Goal: Task Accomplishment & Management: Manage account settings

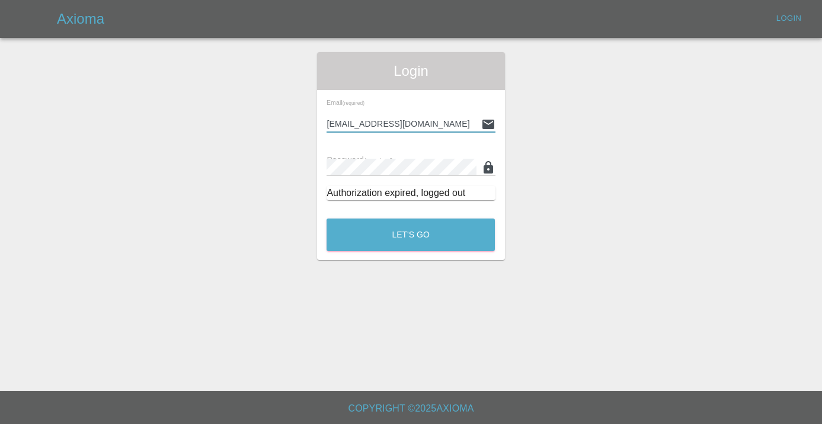
type input "[EMAIL_ADDRESS][DOMAIN_NAME]"
click at [411, 235] on button "Let's Go" at bounding box center [410, 235] width 168 height 33
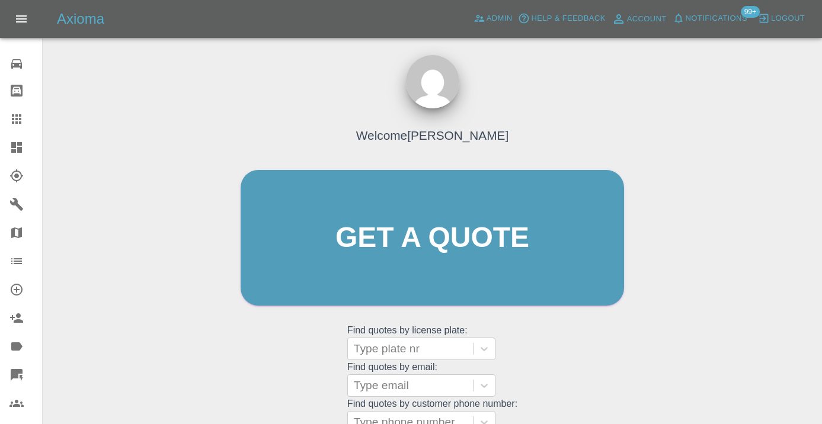
click at [610, 361] on div "Welcome [PERSON_NAME] Get a quote Get a quote Find quotes by license plate: Typ…" at bounding box center [432, 261] width 408 height 358
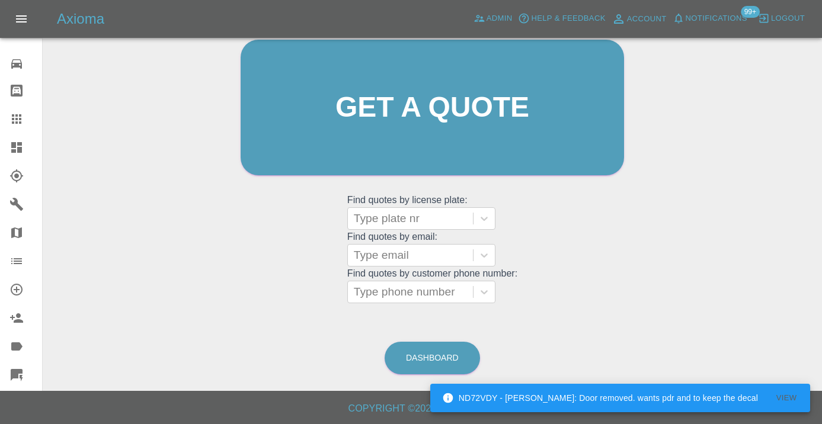
scroll to position [130, 0]
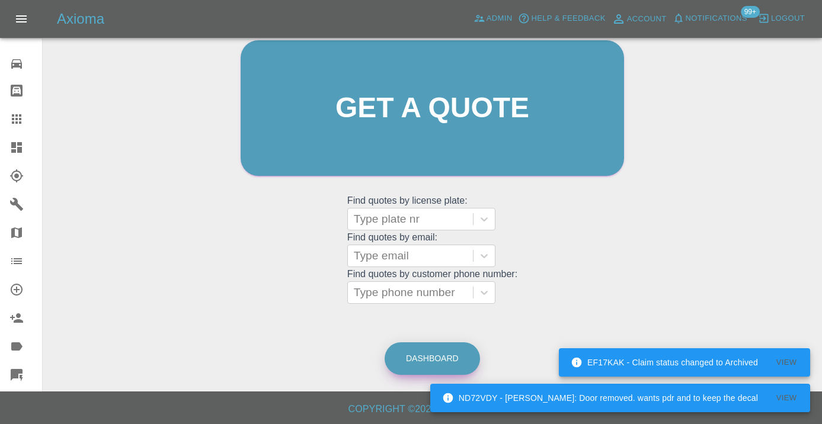
click at [452, 366] on link "Dashboard" at bounding box center [432, 358] width 95 height 33
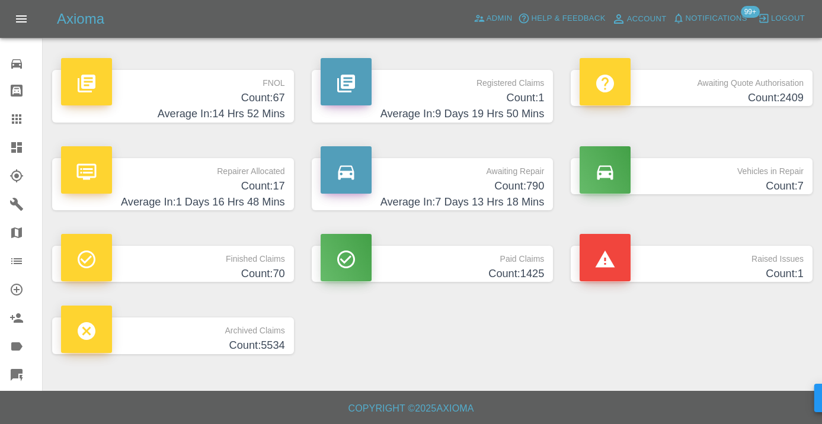
click at [523, 174] on p "Awaiting Repair" at bounding box center [433, 168] width 224 height 20
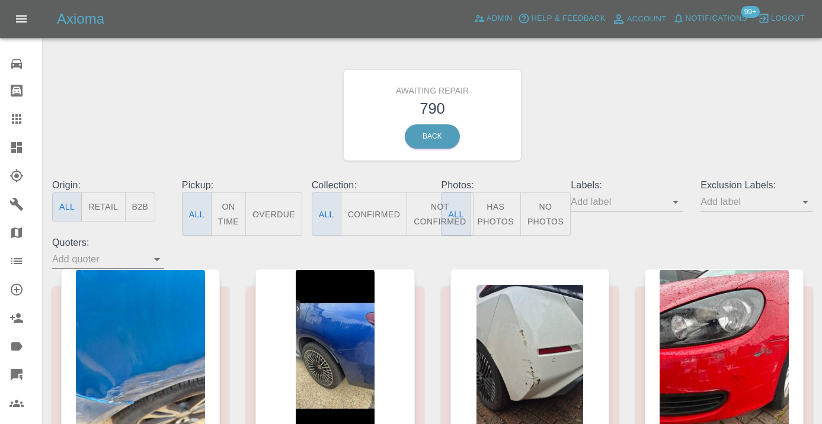
click at [435, 215] on button "Not Confirmed" at bounding box center [439, 214] width 66 height 43
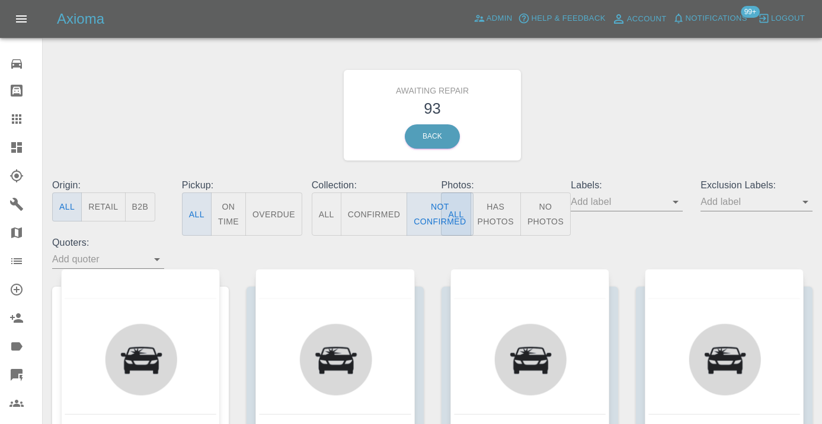
click at [577, 127] on div "Awaiting Repair 93 Back" at bounding box center [432, 115] width 778 height 126
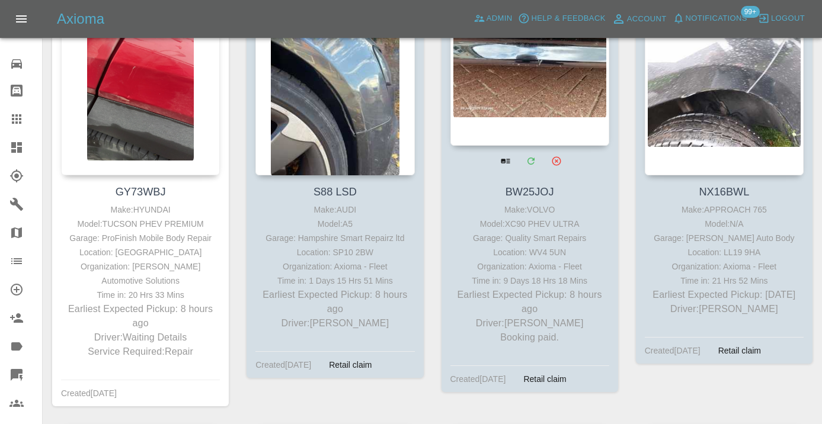
scroll to position [283, 0]
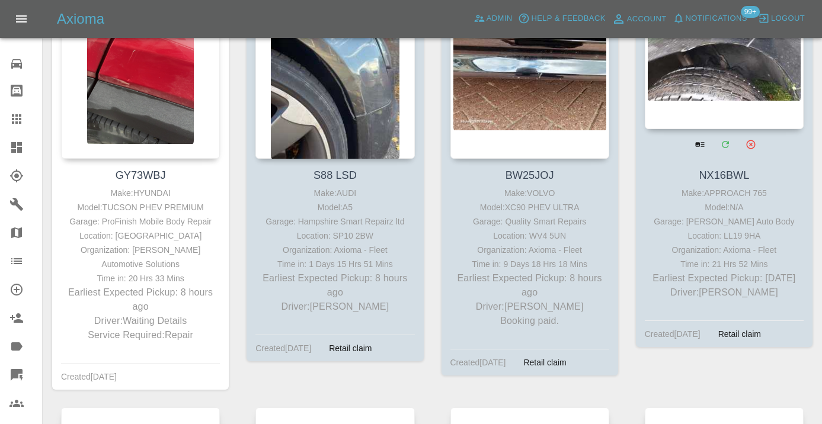
click at [735, 60] on div at bounding box center [724, 42] width 159 height 173
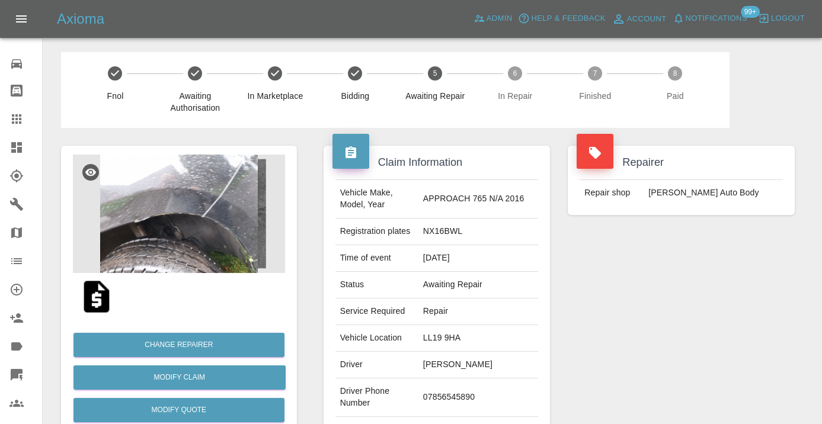
click at [445, 410] on td "07856545890" at bounding box center [478, 398] width 120 height 39
copy td "07856545890"
click at [556, 307] on div "Claim Information Vehicle Make, Model, Year APPROACH 765 N/A 2016 Registration …" at bounding box center [437, 305] width 245 height 354
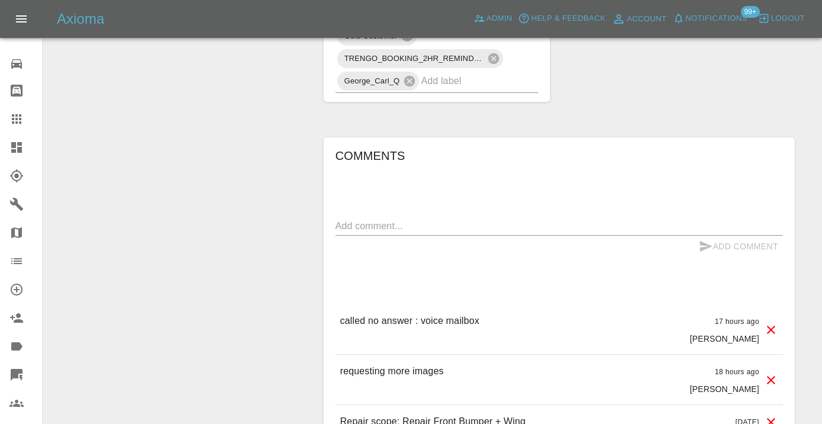
scroll to position [876, 0]
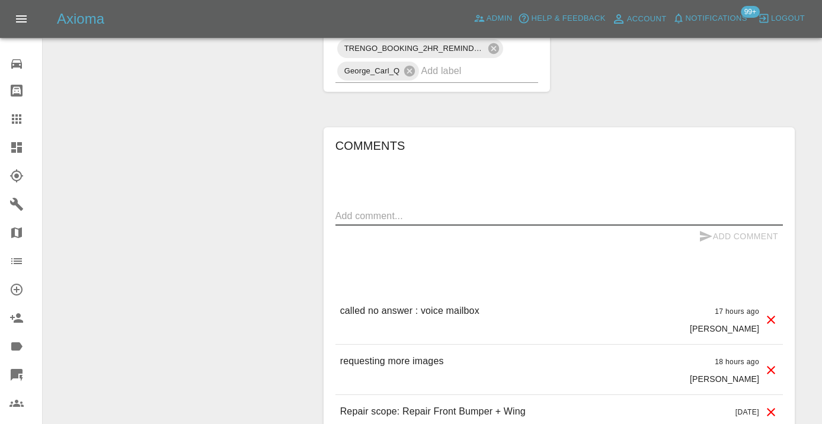
click at [379, 223] on textarea at bounding box center [558, 216] width 447 height 14
type textarea "called : cx requested to cancel"
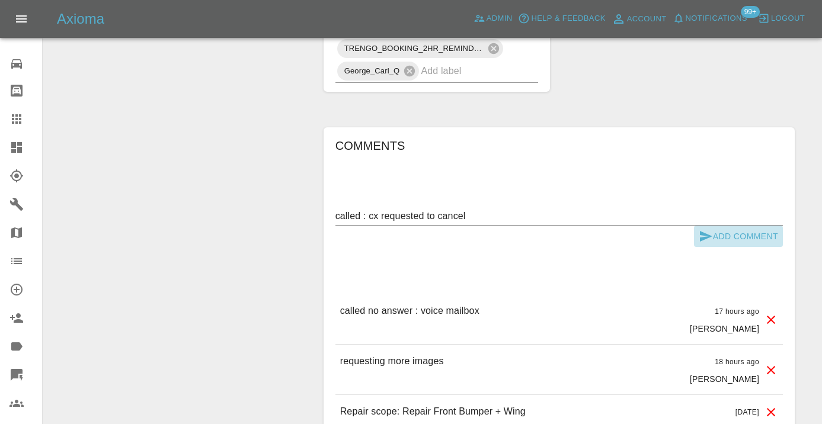
click at [707, 244] on icon "submit" at bounding box center [706, 236] width 14 height 14
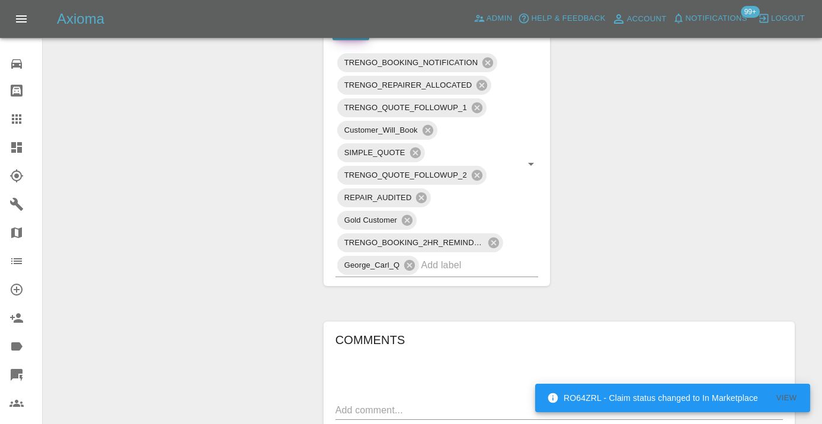
scroll to position [680, 0]
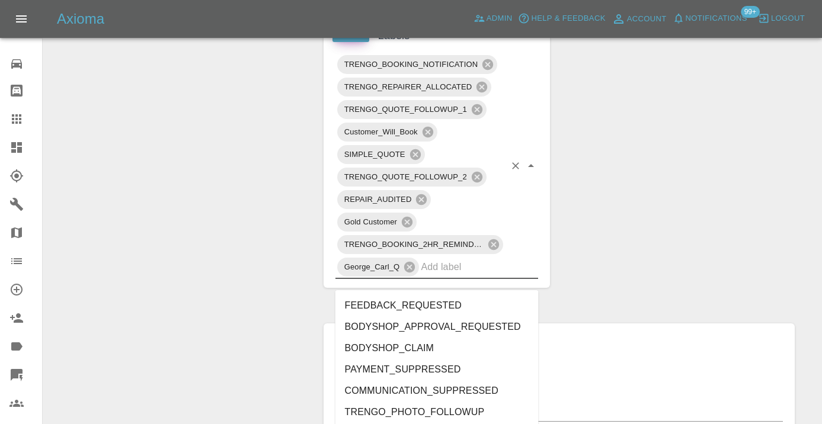
click at [459, 276] on input "text" at bounding box center [463, 267] width 84 height 18
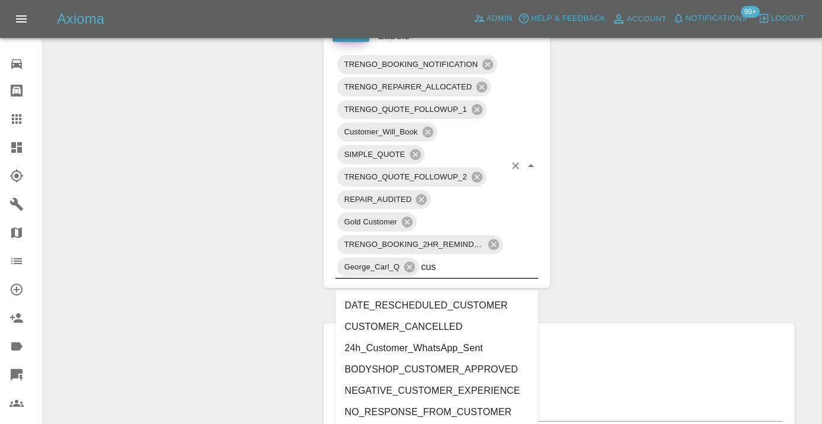
type input "cust"
click at [447, 324] on li "CUSTOMER_CANCELLED" at bounding box center [436, 326] width 203 height 21
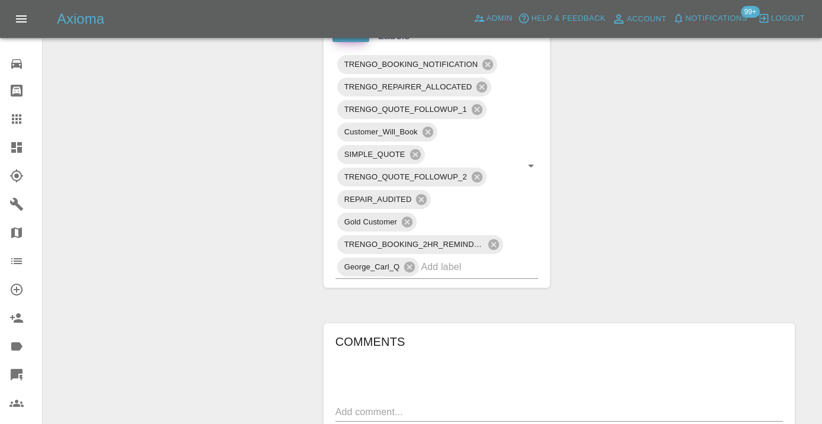
click at [205, 184] on div "Change Repairer Modify Claim Modify Quote Rollback Submit Payment Archive" at bounding box center [179, 92] width 254 height 1289
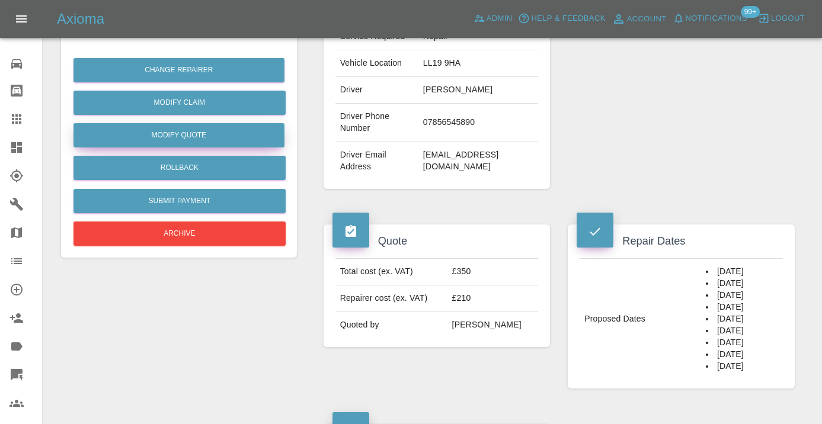
scroll to position [204, 0]
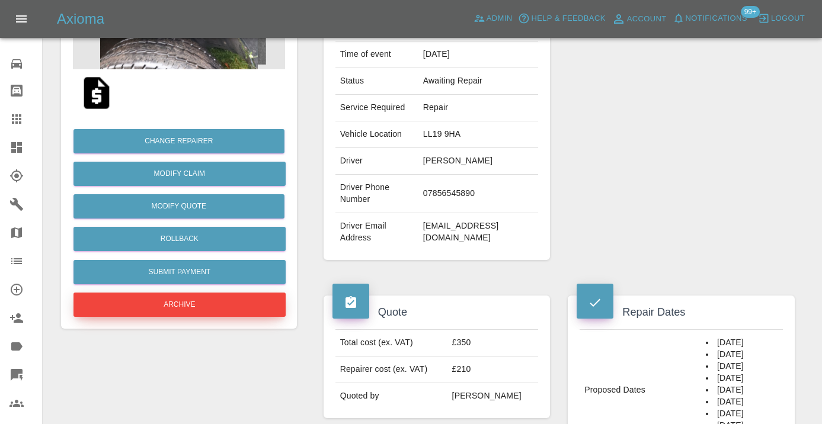
click at [192, 304] on button "Archive" at bounding box center [179, 305] width 212 height 24
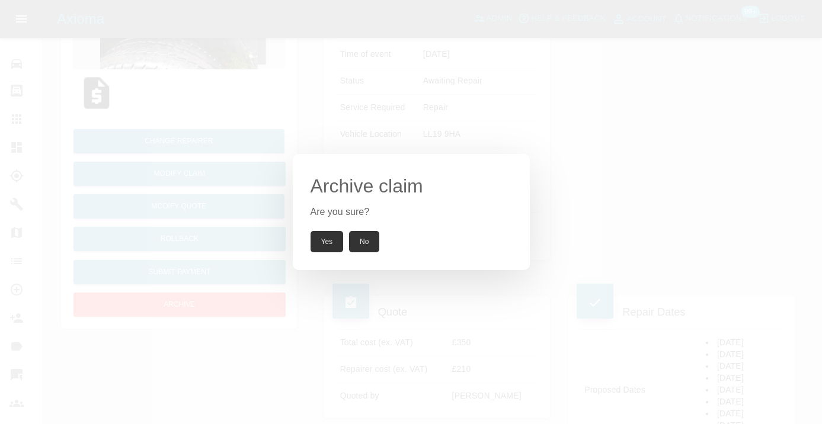
click at [332, 244] on button "Yes" at bounding box center [326, 241] width 33 height 21
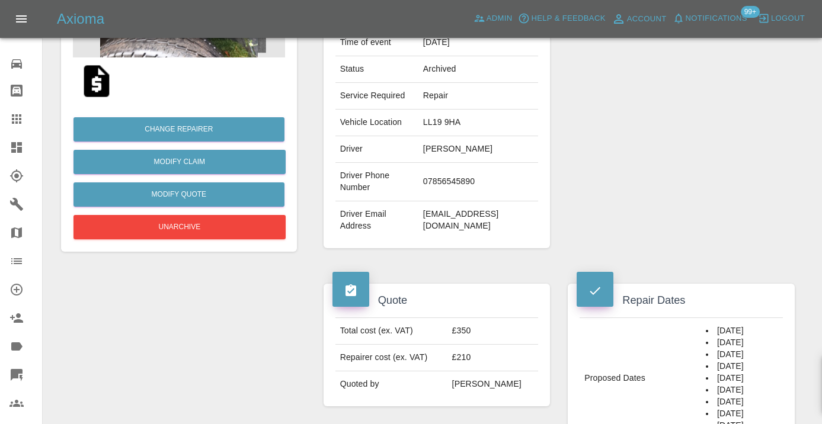
click at [14, 111] on link "Claims" at bounding box center [21, 119] width 42 height 28
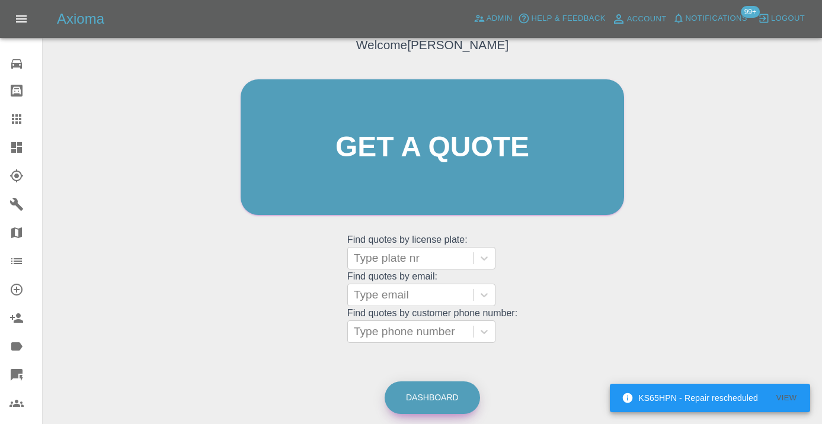
click at [449, 389] on link "Dashboard" at bounding box center [432, 398] width 95 height 33
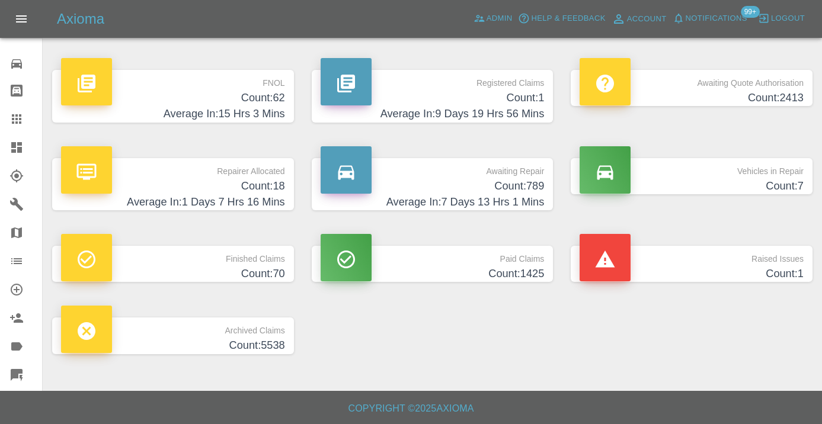
click at [511, 184] on h4 "Count: 789" at bounding box center [433, 186] width 224 height 16
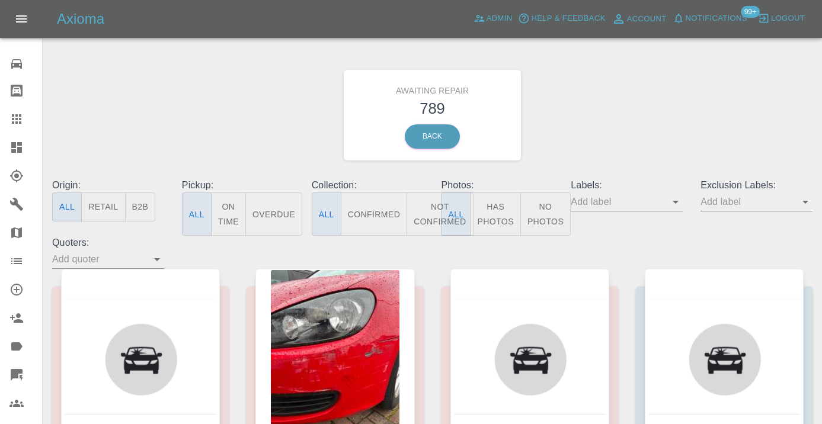
click at [431, 206] on button "Not Confirmed" at bounding box center [439, 214] width 66 height 43
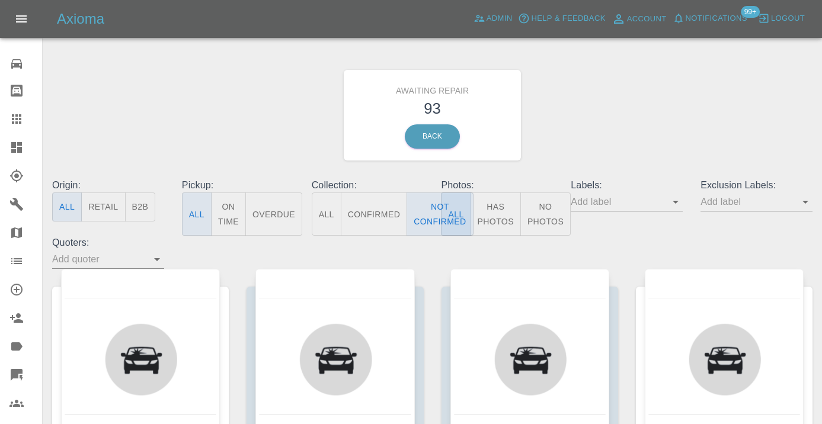
click at [603, 113] on div "Awaiting Repair 93 Back" at bounding box center [432, 115] width 778 height 126
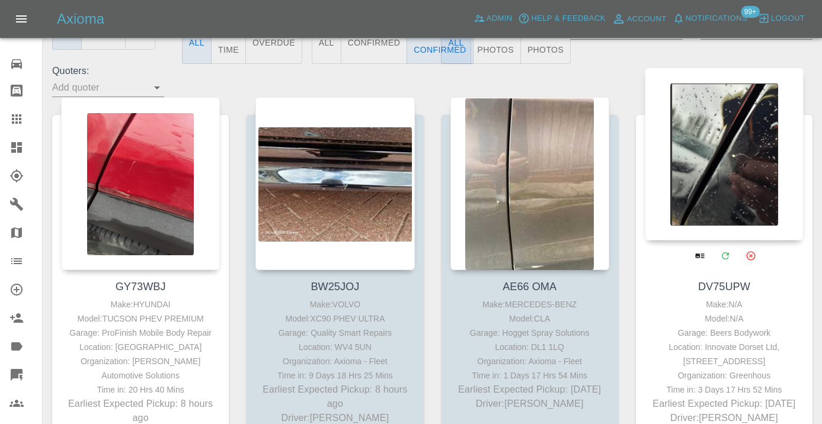
scroll to position [171, 0]
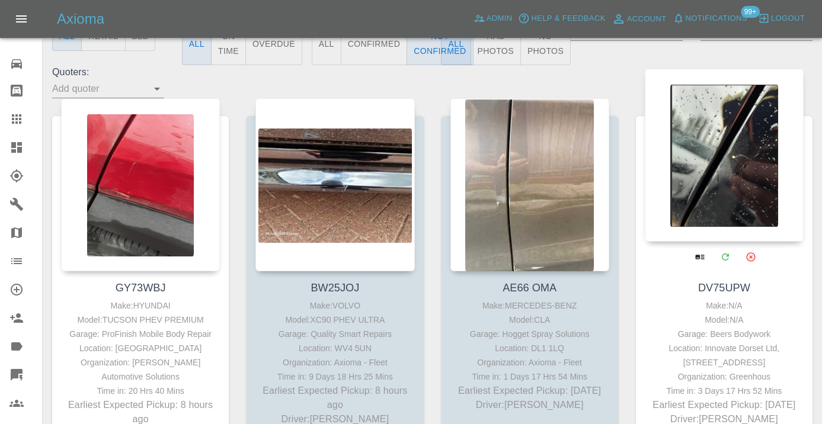
click at [760, 140] on div at bounding box center [724, 155] width 159 height 173
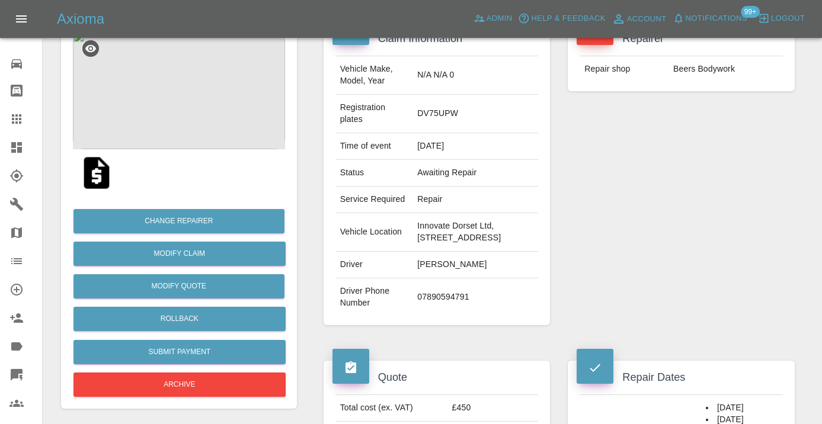
scroll to position [141, 0]
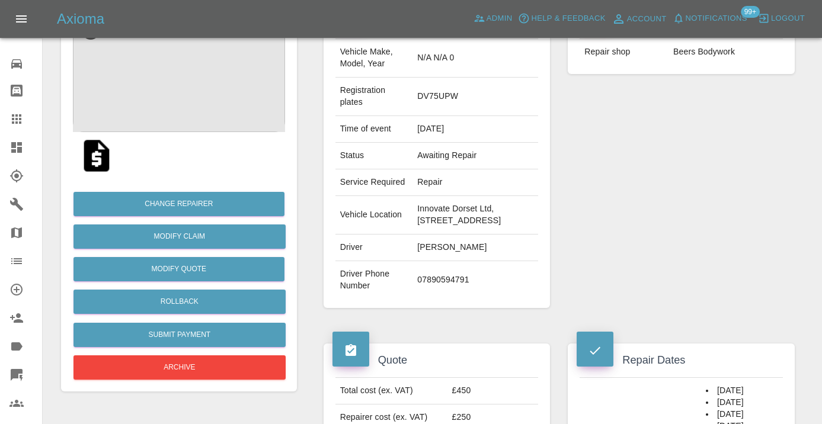
click at [430, 290] on td "07890594791" at bounding box center [475, 280] width 126 height 38
copy td "07890594791"
click at [612, 194] on div "Repairer Repair shop Beers Bodywork" at bounding box center [681, 156] width 245 height 339
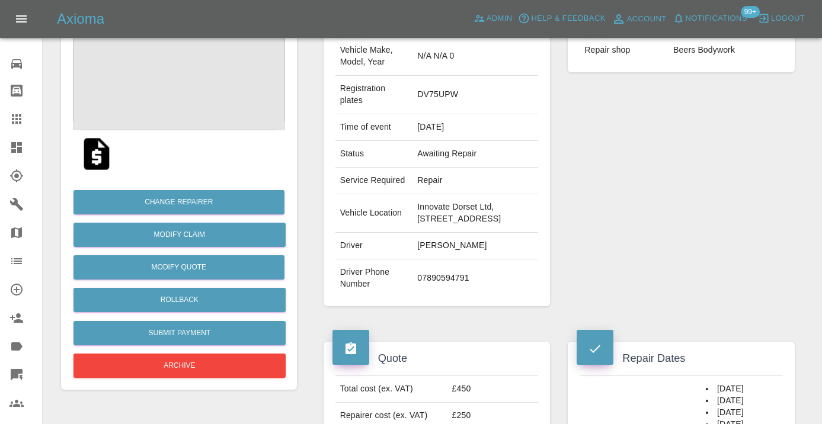
scroll to position [143, 0]
click at [726, 244] on div "Repairer Repair shop Beers Bodywork" at bounding box center [681, 154] width 245 height 339
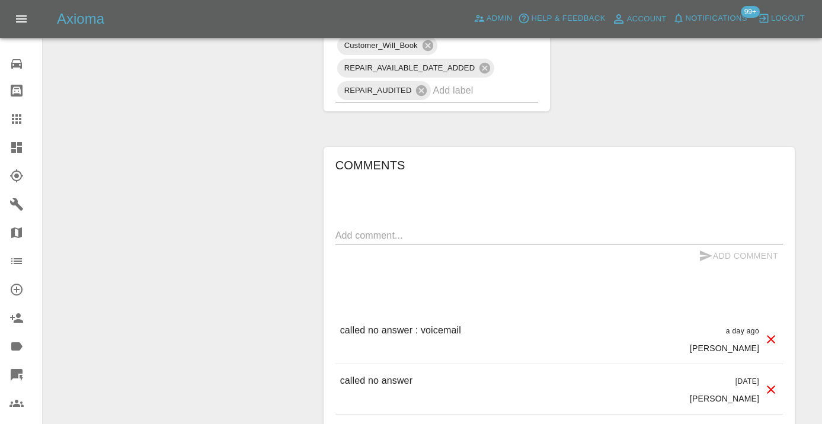
scroll to position [769, 0]
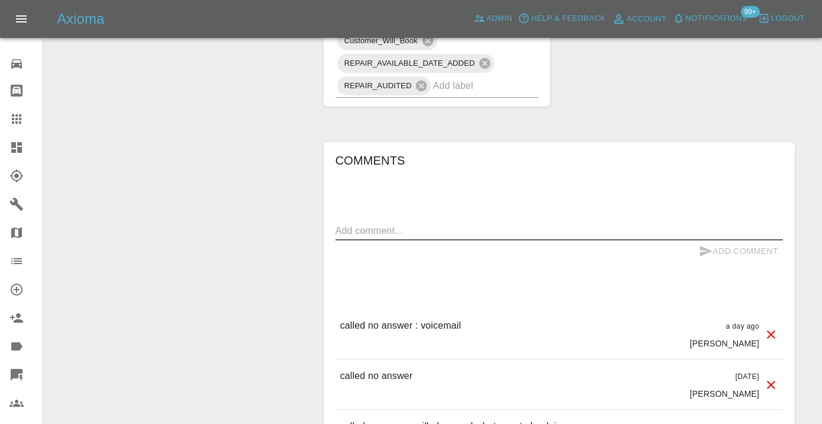
click at [372, 238] on textarea at bounding box center [558, 231] width 447 height 14
type textarea "called no answer"
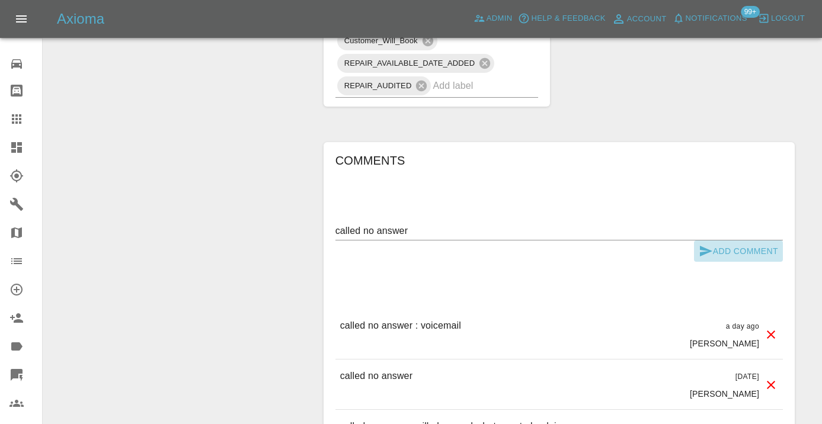
click at [705, 258] on icon "submit" at bounding box center [706, 251] width 14 height 14
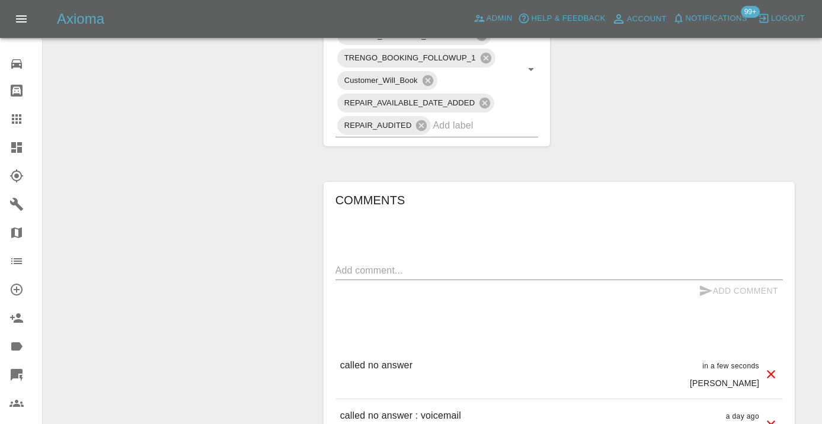
scroll to position [728, 0]
click at [20, 124] on icon at bounding box center [16, 118] width 9 height 9
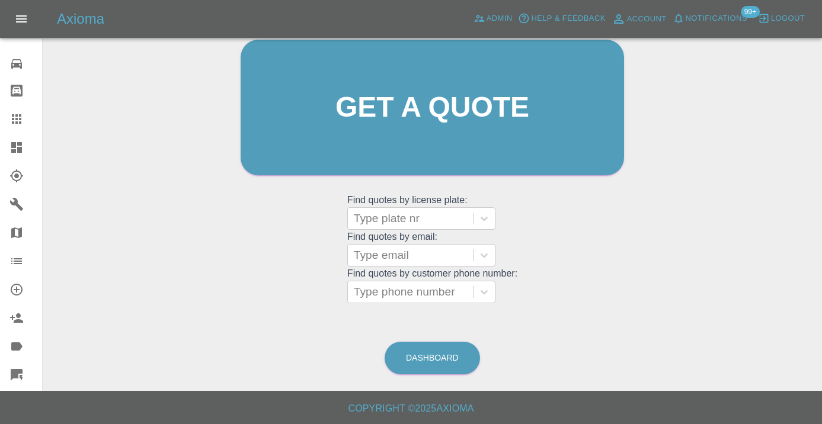
scroll to position [130, 0]
click at [419, 353] on link "Dashboard" at bounding box center [432, 358] width 95 height 33
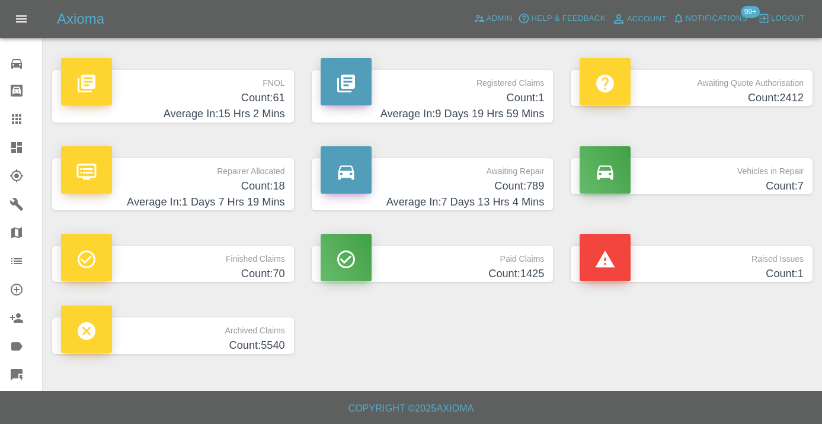
click at [501, 190] on h4 "Count: 789" at bounding box center [433, 186] width 224 height 16
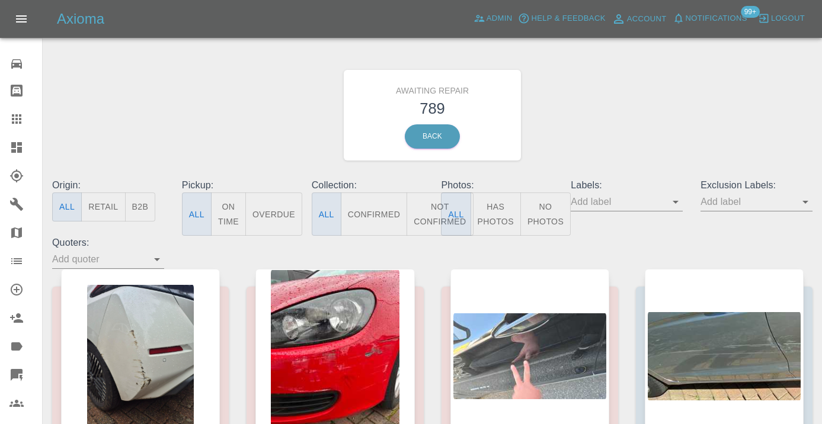
click at [422, 215] on button "Not Confirmed" at bounding box center [439, 214] width 66 height 43
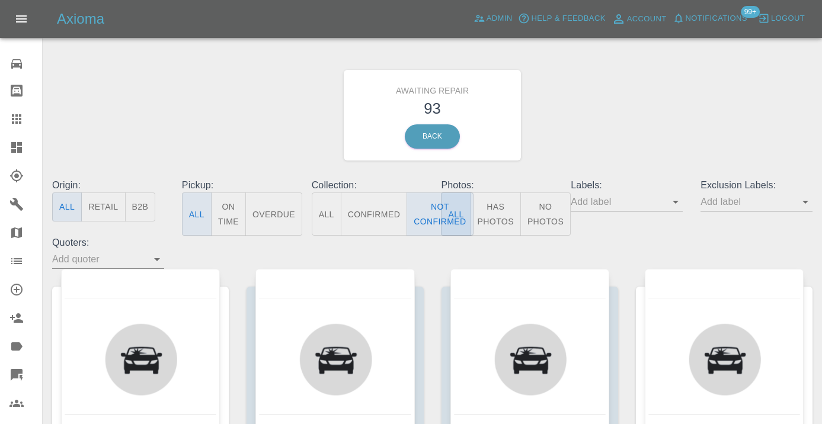
click at [546, 111] on div "Awaiting Repair 93 Back" at bounding box center [432, 115] width 778 height 126
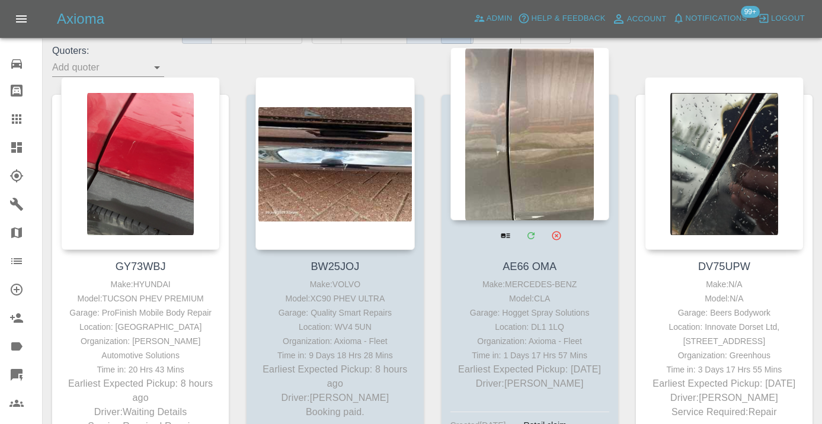
scroll to position [190, 0]
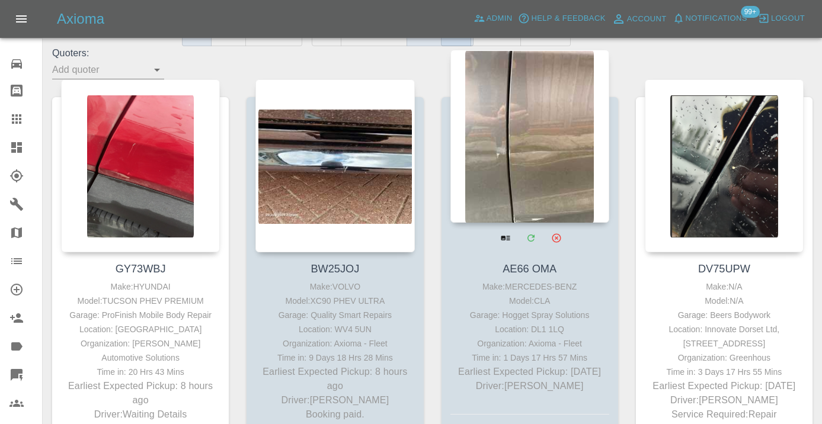
click at [539, 146] on div at bounding box center [529, 136] width 159 height 173
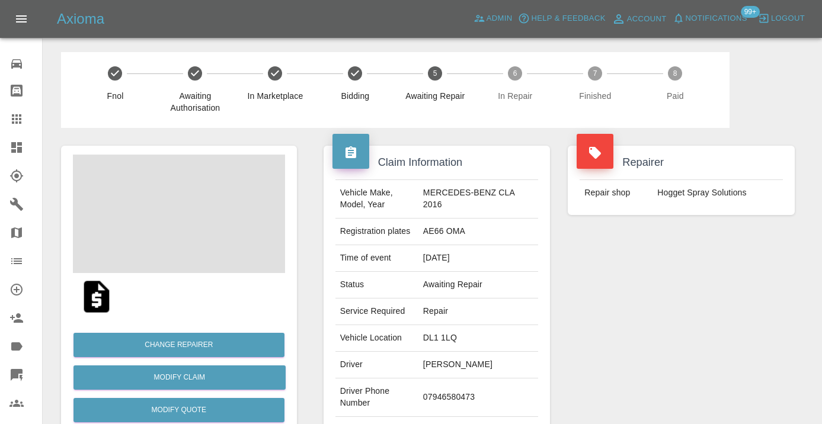
click at [457, 393] on td "07946580473" at bounding box center [478, 398] width 120 height 39
copy td "07946580473"
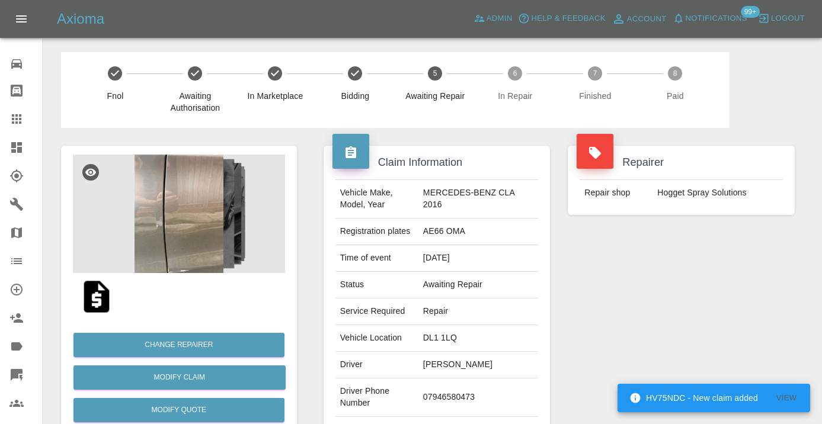
click at [637, 331] on div "Repairer Repair shop Hogget Spray Solutions" at bounding box center [681, 305] width 245 height 354
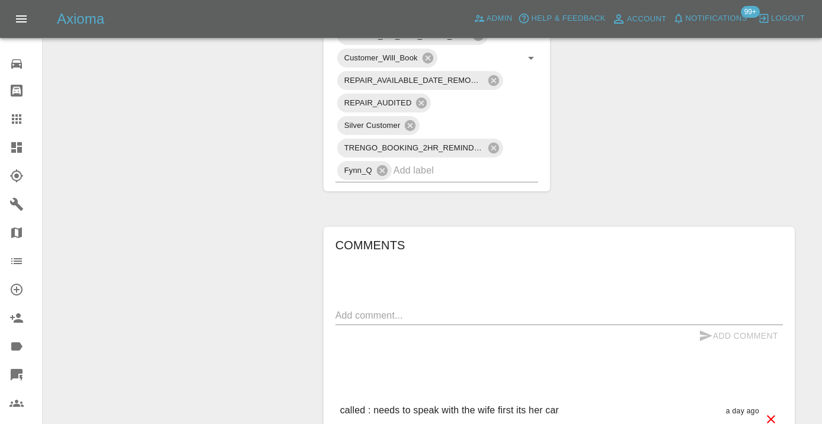
scroll to position [767, 0]
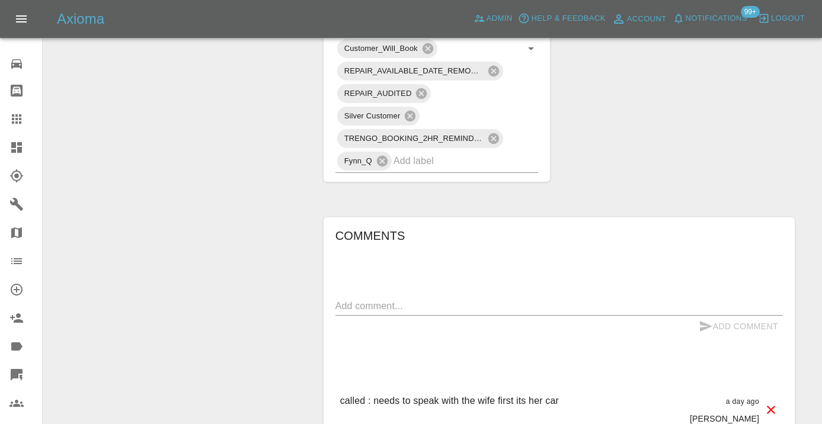
click at [386, 299] on textarea at bounding box center [558, 306] width 447 height 14
type textarea "call back end of business"
click at [703, 321] on icon "submit" at bounding box center [706, 326] width 12 height 11
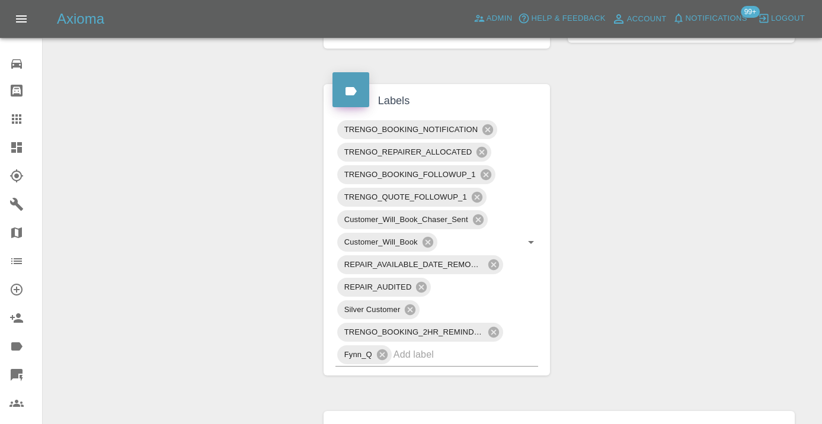
scroll to position [569, 0]
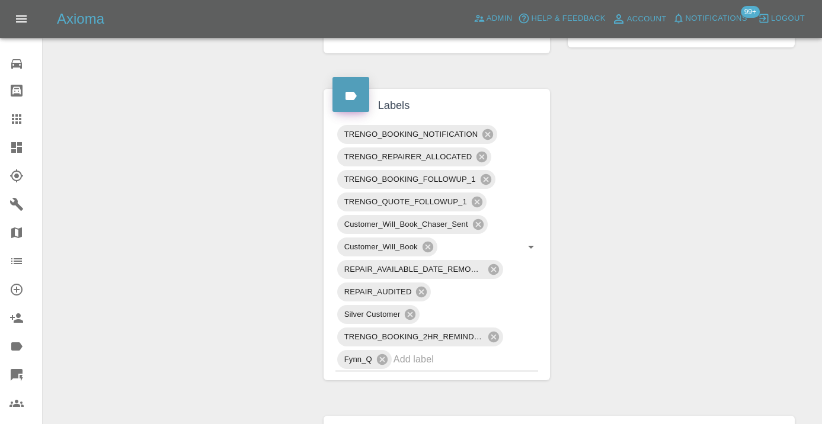
click at [22, 113] on icon at bounding box center [16, 119] width 14 height 14
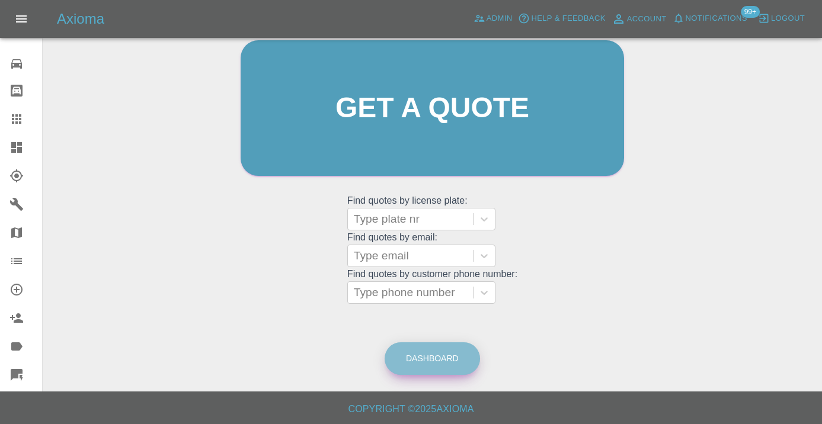
click at [457, 351] on link "Dashboard" at bounding box center [432, 358] width 95 height 33
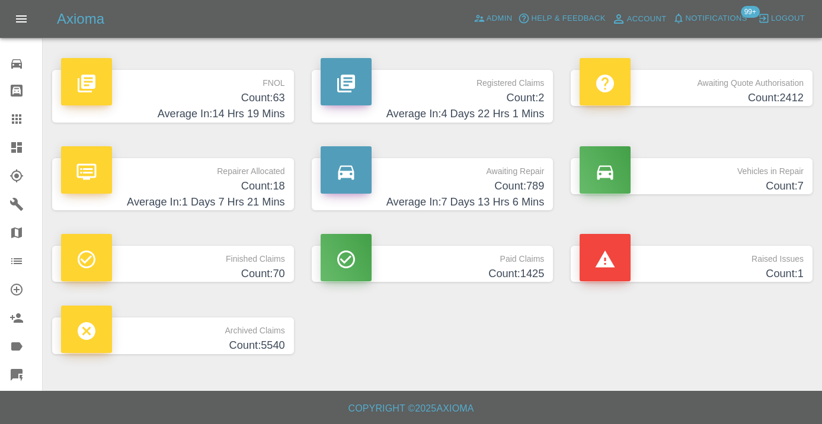
click at [525, 177] on p "Awaiting Repair" at bounding box center [433, 168] width 224 height 20
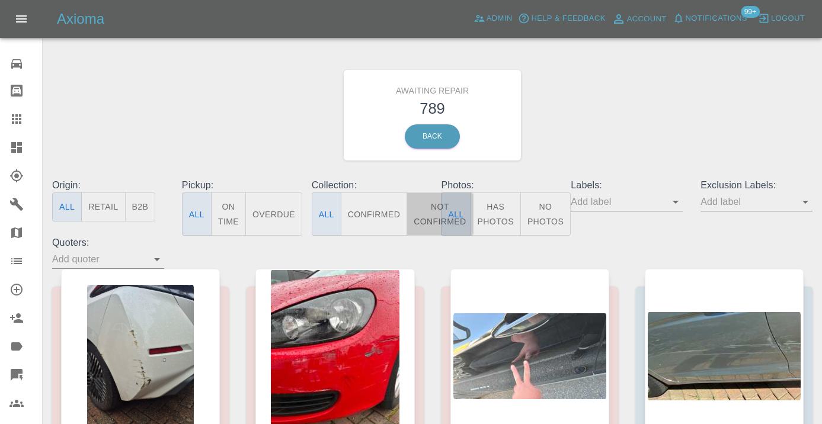
click at [433, 214] on button "Not Confirmed" at bounding box center [439, 214] width 66 height 43
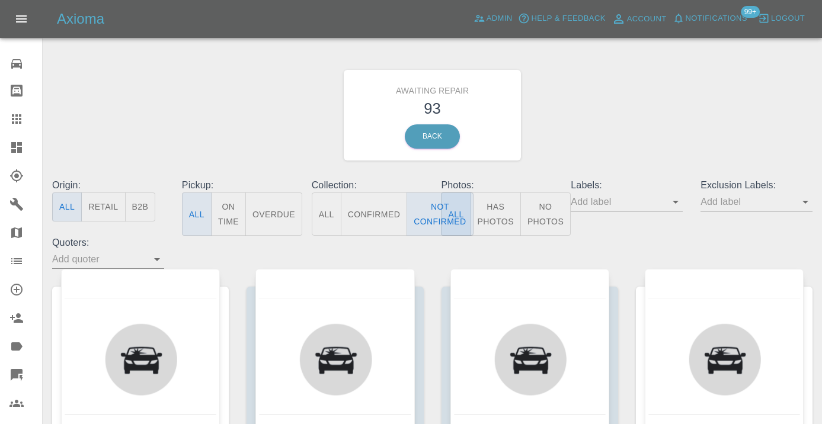
drag, startPoint x: 574, startPoint y: 134, endPoint x: 576, endPoint y: 125, distance: 9.2
click at [574, 134] on div "Awaiting Repair 93 Back" at bounding box center [432, 115] width 778 height 126
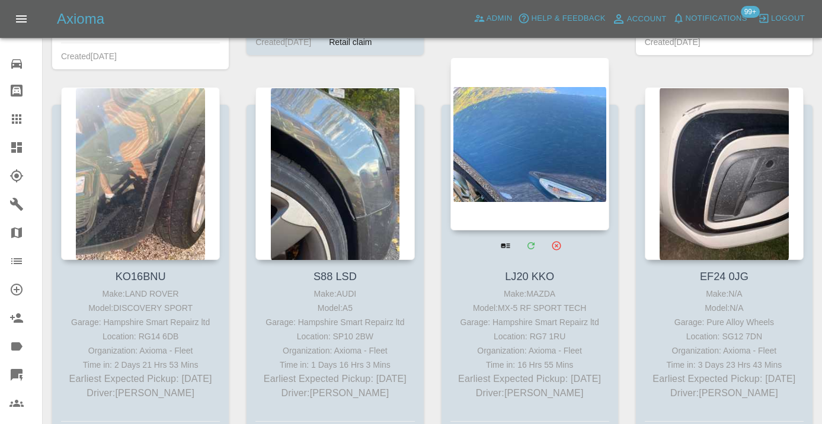
scroll to position [603, 0]
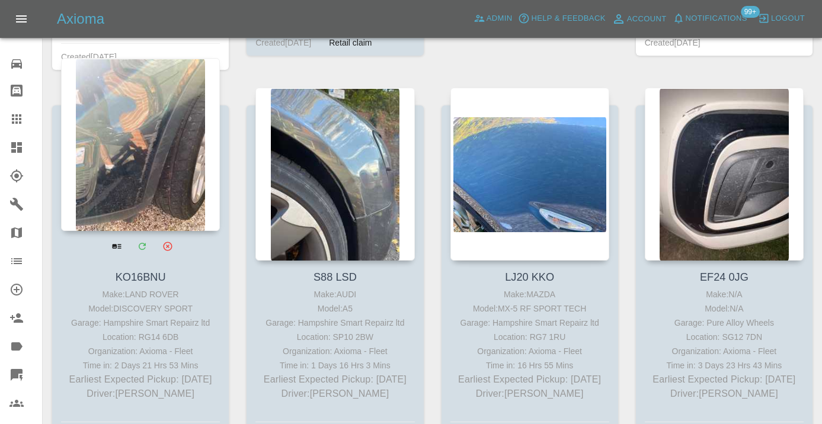
click at [142, 182] on div at bounding box center [140, 144] width 159 height 173
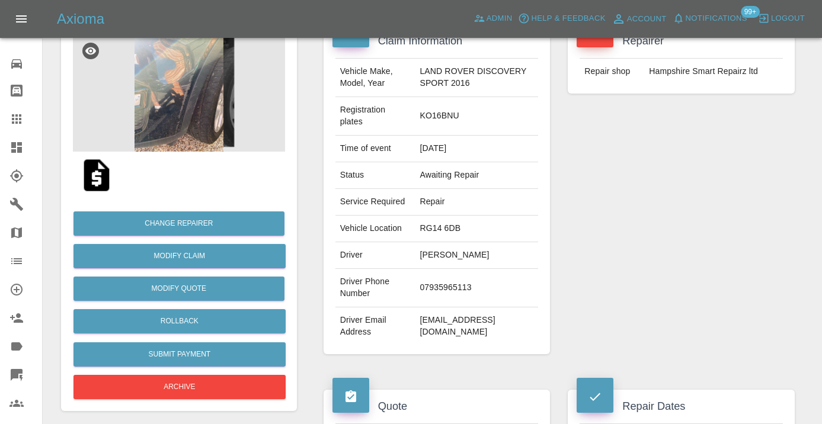
scroll to position [152, 0]
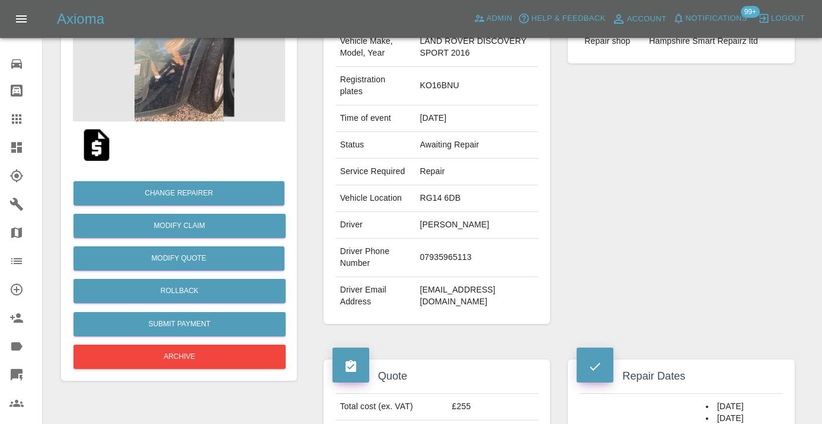
click at [430, 277] on td "07935965113" at bounding box center [476, 258] width 123 height 39
copy td "07935965113"
click at [553, 225] on div "Claim Information Vehicle Make, Model, Year LAND ROVER DISCOVERY SPORT 2016 Reg…" at bounding box center [437, 159] width 245 height 366
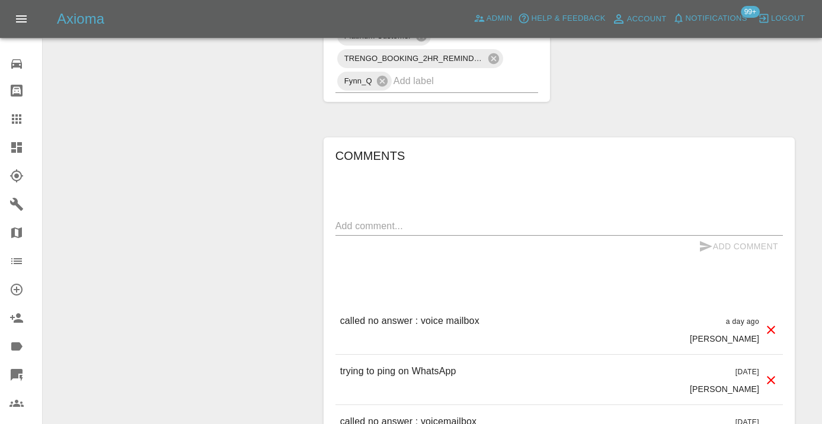
scroll to position [912, 0]
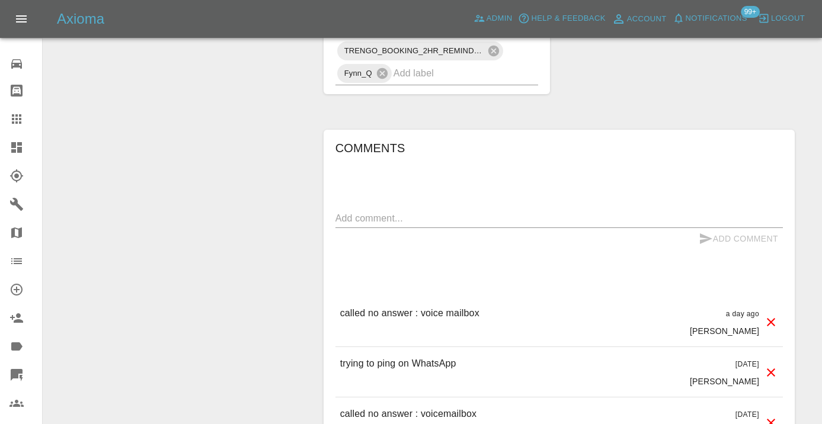
click at [388, 228] on div "x" at bounding box center [558, 218] width 447 height 19
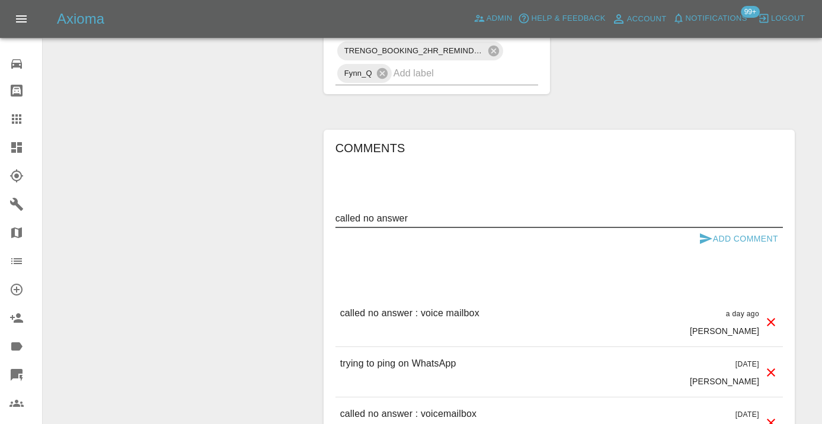
type textarea "called no answer"
click at [701, 244] on icon "submit" at bounding box center [706, 238] width 12 height 11
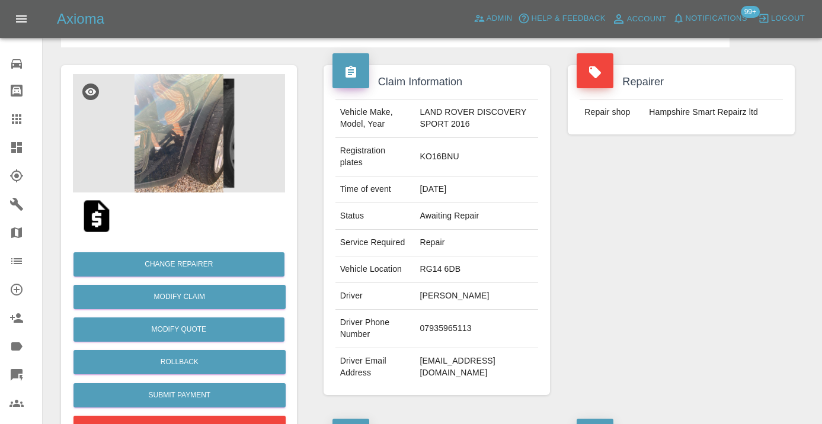
scroll to position [62, 0]
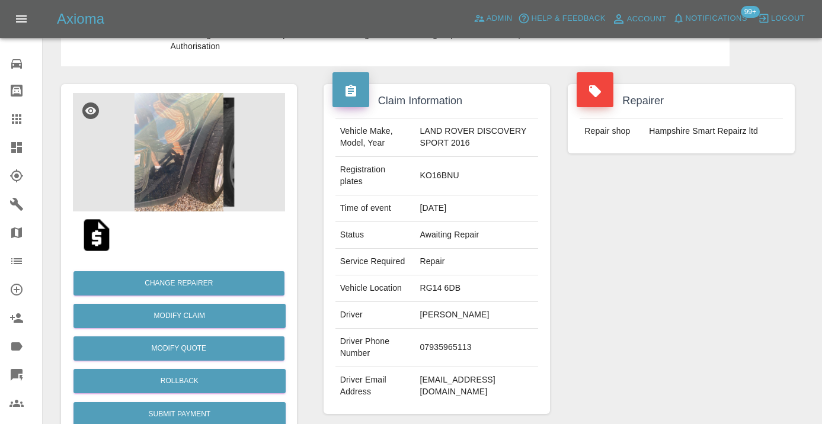
click at [22, 121] on icon at bounding box center [16, 119] width 14 height 14
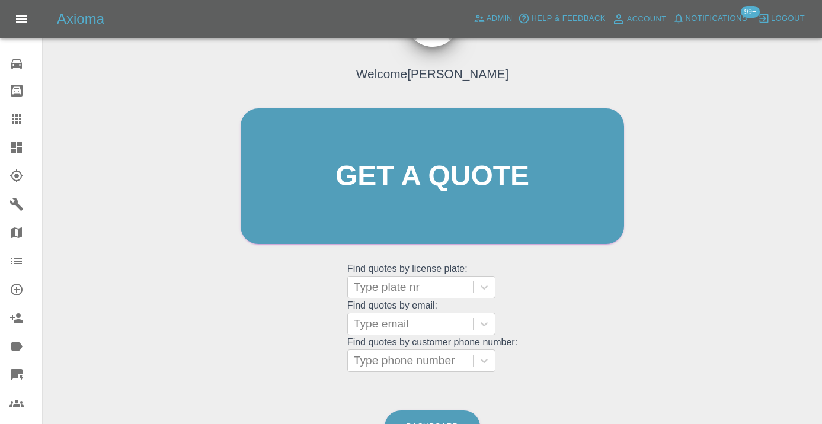
click at [447, 409] on div "Dashboard" at bounding box center [432, 427] width 97 height 39
click at [445, 417] on link "Dashboard" at bounding box center [432, 427] width 95 height 33
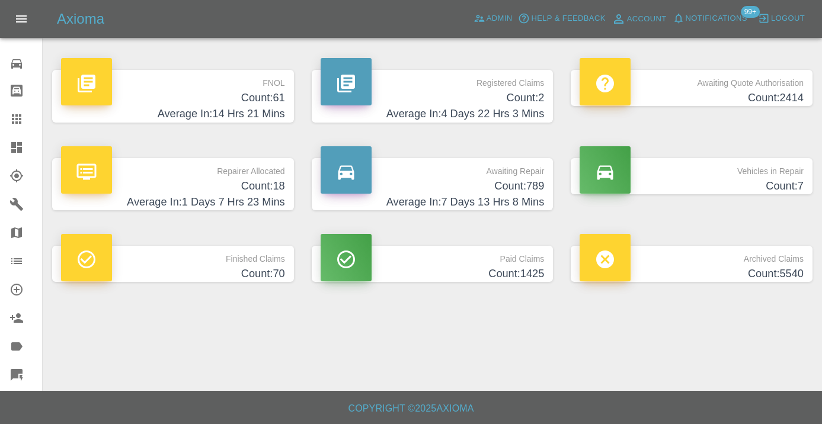
click at [534, 173] on p "Awaiting Repair" at bounding box center [433, 168] width 224 height 20
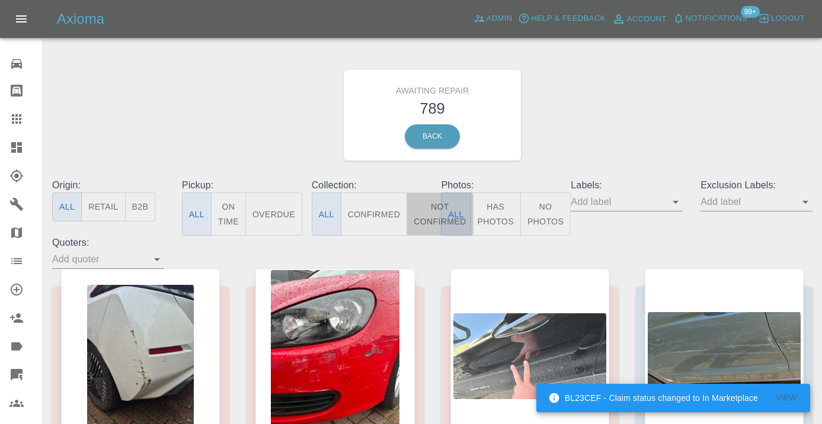
click at [433, 204] on button "Not Confirmed" at bounding box center [439, 214] width 66 height 43
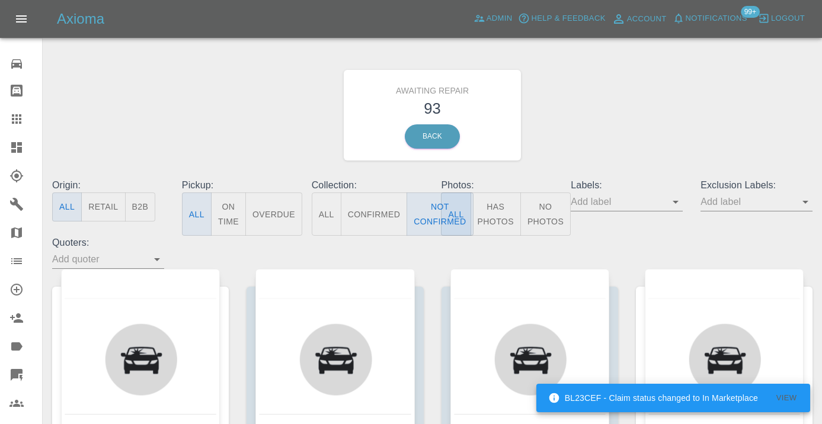
click at [572, 133] on div "Awaiting Repair 93 Back" at bounding box center [432, 115] width 778 height 126
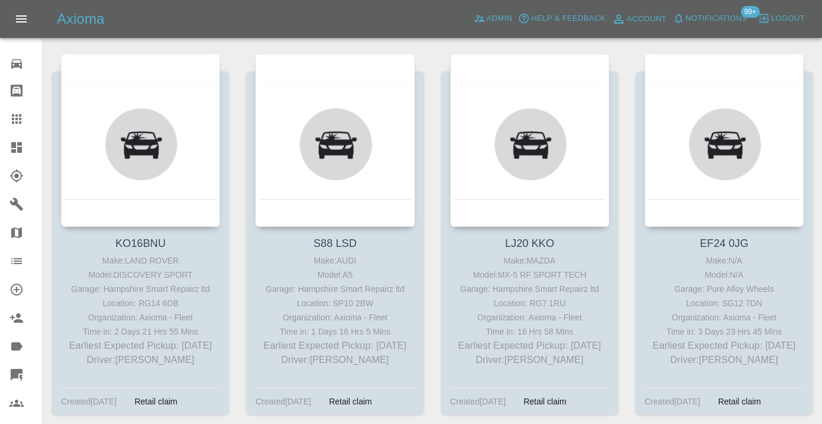
scroll to position [638, 0]
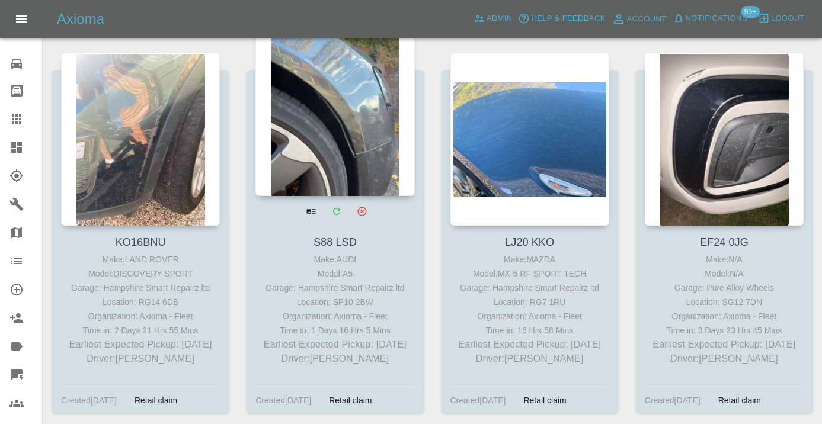
click at [335, 142] on div at bounding box center [334, 109] width 159 height 173
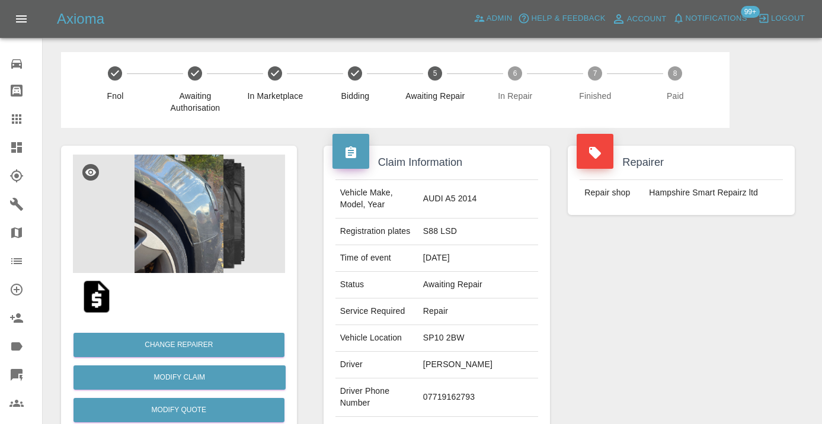
click at [455, 391] on td "07719162793" at bounding box center [478, 398] width 120 height 39
copy td "07719162793"
click at [627, 300] on div "Repairer Repair shop Hampshire Smart Repairz ltd" at bounding box center [681, 305] width 245 height 354
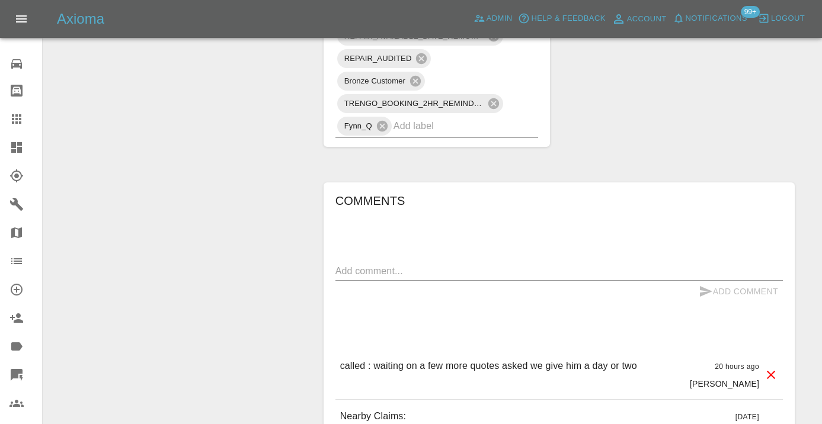
scroll to position [872, 0]
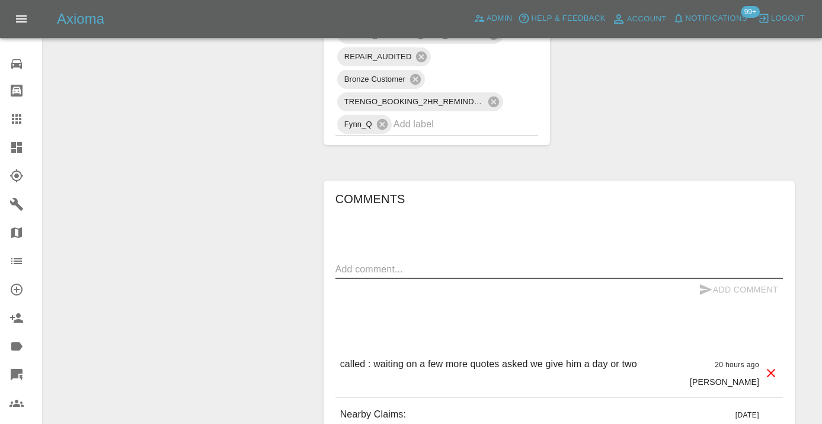
click at [353, 262] on textarea at bounding box center [558, 269] width 447 height 14
type textarea "as per note below"
click at [709, 283] on icon "submit" at bounding box center [706, 290] width 14 height 14
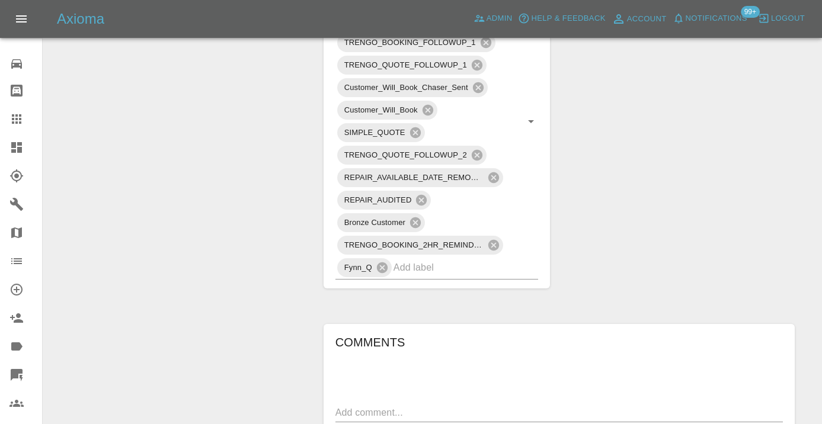
scroll to position [721, 0]
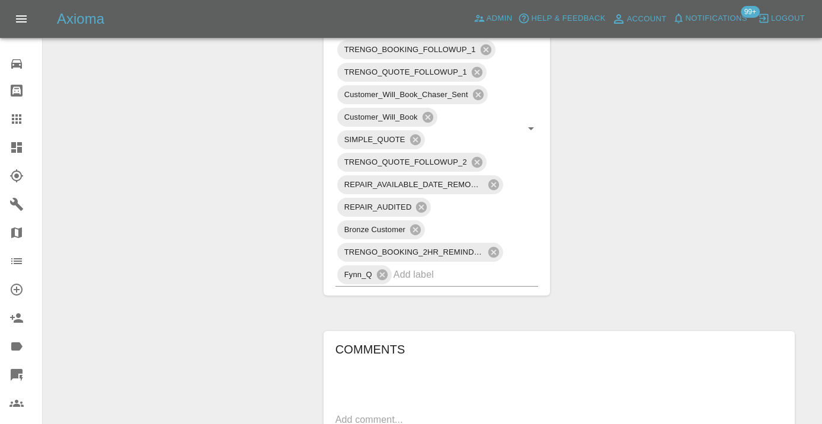
click at [18, 123] on icon at bounding box center [16, 118] width 9 height 9
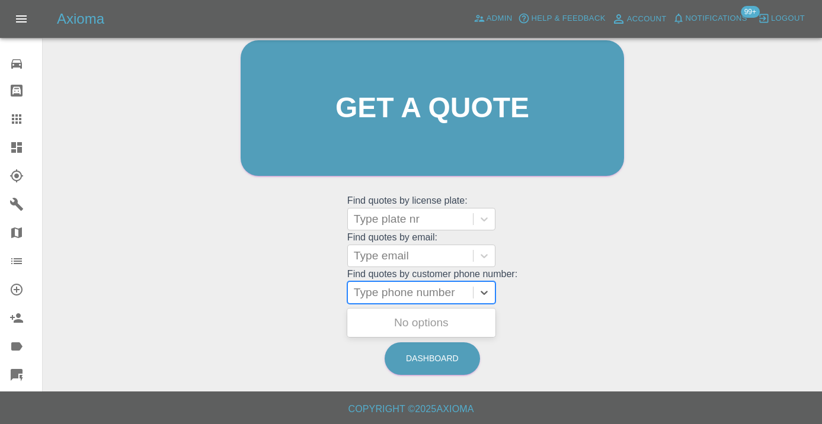
click at [416, 292] on div at bounding box center [410, 292] width 113 height 17
paste input "07908482903"
type input "07908482903"
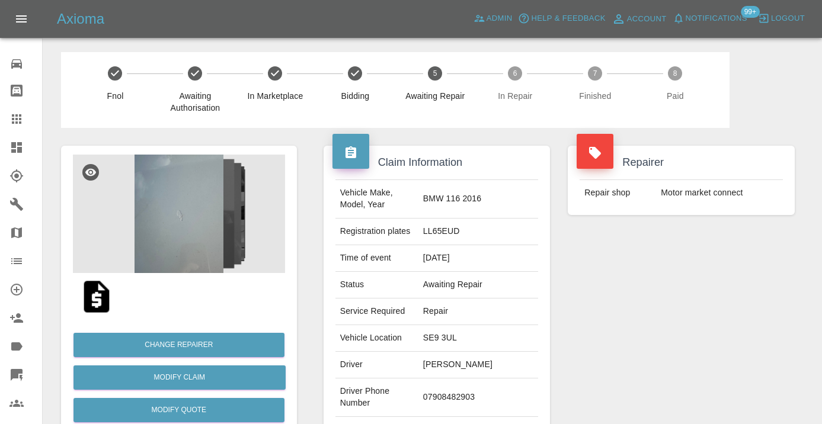
click at [599, 345] on div "Repairer Repair shop Motor market connect" at bounding box center [681, 305] width 245 height 354
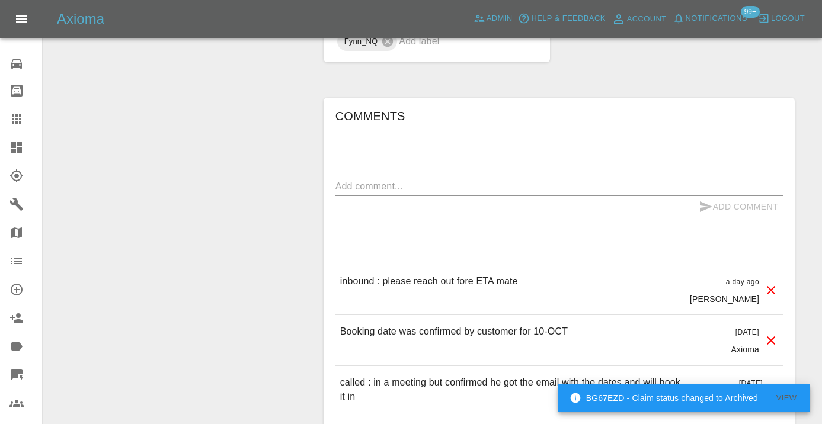
scroll to position [1106, 0]
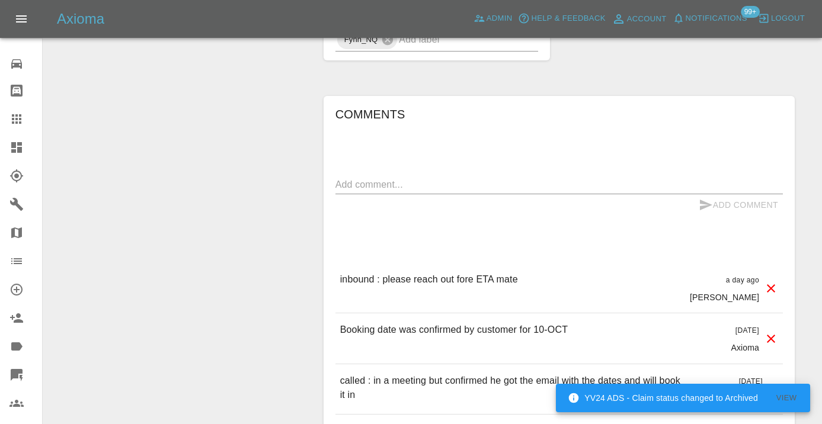
click at [358, 175] on div "x" at bounding box center [558, 184] width 447 height 19
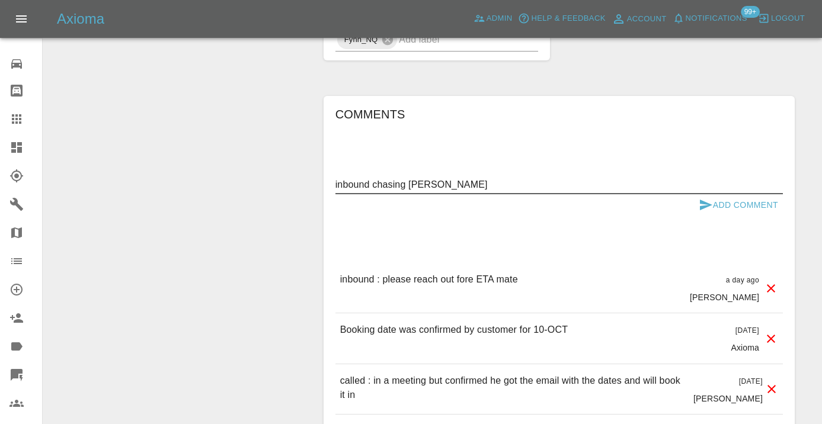
type textarea "inbound chasing ETA"
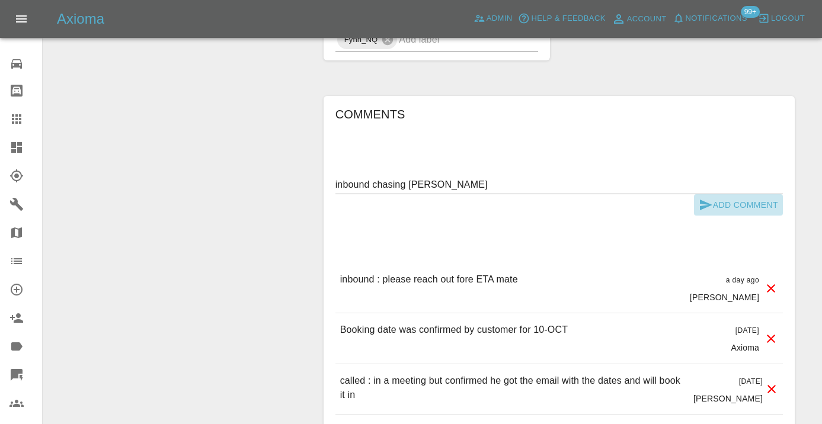
click at [715, 194] on button "Add Comment" at bounding box center [738, 205] width 89 height 22
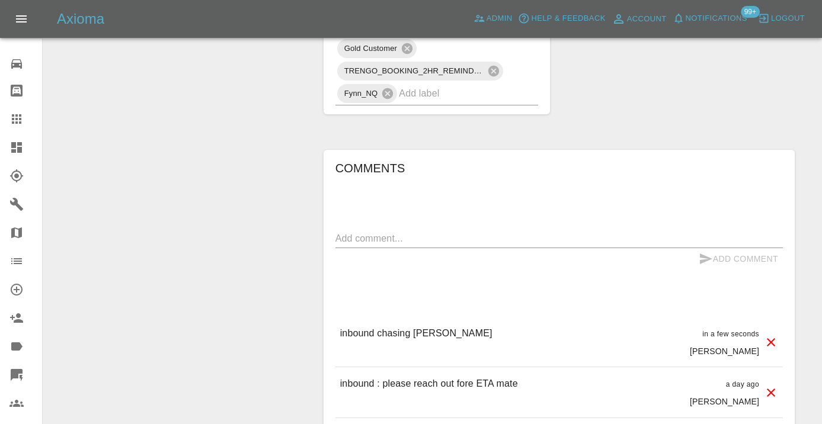
scroll to position [1050, 0]
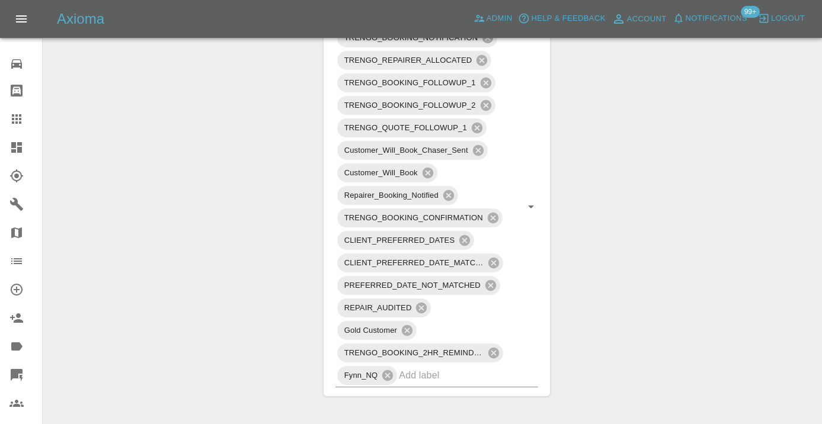
scroll to position [760, 0]
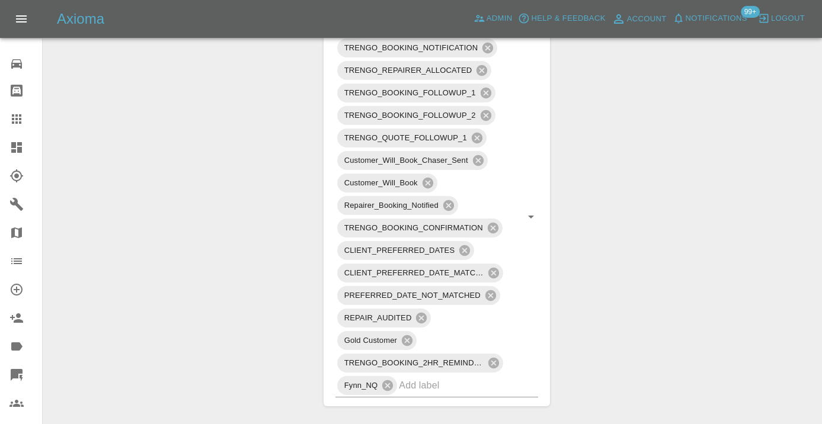
click at [24, 123] on div at bounding box center [25, 119] width 33 height 14
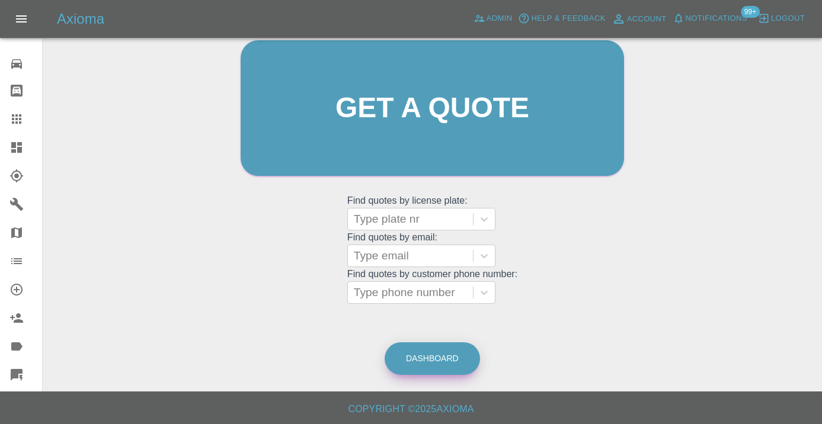
click at [424, 355] on link "Dashboard" at bounding box center [432, 358] width 95 height 33
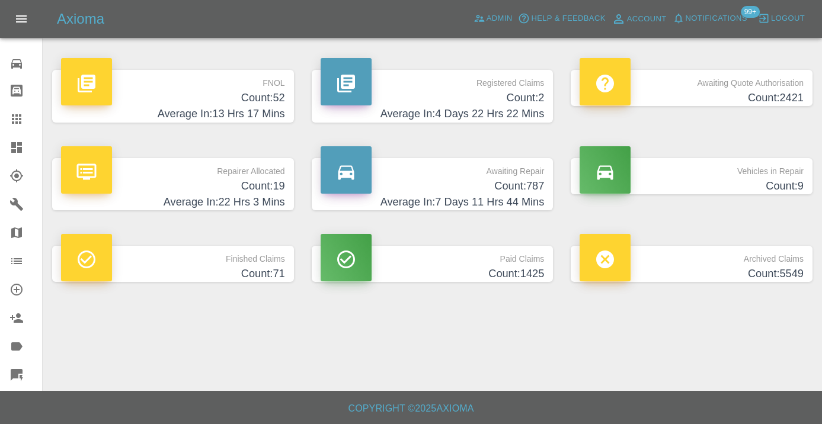
click at [523, 180] on h4 "Count: 787" at bounding box center [433, 186] width 224 height 16
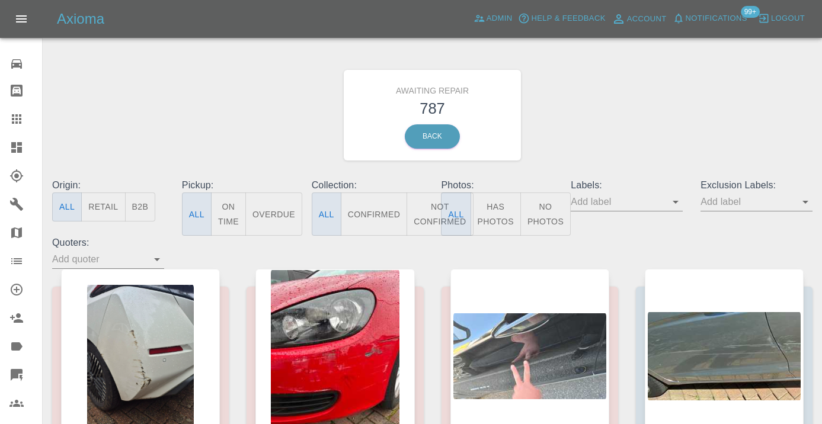
click at [425, 223] on button "Not Confirmed" at bounding box center [439, 214] width 66 height 43
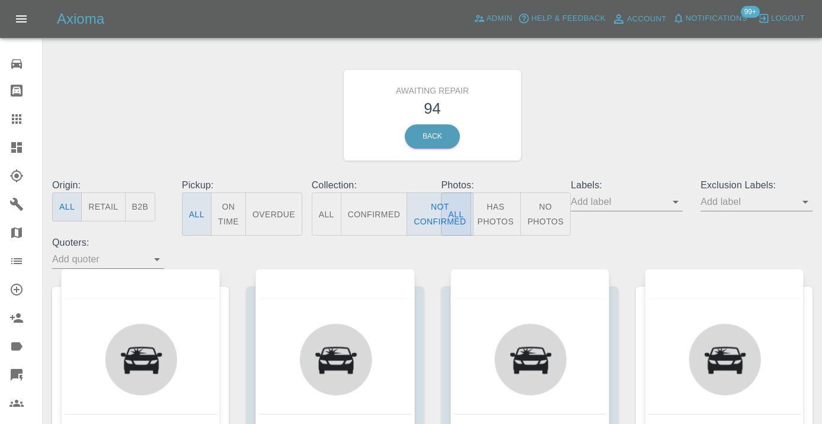
click at [620, 89] on div "Awaiting Repair 94 Back" at bounding box center [432, 115] width 778 height 126
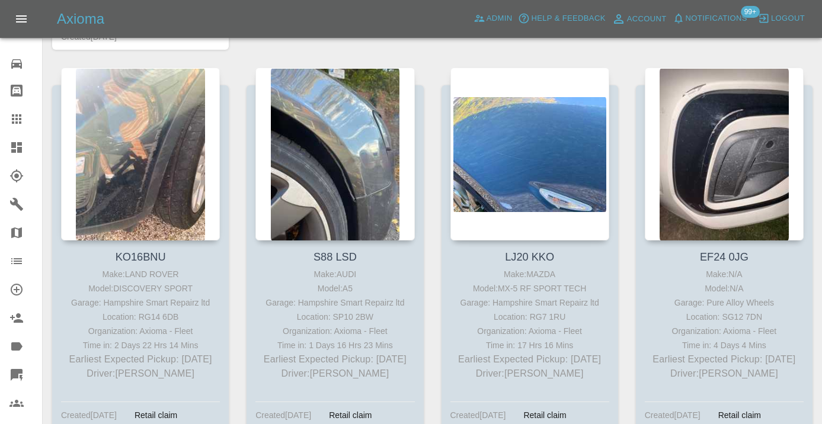
scroll to position [632, 0]
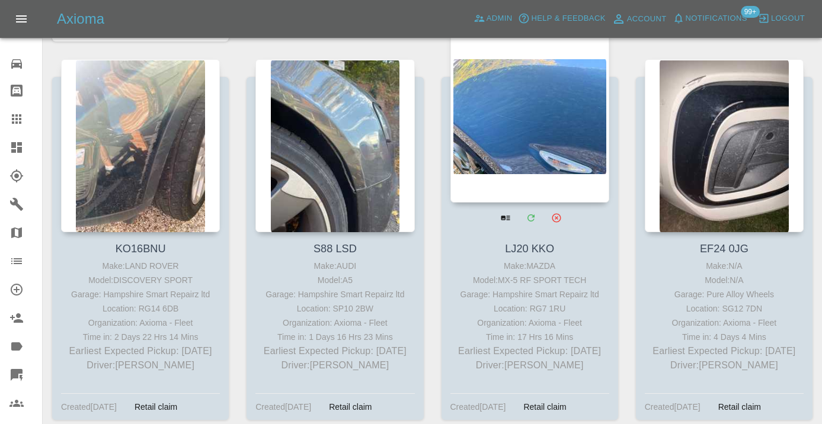
click at [534, 115] on div at bounding box center [529, 116] width 159 height 173
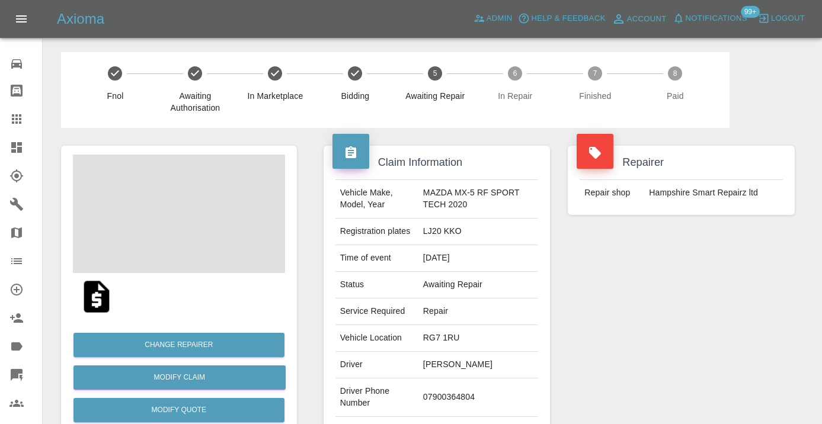
click at [457, 405] on td "07900364804" at bounding box center [478, 398] width 120 height 39
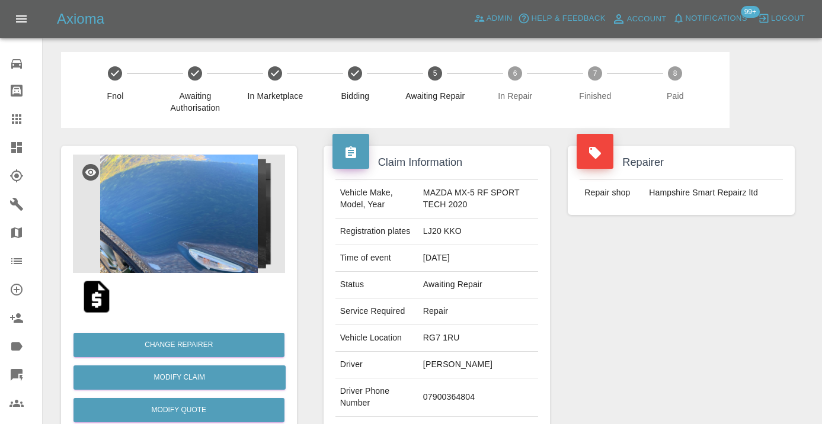
click at [457, 405] on td "07900364804" at bounding box center [478, 398] width 120 height 39
click at [457, 397] on td "07900364804" at bounding box center [478, 398] width 120 height 39
copy td "07900364804"
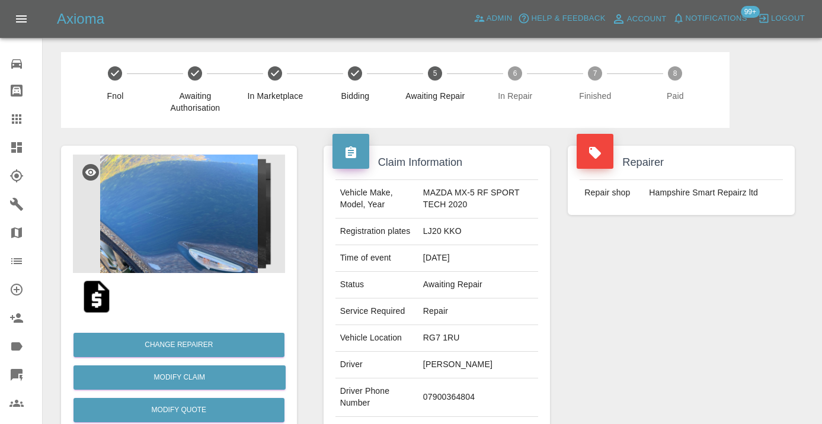
click at [682, 219] on div "Repairer Repair shop [GEOGRAPHIC_DATA] Smart Repairz ltd" at bounding box center [681, 180] width 245 height 105
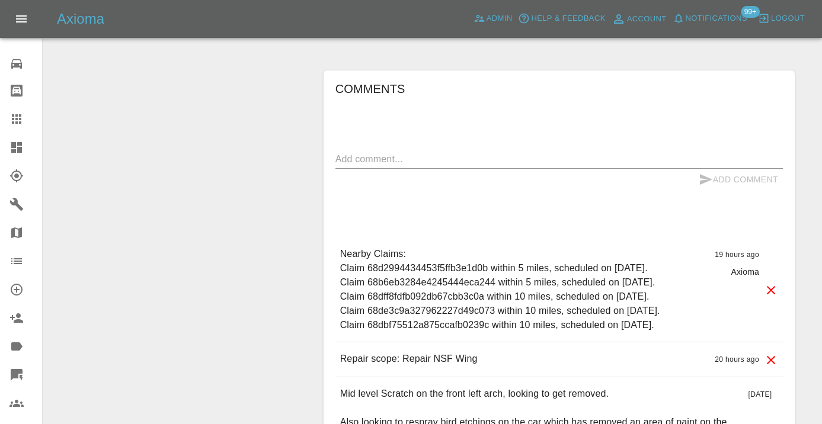
scroll to position [972, 0]
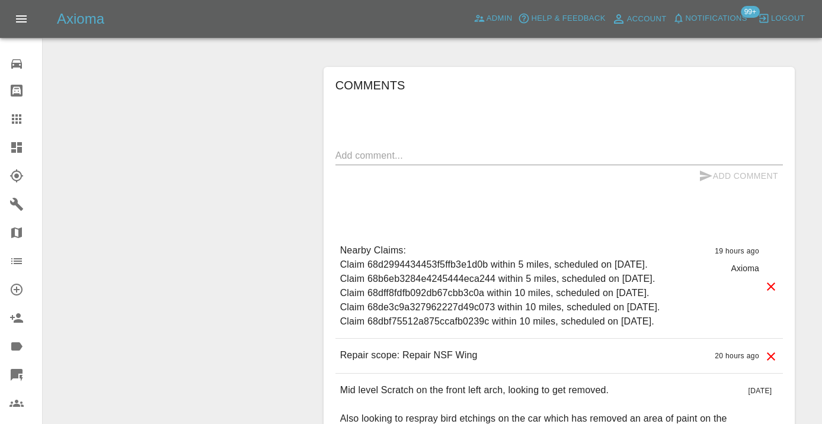
click at [349, 159] on textarea at bounding box center [558, 156] width 447 height 14
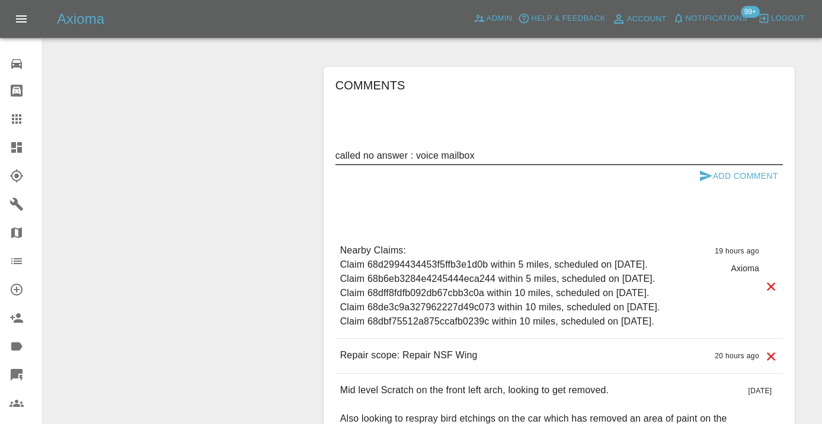
click at [506, 153] on textarea "called no answer : voice mailbox" at bounding box center [558, 156] width 447 height 14
type textarea "called no answer : voice mailbox"
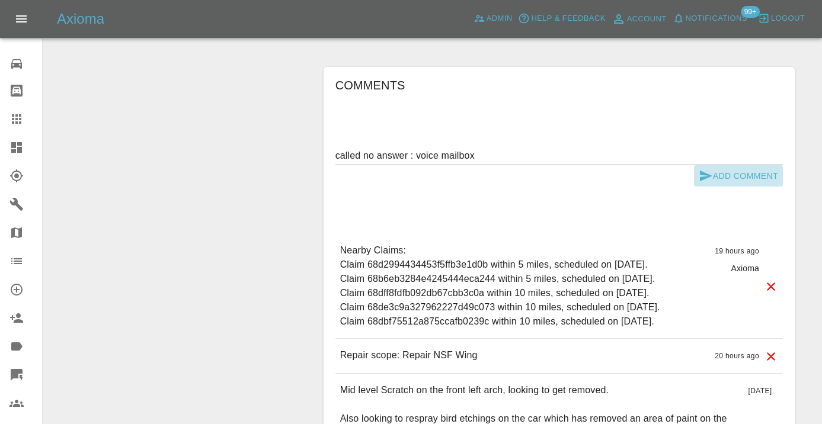
click at [706, 177] on icon "submit" at bounding box center [706, 176] width 12 height 11
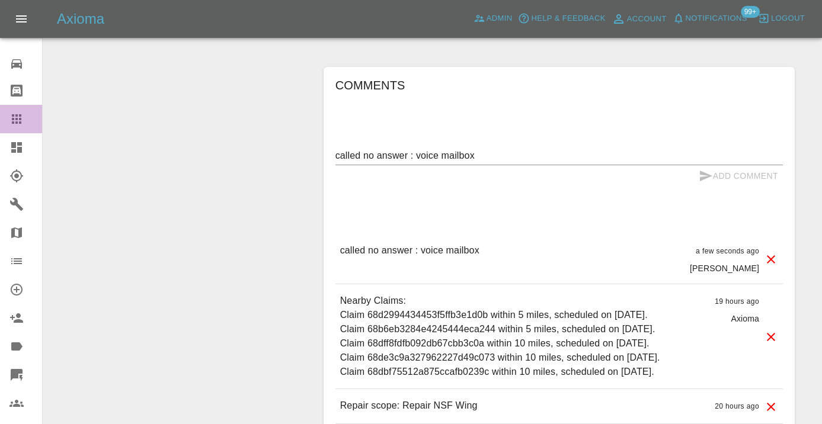
click at [24, 117] on div at bounding box center [25, 119] width 33 height 14
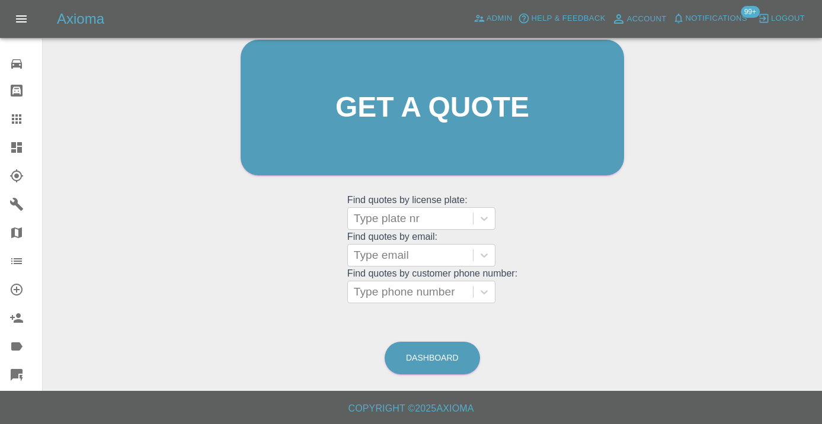
scroll to position [130, 0]
click at [449, 359] on link "Dashboard" at bounding box center [432, 358] width 95 height 33
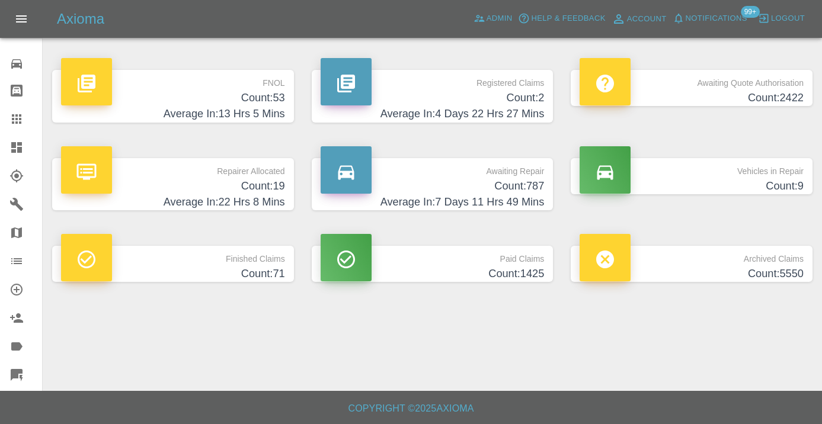
click at [530, 197] on h4 "Average In: 7 Days 11 Hrs 49 Mins" at bounding box center [433, 202] width 224 height 16
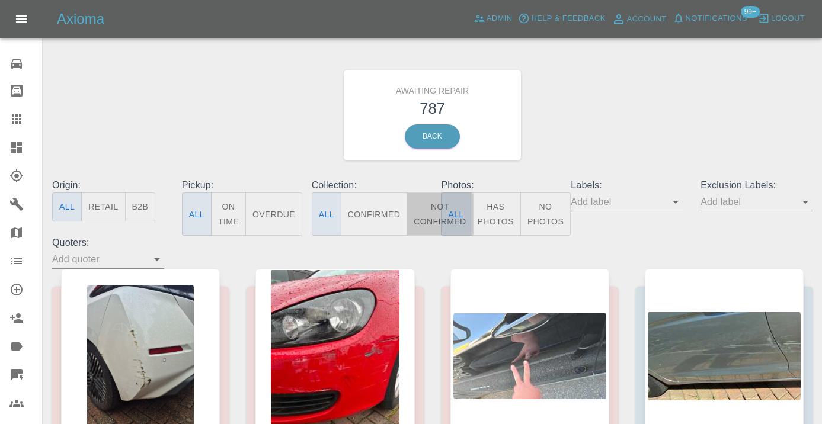
click at [422, 209] on button "Not Confirmed" at bounding box center [439, 214] width 66 height 43
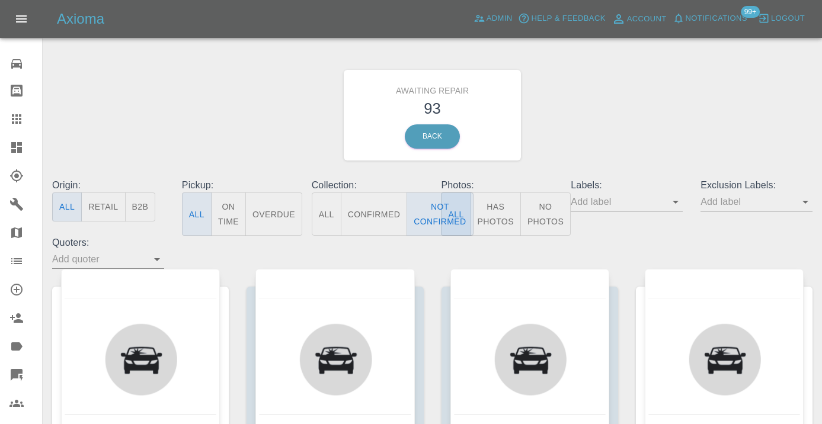
click at [581, 127] on div "Awaiting Repair 93 Back" at bounding box center [432, 115] width 778 height 126
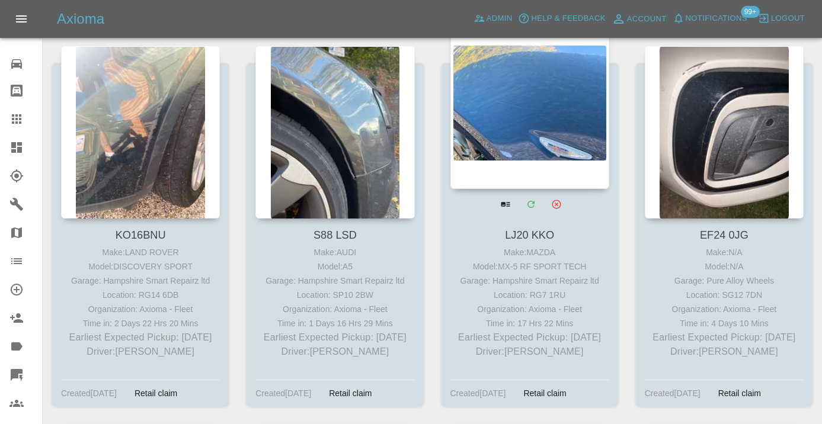
scroll to position [627, 0]
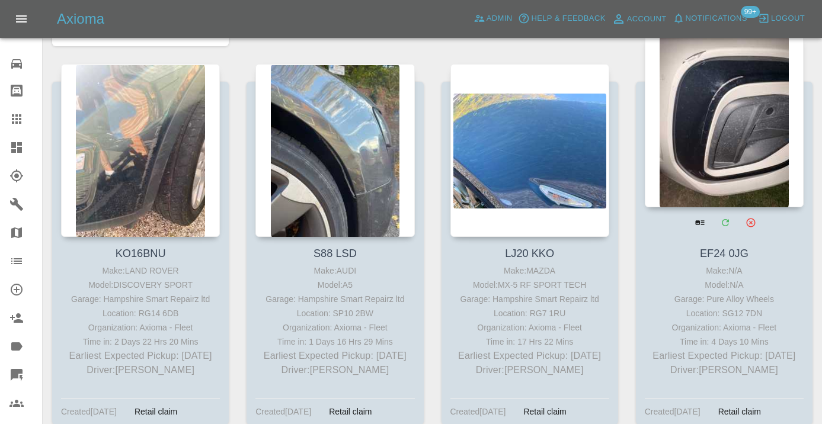
click at [717, 134] on div at bounding box center [724, 120] width 159 height 173
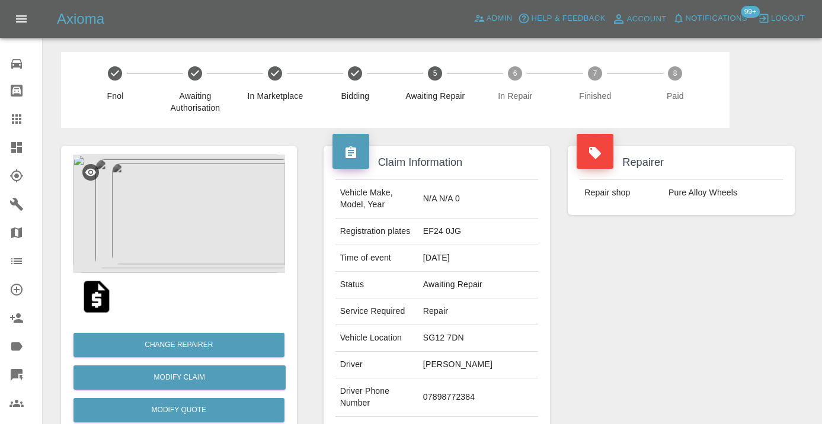
click at [453, 413] on td "07898772384" at bounding box center [478, 398] width 120 height 39
copy td "07898772384"
click at [625, 345] on div "Repairer Repair shop Pure Alloy Wheels" at bounding box center [681, 305] width 245 height 354
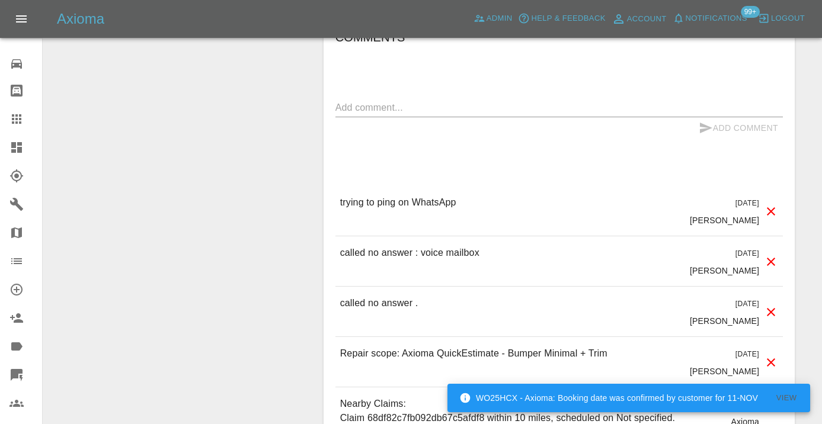
scroll to position [1093, 0]
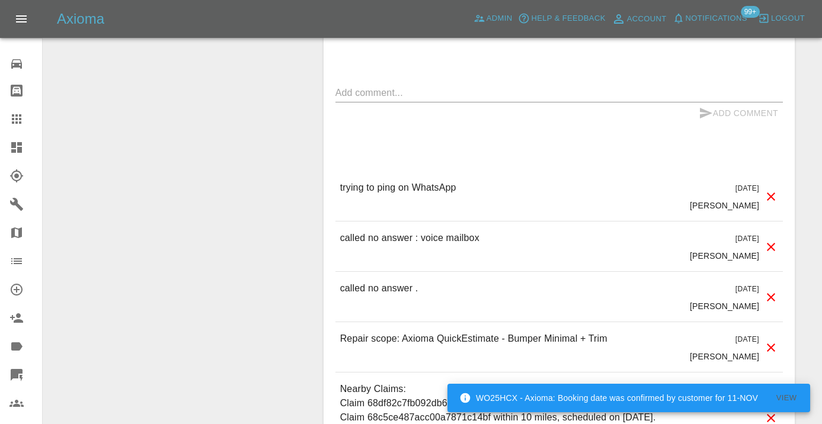
click at [360, 100] on textarea at bounding box center [558, 93] width 447 height 14
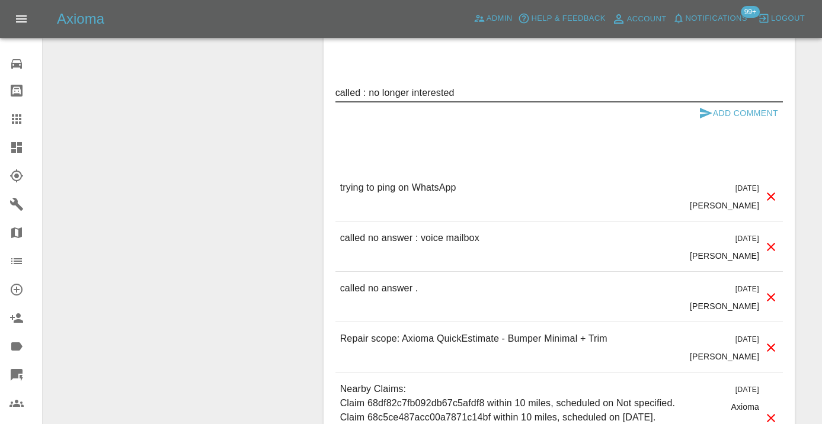
type textarea "called : no longer interested"
click at [705, 119] on icon "submit" at bounding box center [706, 113] width 12 height 11
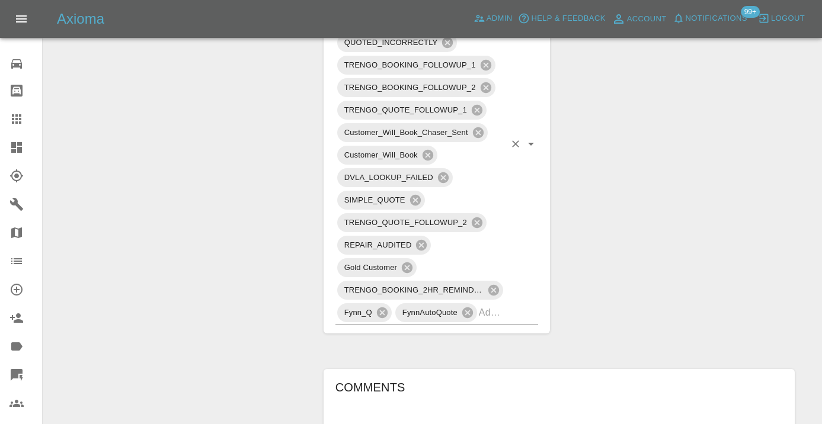
scroll to position [723, 0]
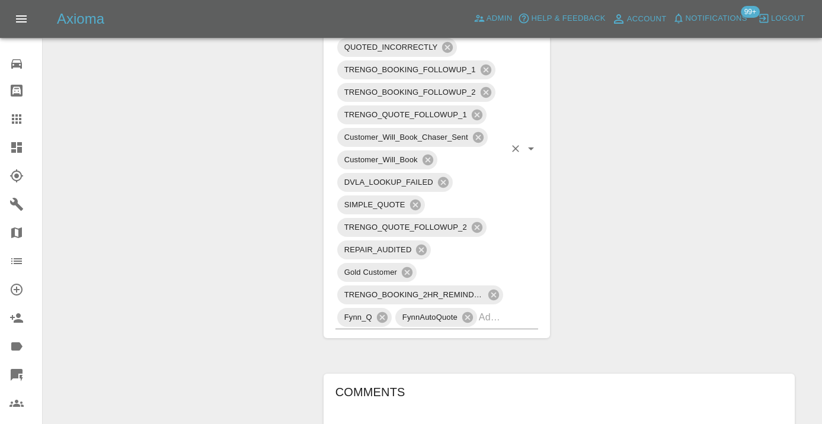
click at [508, 329] on div "TRENGO_BOOKING_NOTIFICATION TRENGO_REPAIRER_ALLOCATED TRENGO_DISCOUNT_ISSUED QU…" at bounding box center [436, 149] width 203 height 361
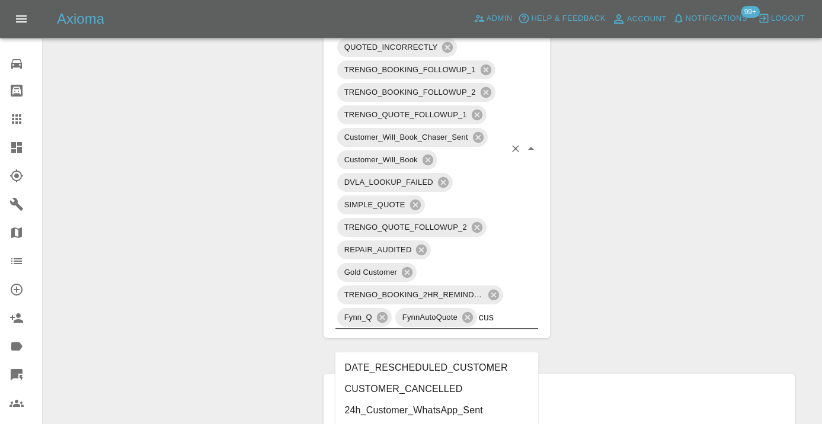
type input "cust"
click at [444, 386] on li "CUSTOMER_CANCELLED" at bounding box center [436, 389] width 203 height 21
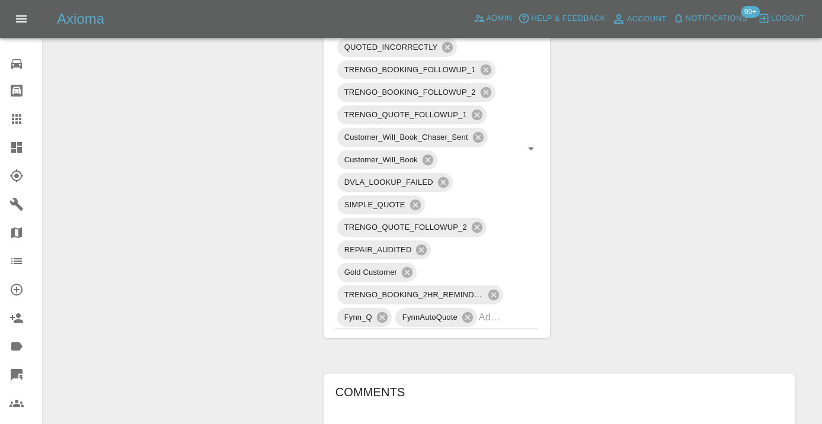
click at [212, 128] on div "Change Repairer Modify Claim Modify Quote Rollback Submit Payment Archive" at bounding box center [179, 192] width 254 height 1574
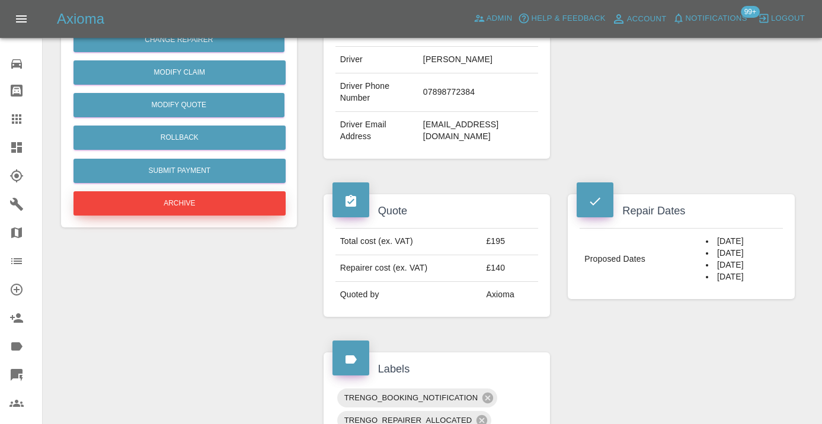
scroll to position [300, 0]
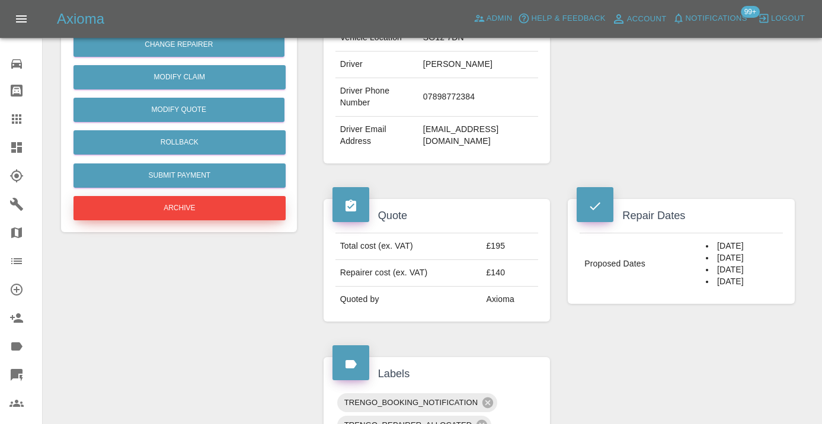
click at [184, 212] on button "Archive" at bounding box center [179, 208] width 212 height 24
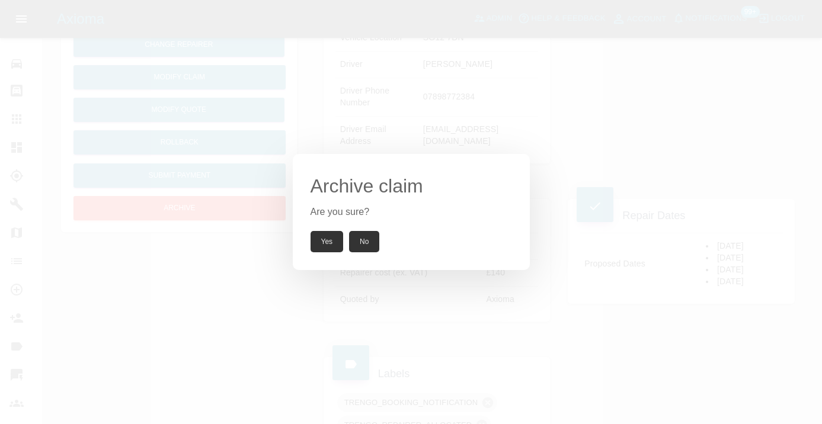
click at [331, 246] on button "Yes" at bounding box center [326, 241] width 33 height 21
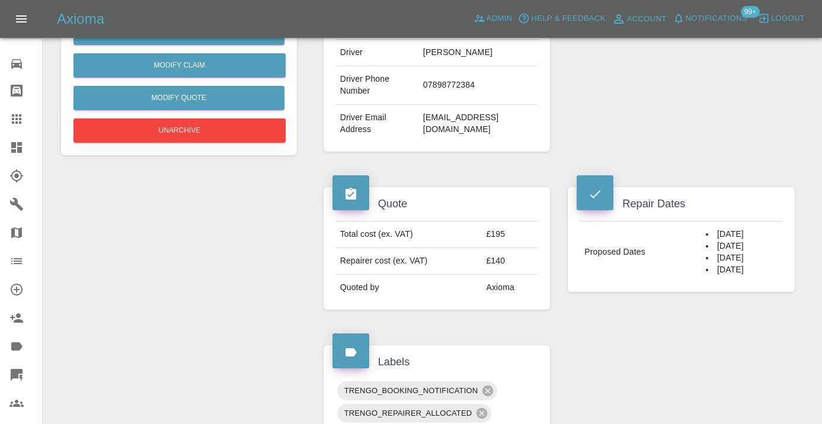
click at [25, 124] on div at bounding box center [25, 119] width 33 height 14
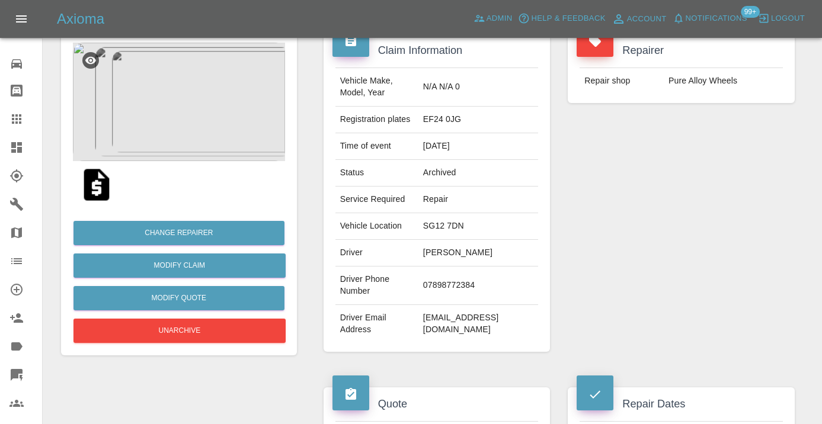
scroll to position [91, 0]
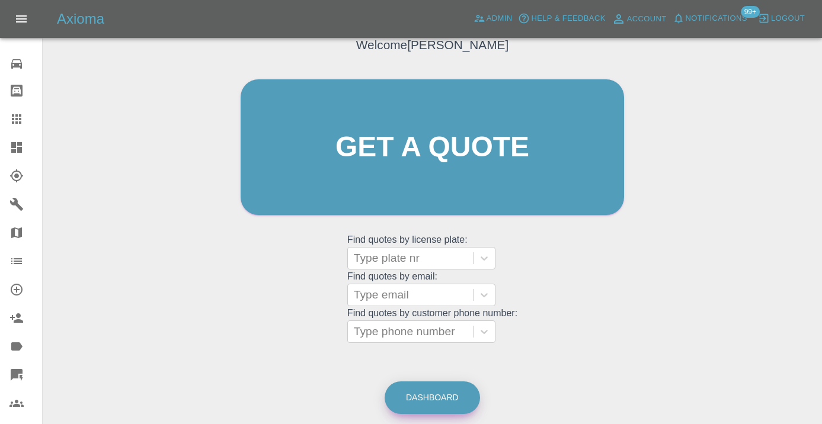
click at [426, 405] on link "Dashboard" at bounding box center [432, 398] width 95 height 33
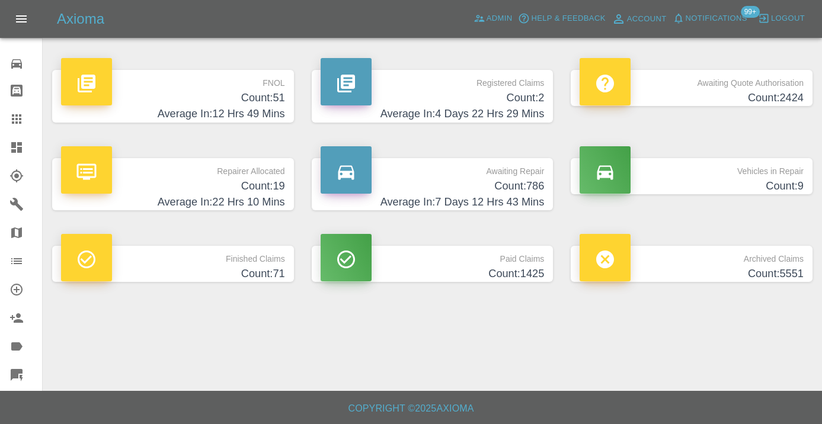
click at [501, 185] on h4 "Count: 786" at bounding box center [433, 186] width 224 height 16
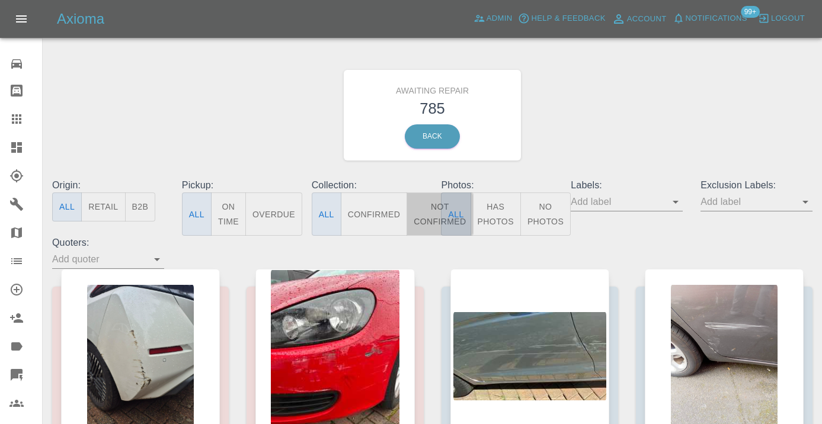
click at [424, 209] on button "Not Confirmed" at bounding box center [439, 214] width 66 height 43
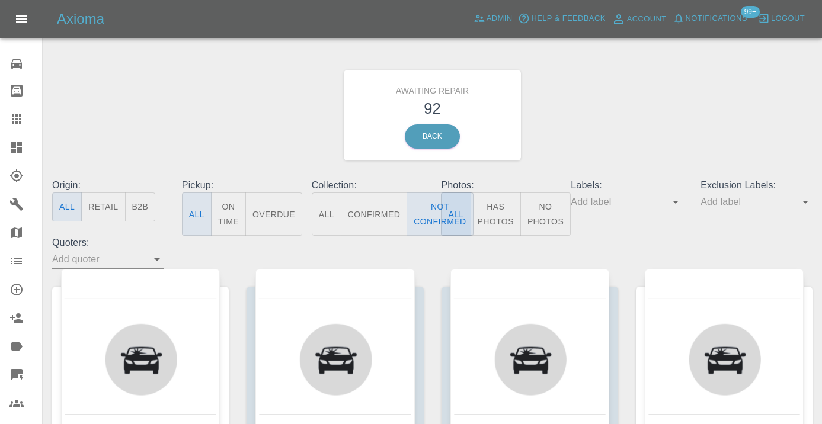
click at [608, 120] on div "Awaiting Repair 92 Back" at bounding box center [432, 115] width 778 height 126
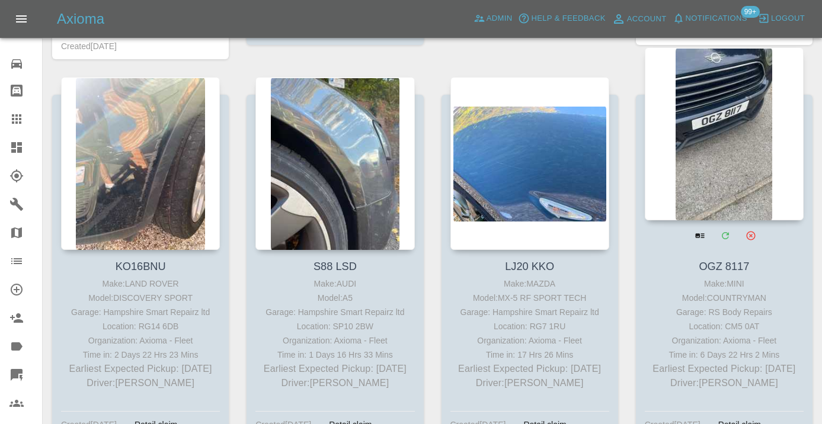
scroll to position [613, 0]
click at [742, 158] on div at bounding box center [724, 134] width 159 height 173
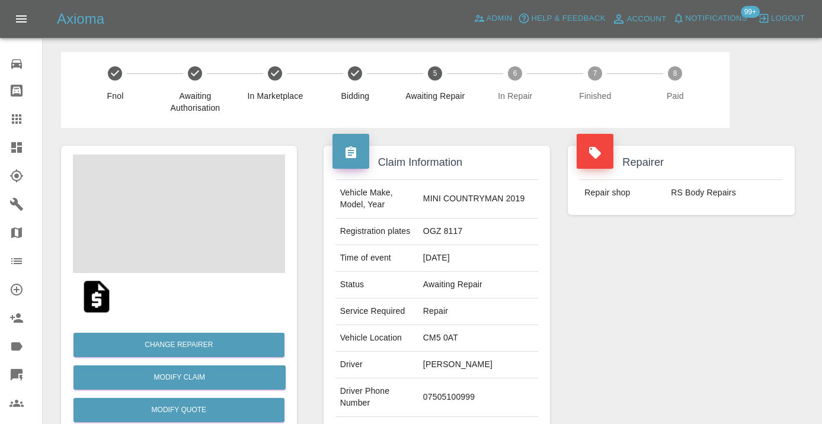
click at [469, 392] on td "07505100999" at bounding box center [478, 398] width 120 height 39
copy td "07505100999"
click at [613, 358] on div "Repairer Repair shop RS Body Repairs" at bounding box center [681, 305] width 245 height 354
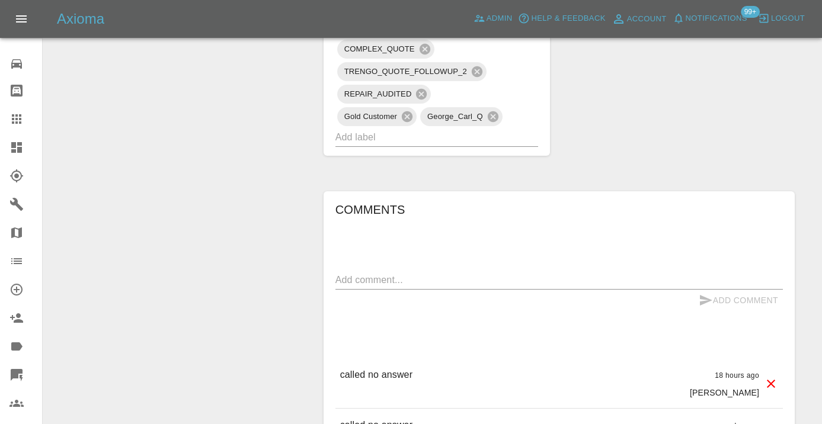
scroll to position [847, 0]
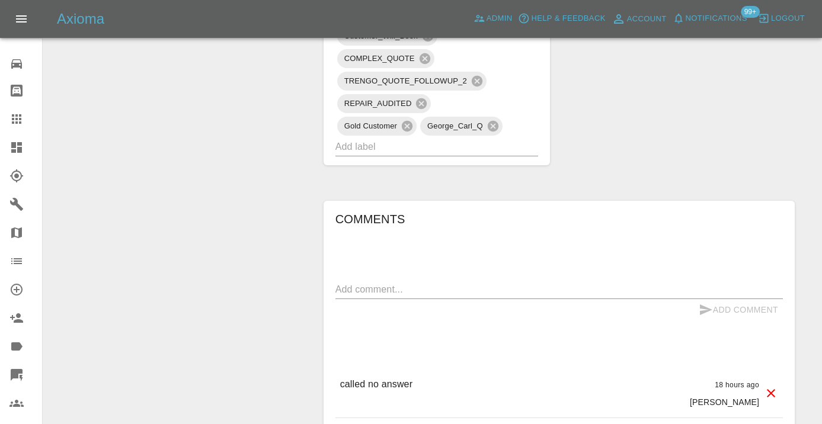
click at [365, 285] on textarea at bounding box center [558, 290] width 447 height 14
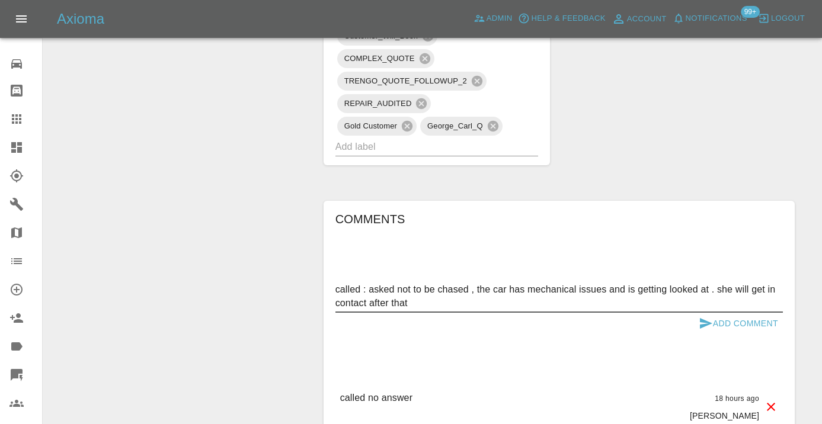
type textarea "called : asked not to be chased , the car has mechanical issues and is getting …"
click at [712, 324] on icon "submit" at bounding box center [706, 323] width 14 height 14
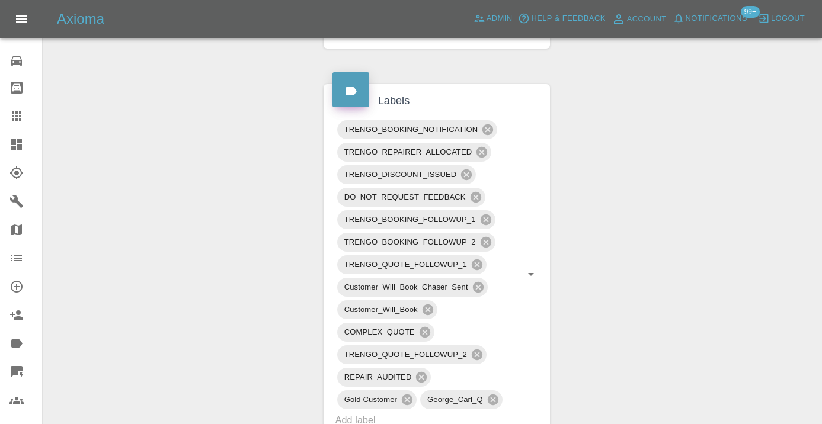
scroll to position [3, 0]
click at [21, 120] on icon at bounding box center [16, 115] width 9 height 9
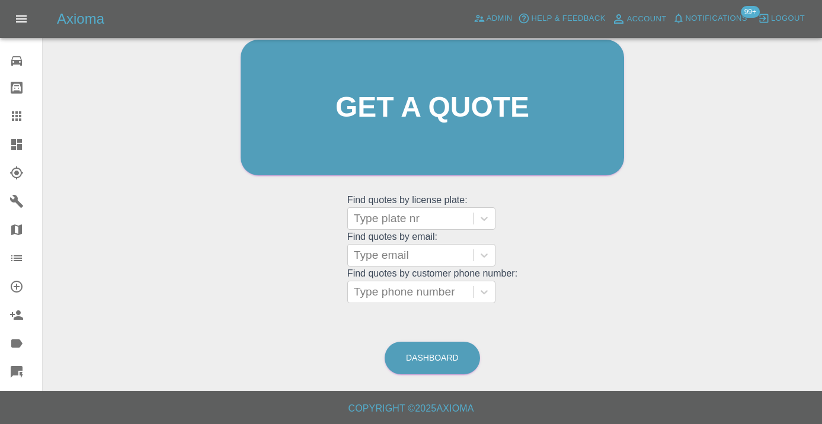
scroll to position [130, 0]
click at [416, 350] on link "Dashboard" at bounding box center [432, 358] width 95 height 33
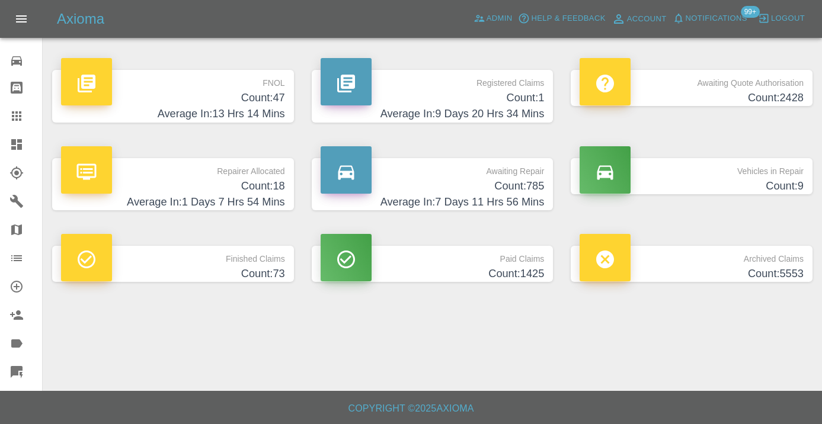
click at [517, 182] on h4 "Count: 785" at bounding box center [433, 186] width 224 height 16
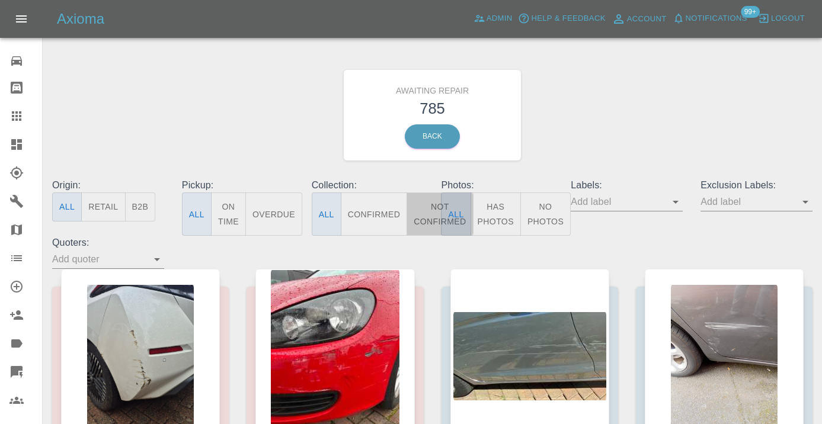
click at [428, 207] on button "Not Confirmed" at bounding box center [439, 214] width 66 height 43
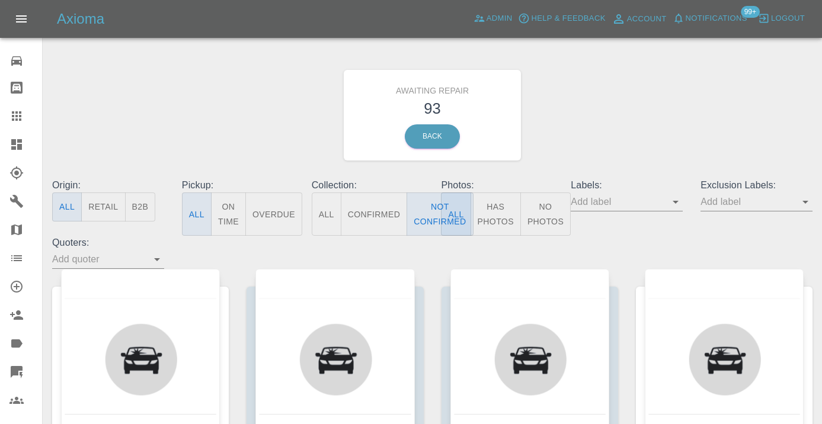
click at [623, 127] on div "Awaiting Repair 93 Back" at bounding box center [432, 115] width 778 height 126
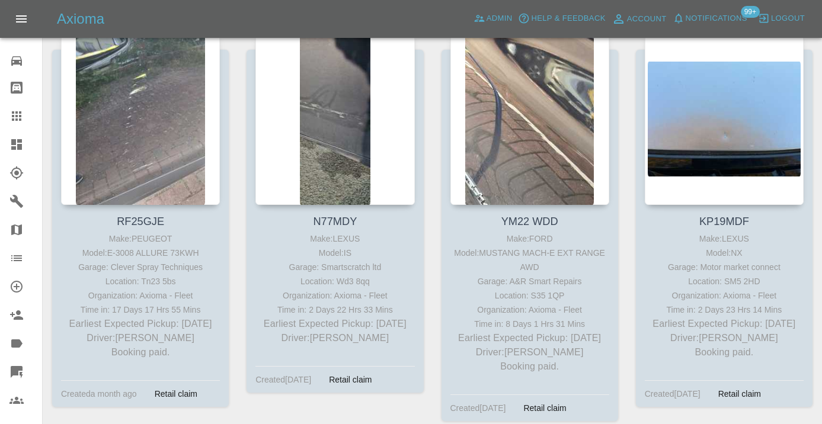
scroll to position [1042, 0]
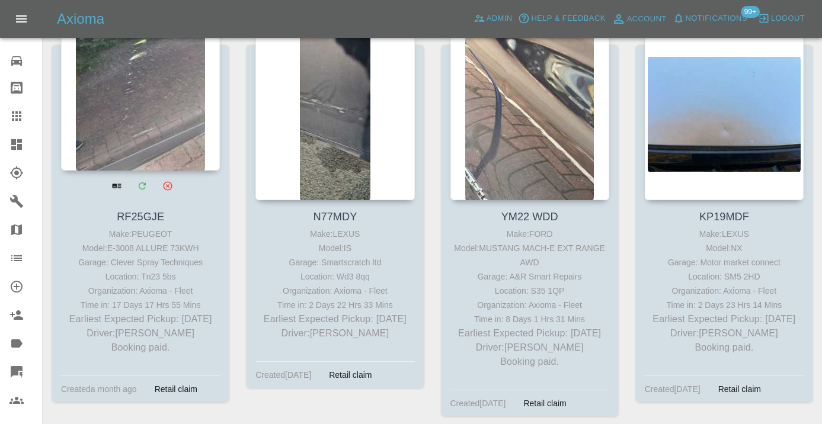
click at [167, 72] on div at bounding box center [140, 84] width 159 height 173
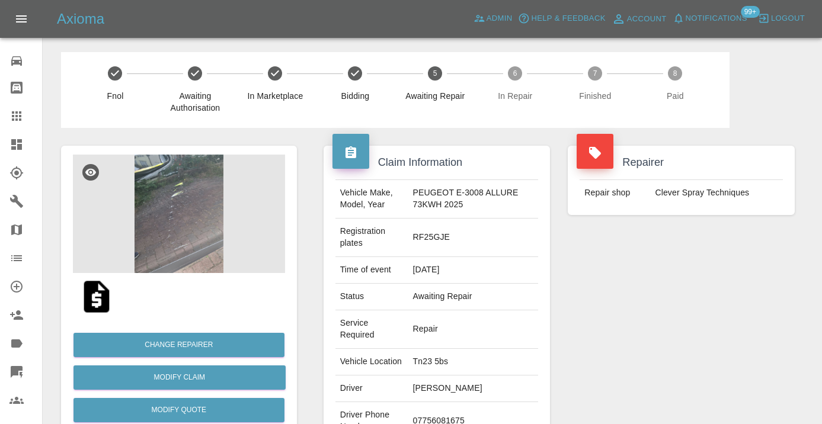
click at [464, 402] on td "07756081675" at bounding box center [473, 421] width 130 height 39
copy td "07756081675"
click at [648, 328] on div "Repairer Repair shop Clever Spray Techniques" at bounding box center [681, 322] width 245 height 389
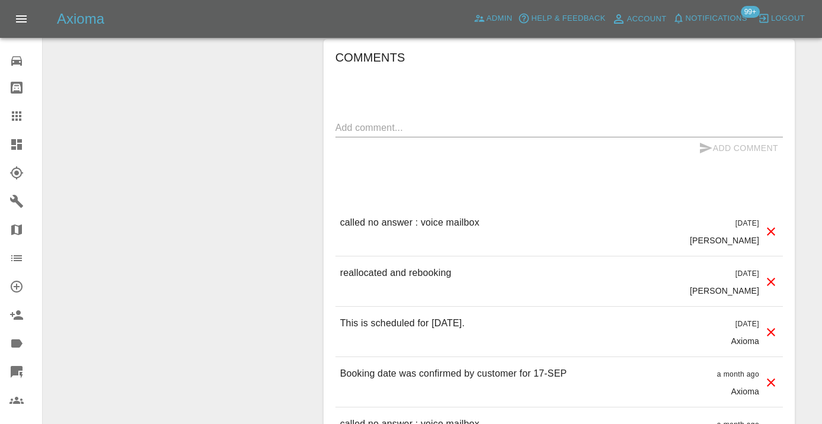
scroll to position [1222, 0]
click at [363, 120] on textarea at bounding box center [558, 127] width 447 height 14
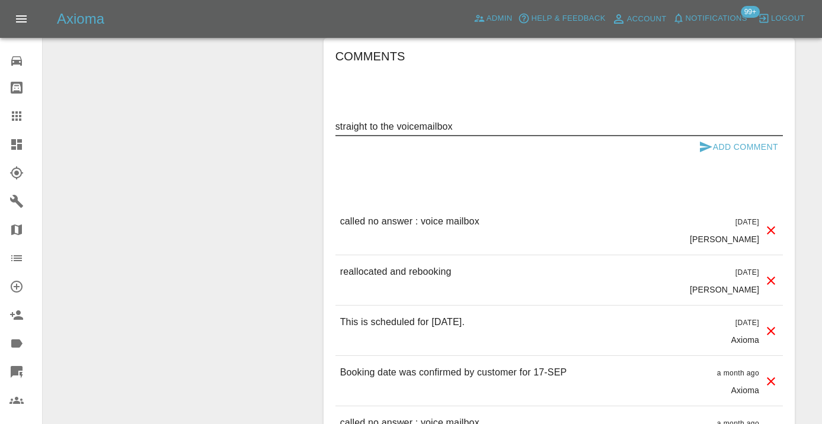
type textarea "straight to the voicemailbox"
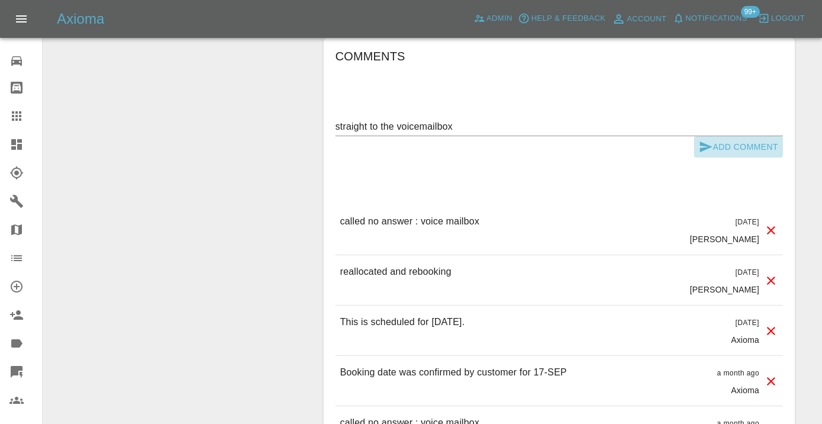
click at [701, 140] on icon "submit" at bounding box center [706, 147] width 14 height 14
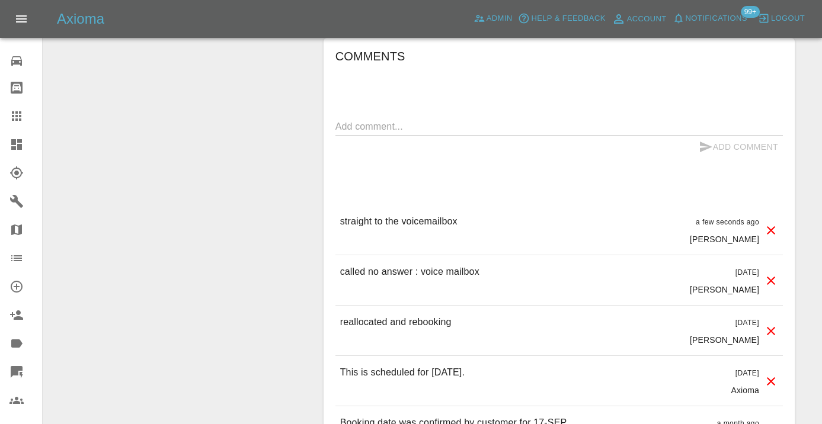
click at [16, 117] on icon at bounding box center [16, 115] width 9 height 9
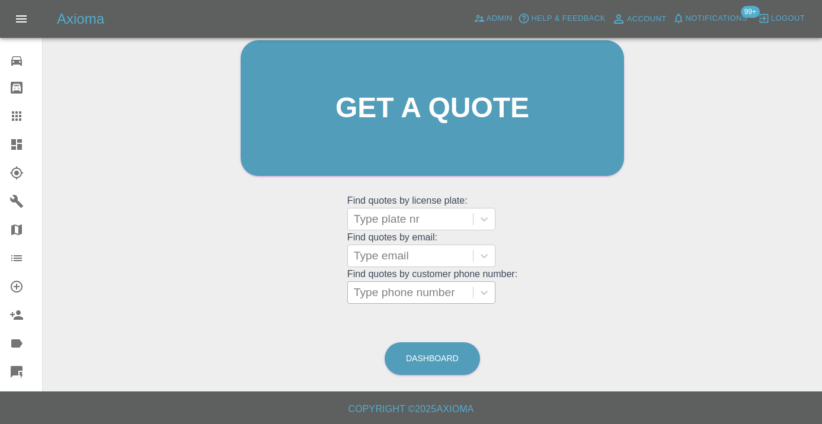
click at [385, 294] on div at bounding box center [410, 292] width 113 height 17
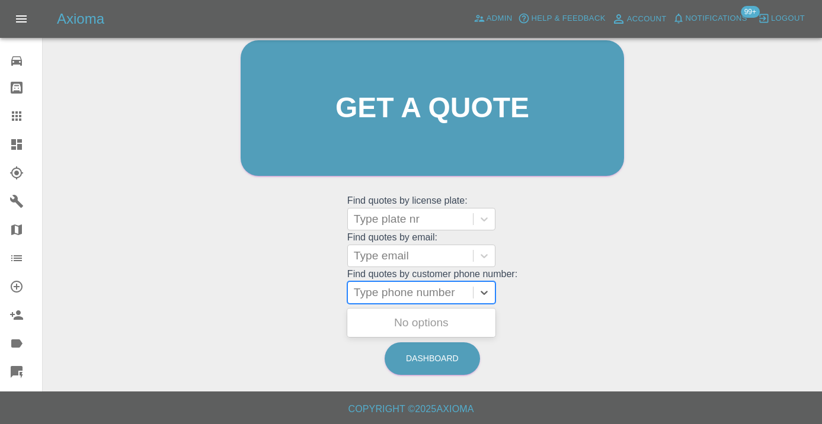
paste input "07871692163"
type input "07871692163"
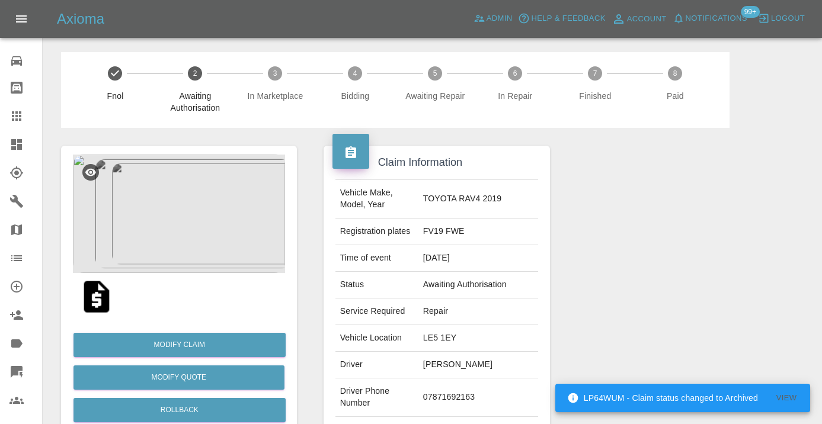
click at [186, 219] on img at bounding box center [179, 214] width 212 height 119
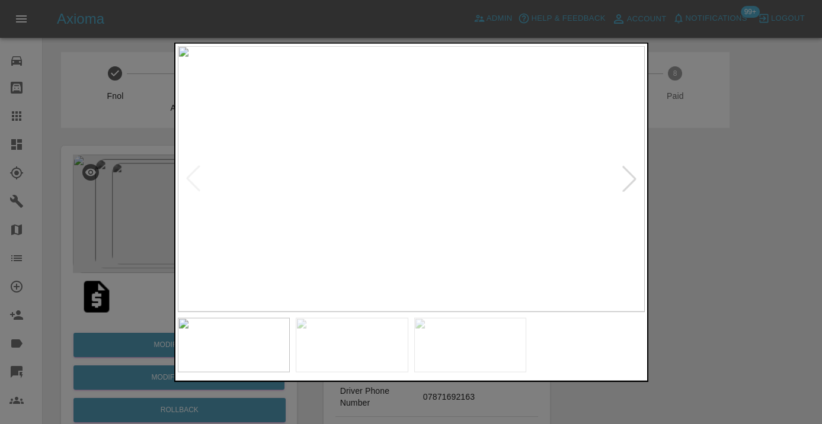
click at [665, 401] on div at bounding box center [411, 212] width 822 height 424
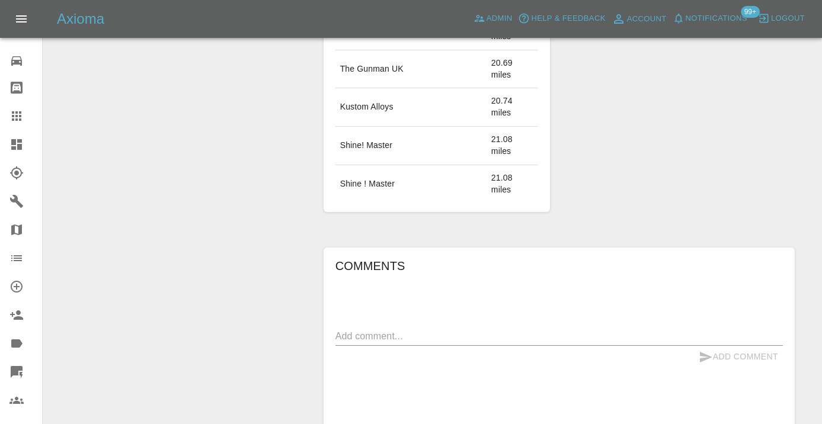
scroll to position [872, 0]
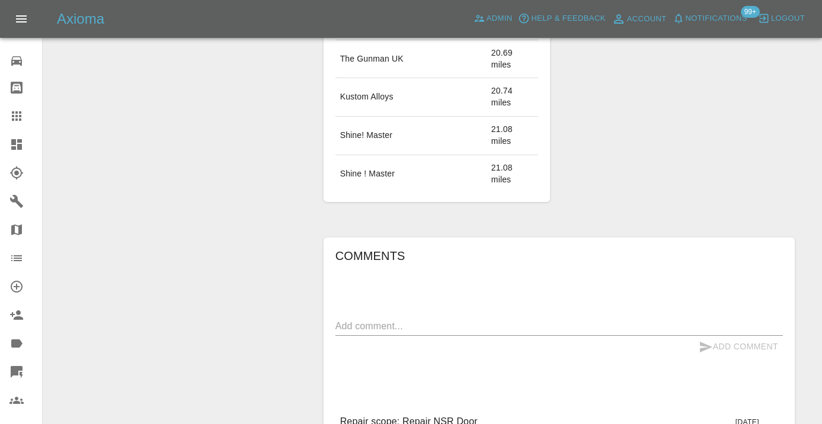
click at [364, 319] on textarea at bounding box center [558, 326] width 447 height 14
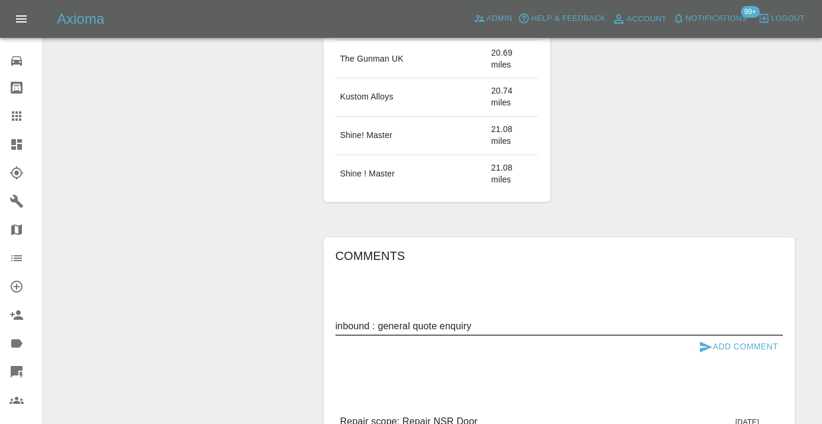
type textarea "inbound : general quote enquiry"
click at [706, 342] on icon "submit" at bounding box center [706, 347] width 12 height 11
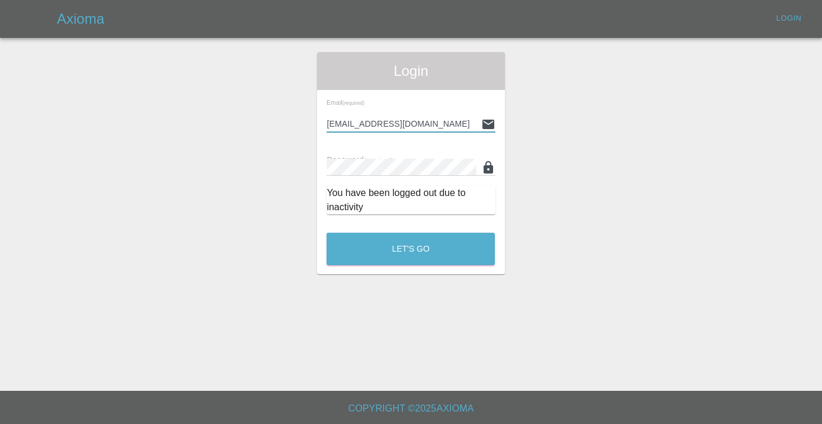
type input "Castrokhonqwana@gmail.com"
click at [411, 249] on button "Let's Go" at bounding box center [410, 249] width 168 height 33
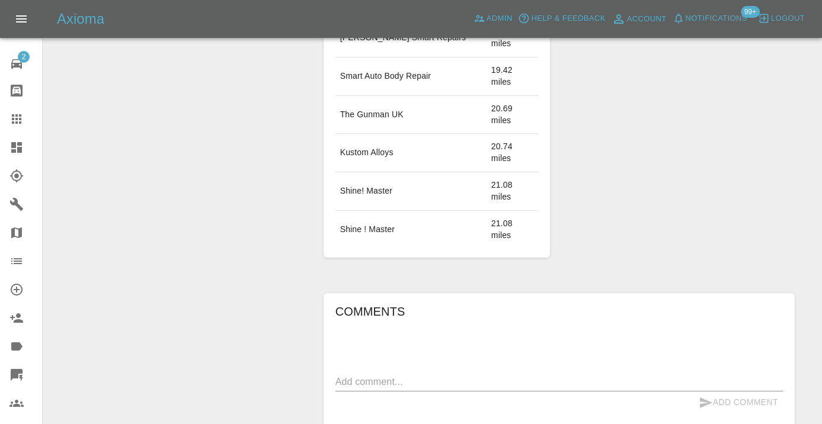
scroll to position [819, 0]
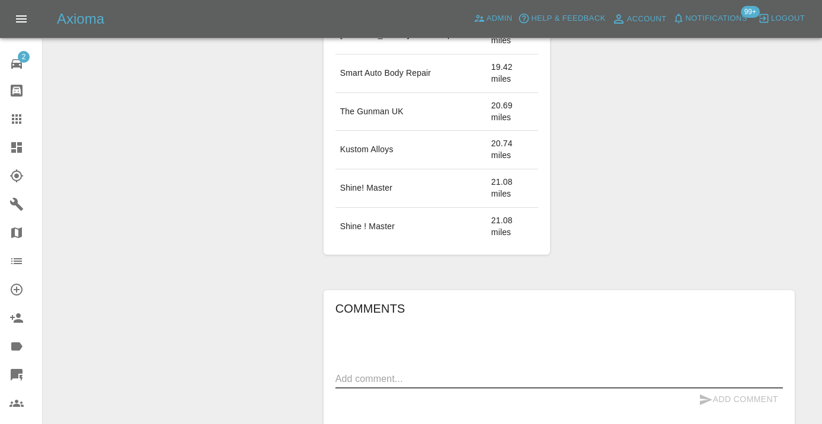
click at [388, 372] on textarea at bounding box center [558, 379] width 447 height 14
type textarea "inbound : general quote enquiry"
click at [707, 395] on icon "submit" at bounding box center [706, 400] width 12 height 11
click at [28, 126] on div at bounding box center [25, 119] width 33 height 14
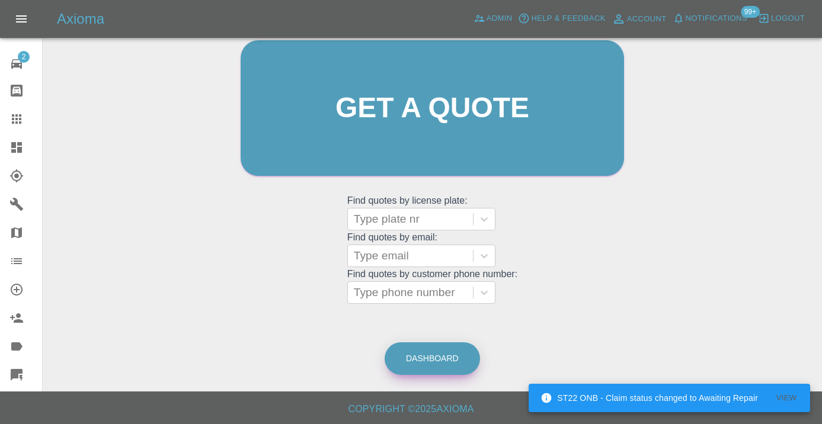
click at [423, 360] on link "Dashboard" at bounding box center [432, 358] width 95 height 33
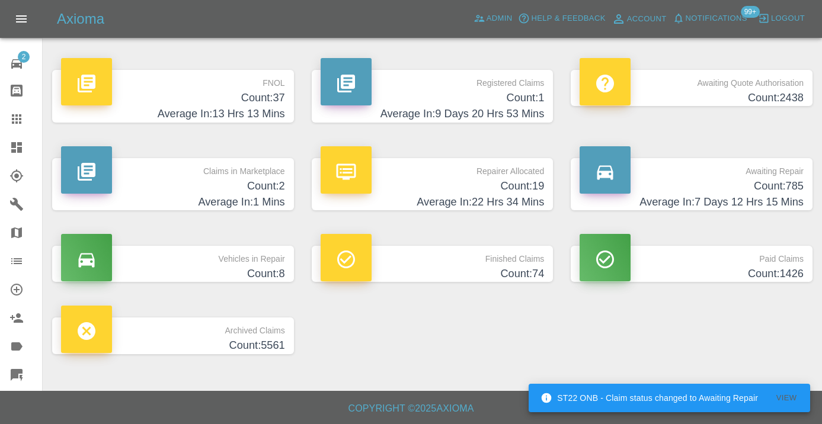
click at [722, 182] on h4 "Count: 785" at bounding box center [691, 186] width 224 height 16
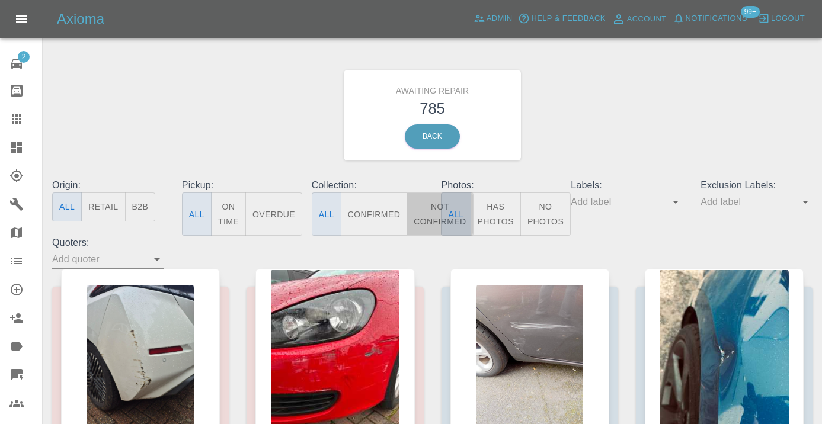
click at [430, 212] on button "Not Confirmed" at bounding box center [439, 214] width 66 height 43
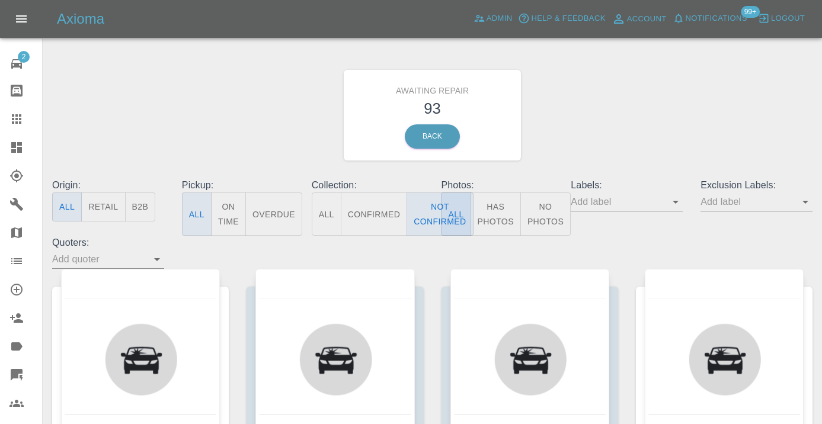
click at [645, 158] on div "Awaiting Repair 93 Back" at bounding box center [432, 115] width 778 height 126
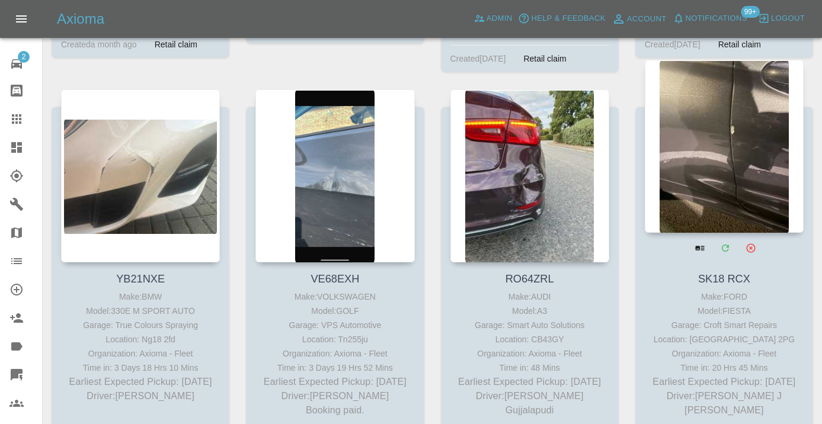
scroll to position [1356, 0]
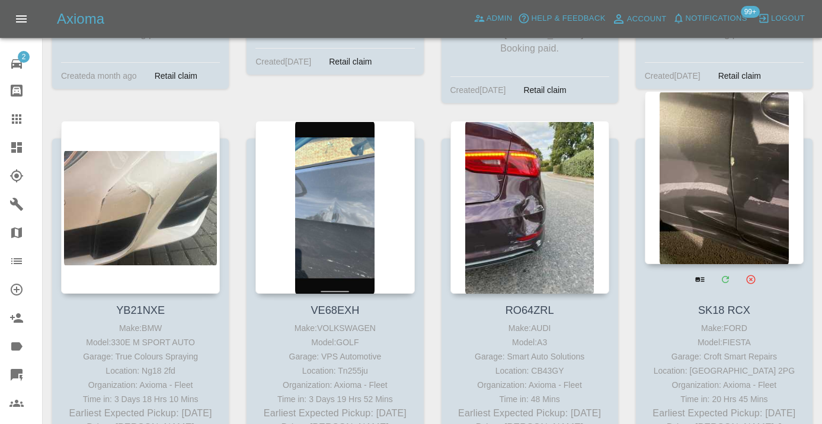
click at [723, 194] on div at bounding box center [724, 177] width 159 height 173
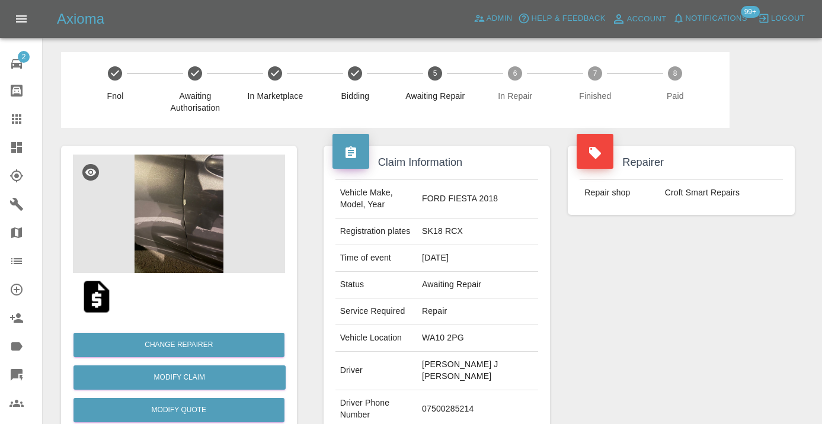
click at [488, 390] on td "07500285214" at bounding box center [477, 409] width 121 height 39
copy td "07500285214"
click at [641, 315] on div "Repairer Repair shop Croft Smart Repairs" at bounding box center [681, 311] width 245 height 366
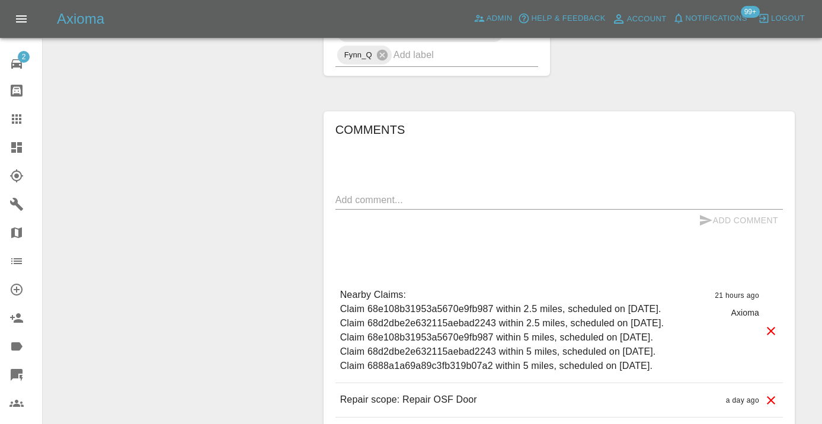
scroll to position [858, 0]
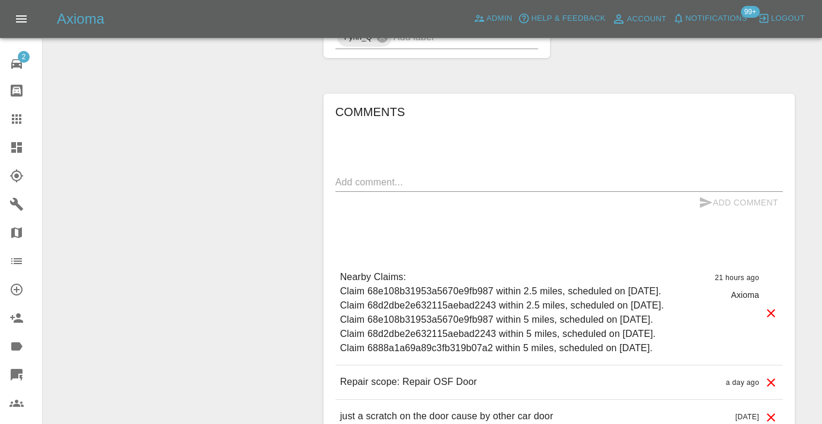
click at [386, 175] on textarea at bounding box center [558, 182] width 447 height 14
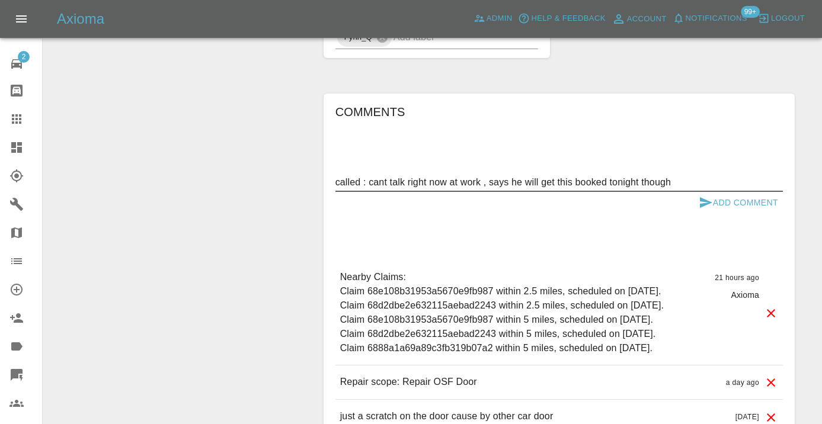
type textarea "called : cant talk right now at work , says he will get this booked tonight tho…"
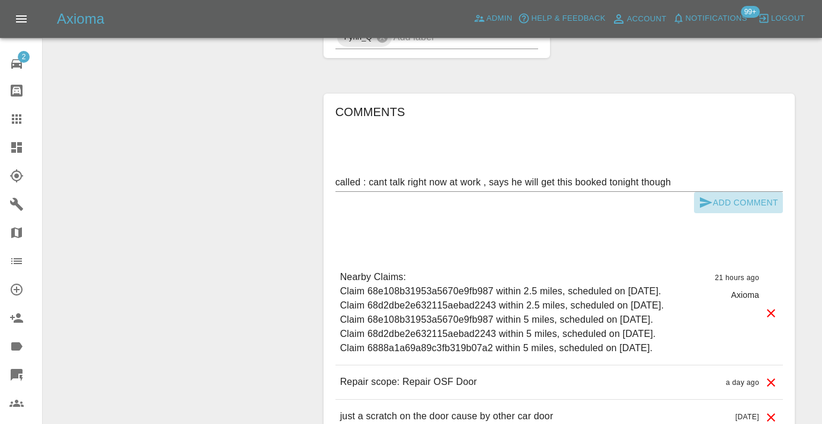
click at [701, 197] on icon "submit" at bounding box center [706, 202] width 12 height 11
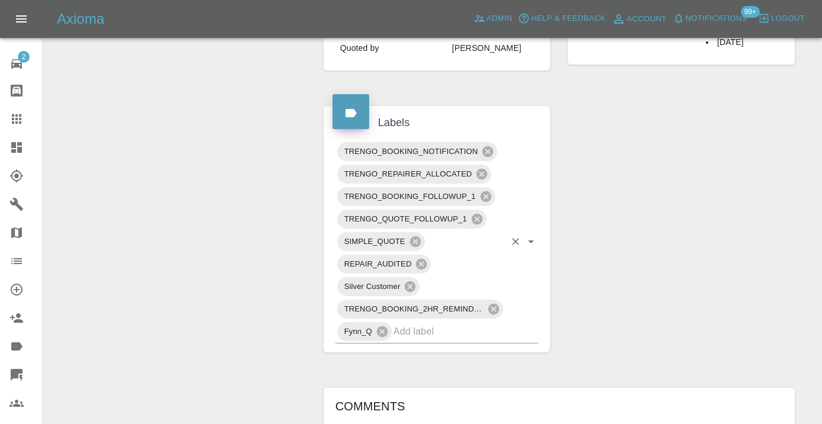
scroll to position [545, 0]
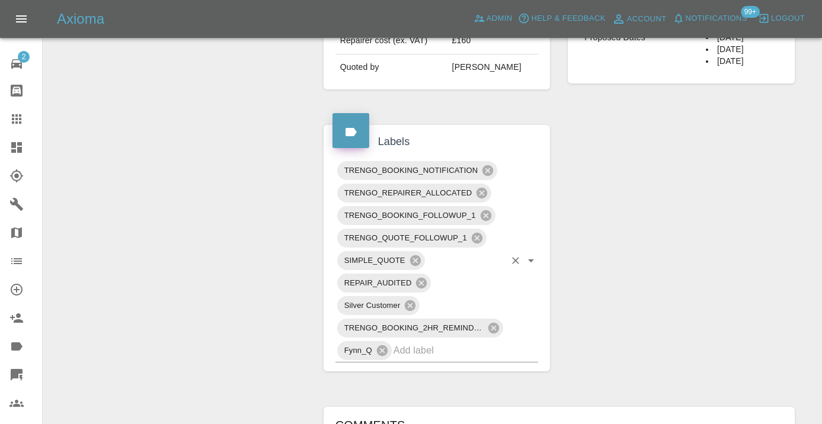
click at [414, 341] on input "text" at bounding box center [449, 350] width 112 height 18
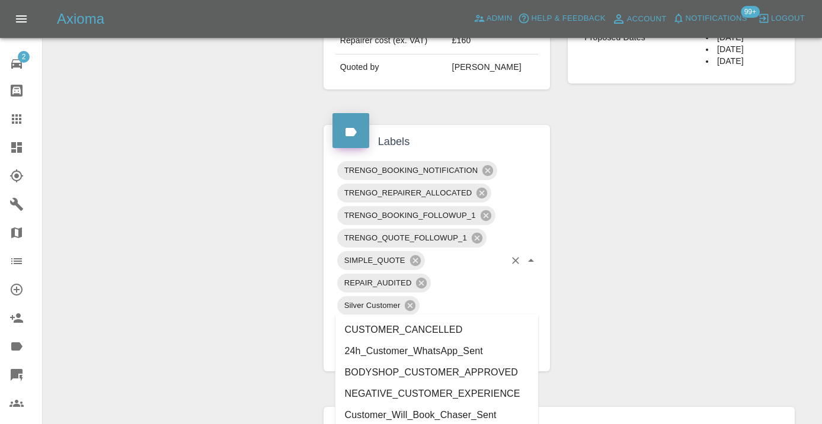
type input "customer_w"
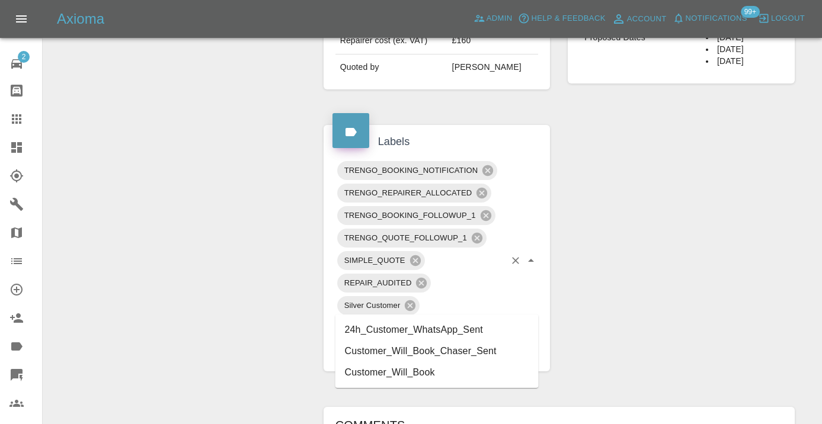
click at [411, 370] on li "Customer_Will_Book" at bounding box center [436, 372] width 203 height 21
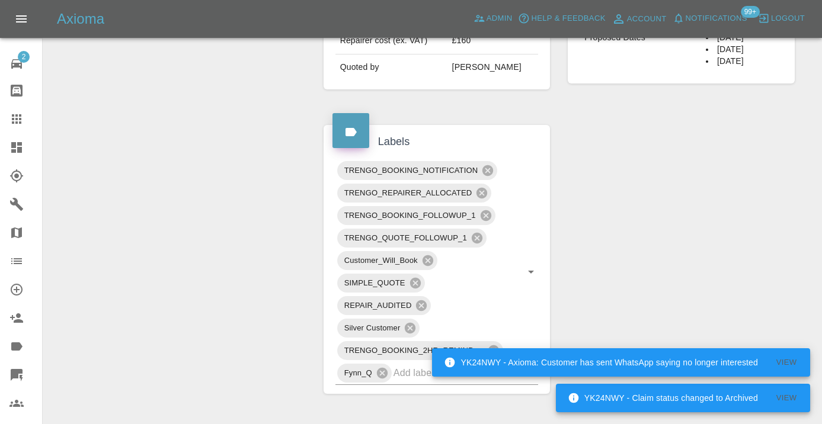
click at [191, 139] on div "Change Repairer Modify Claim Modify Quote Rollback Submit Payment Archive" at bounding box center [179, 215] width 254 height 1264
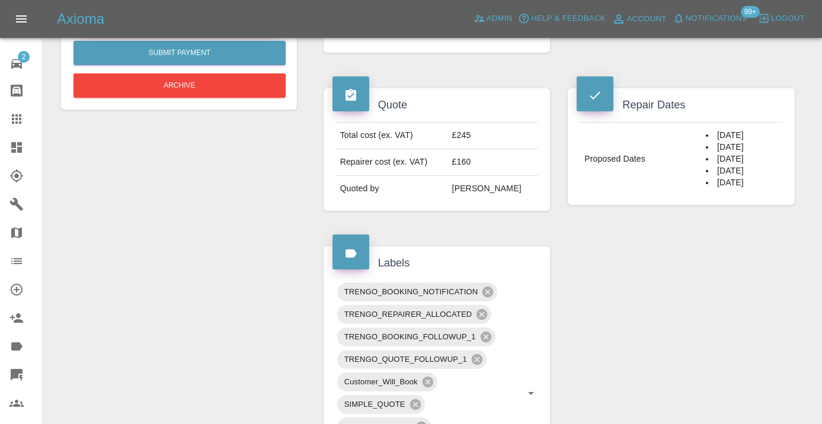
scroll to position [428, 0]
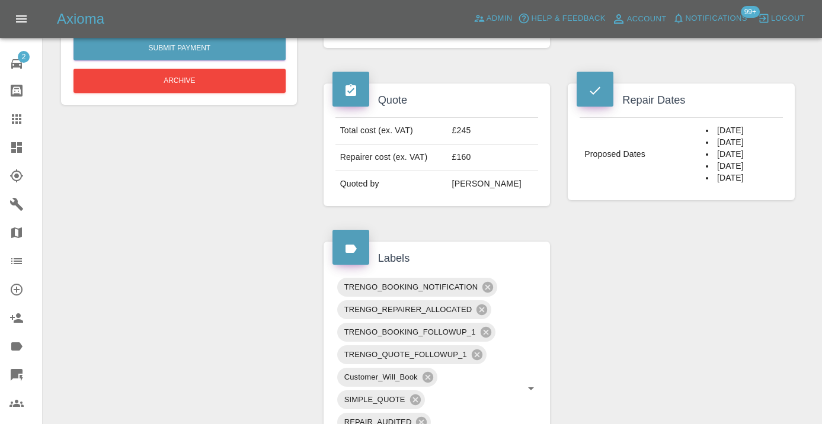
click at [23, 123] on icon at bounding box center [16, 119] width 14 height 14
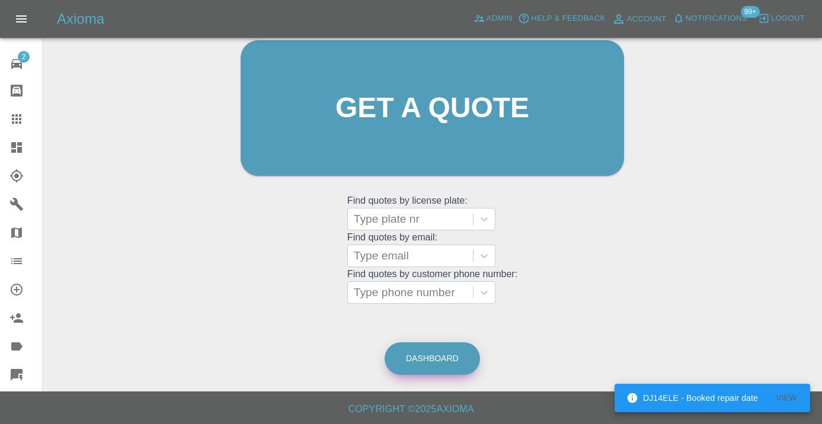
click at [406, 353] on link "Dashboard" at bounding box center [432, 358] width 95 height 33
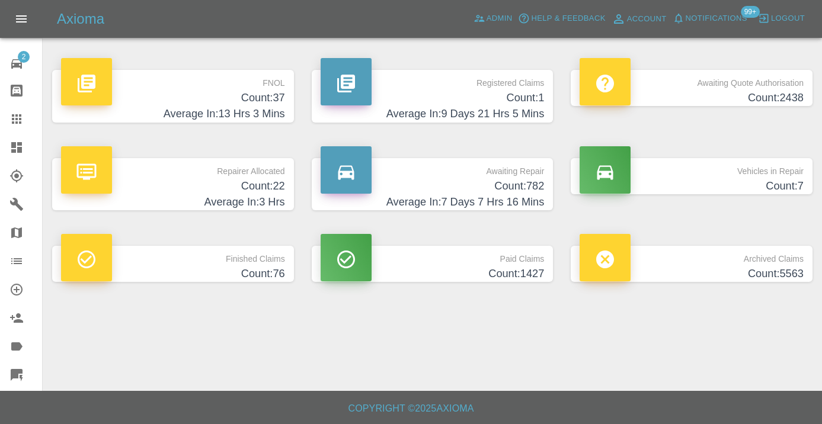
click at [526, 195] on h4 "Average In: 7 Days 7 Hrs 16 Mins" at bounding box center [433, 202] width 224 height 16
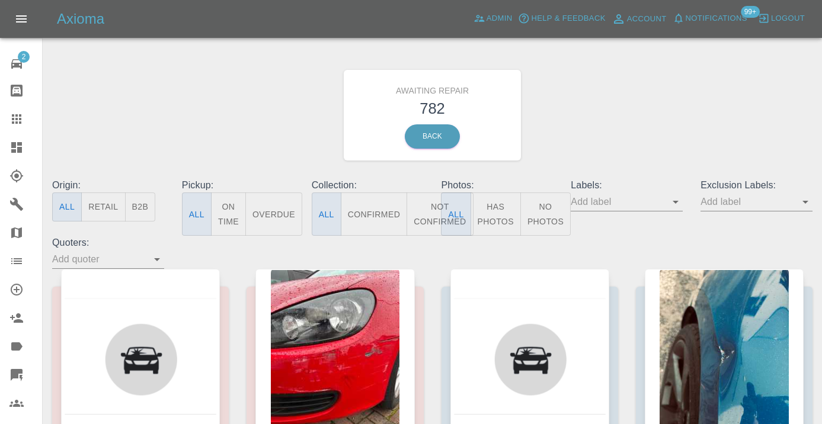
click at [430, 222] on button "Not Confirmed" at bounding box center [439, 214] width 66 height 43
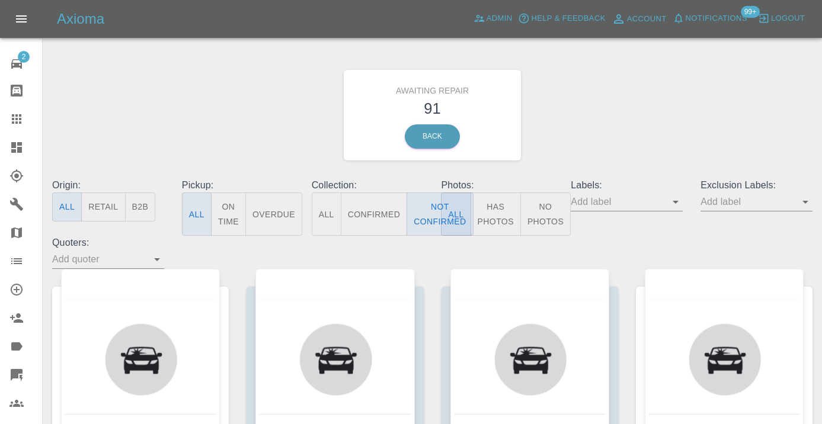
click at [579, 149] on div "Awaiting Repair 91 Back" at bounding box center [432, 115] width 778 height 126
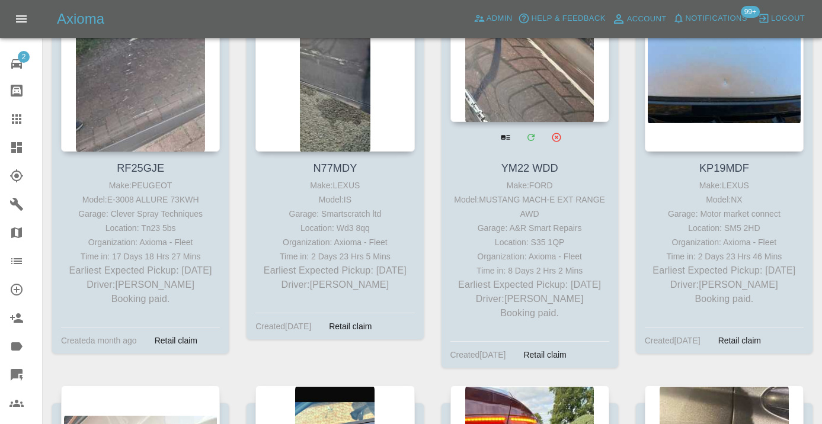
scroll to position [1073, 0]
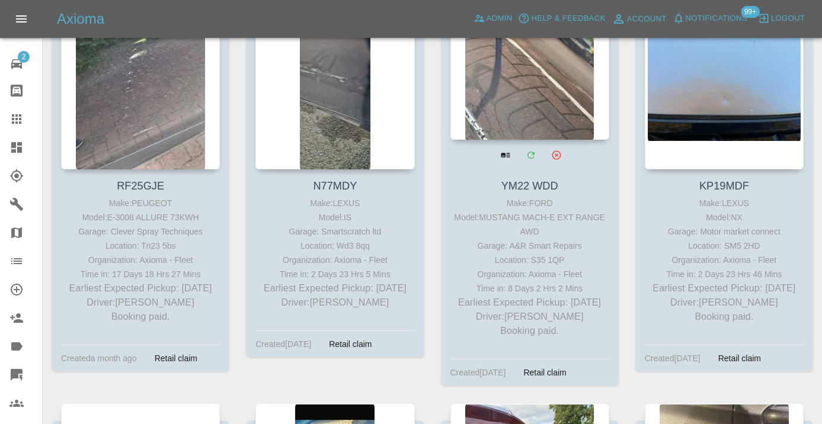
click at [522, 82] on div at bounding box center [529, 53] width 159 height 173
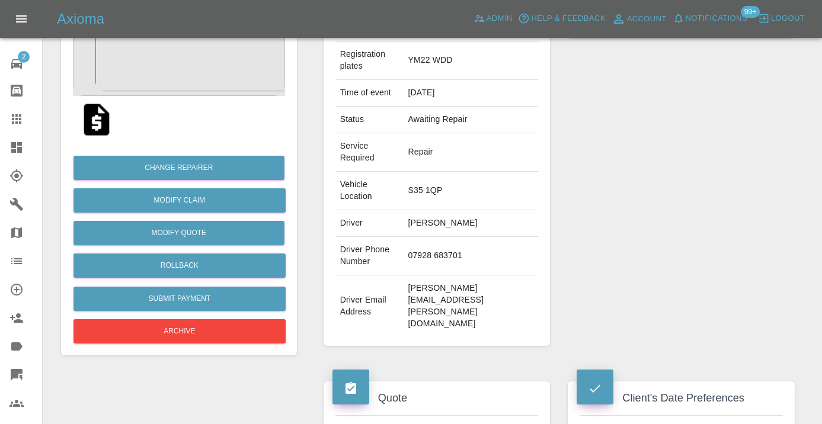
scroll to position [182, 0]
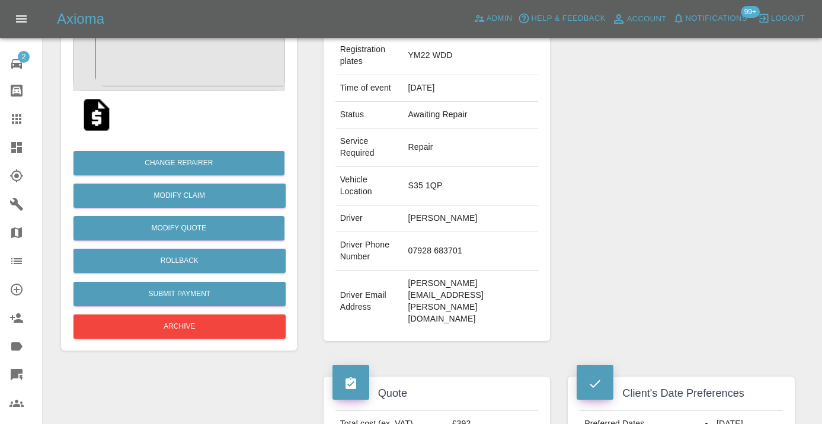
click at [436, 246] on td "07928 683701" at bounding box center [471, 251] width 135 height 39
click at [499, 261] on td "07928 683701" at bounding box center [471, 251] width 135 height 39
drag, startPoint x: 475, startPoint y: 255, endPoint x: 409, endPoint y: 253, distance: 65.2
click at [409, 253] on td "07928 683701" at bounding box center [471, 251] width 135 height 39
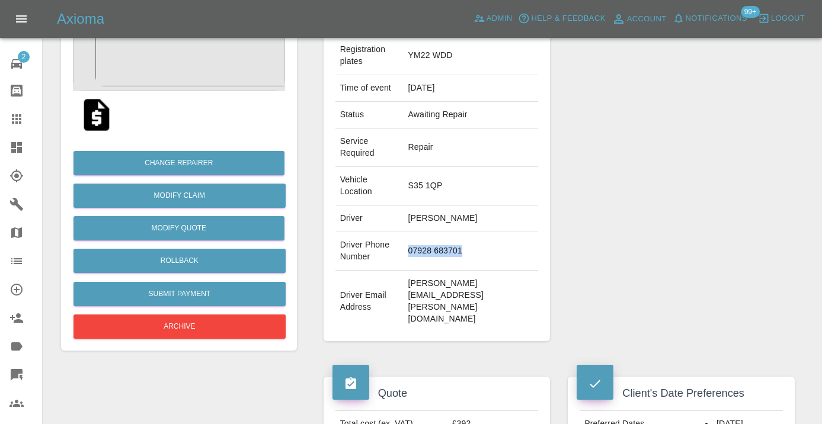
copy td "07928 683701"
click at [611, 201] on div "Repairer Repair shop A&R Smart Repairs" at bounding box center [681, 152] width 245 height 413
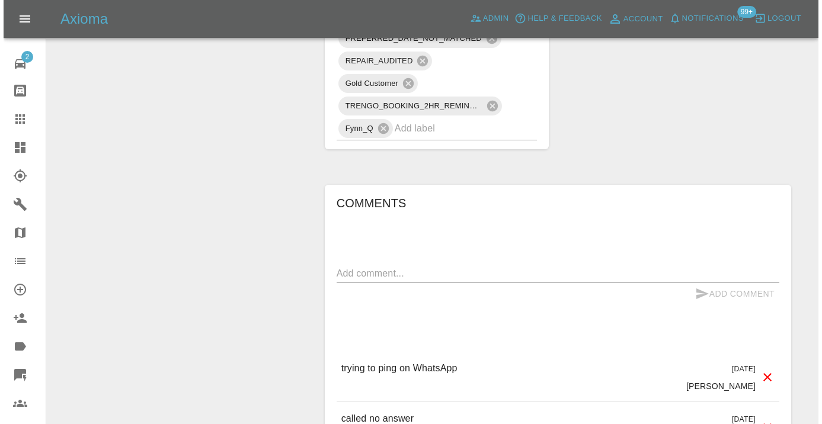
scroll to position [1075, 0]
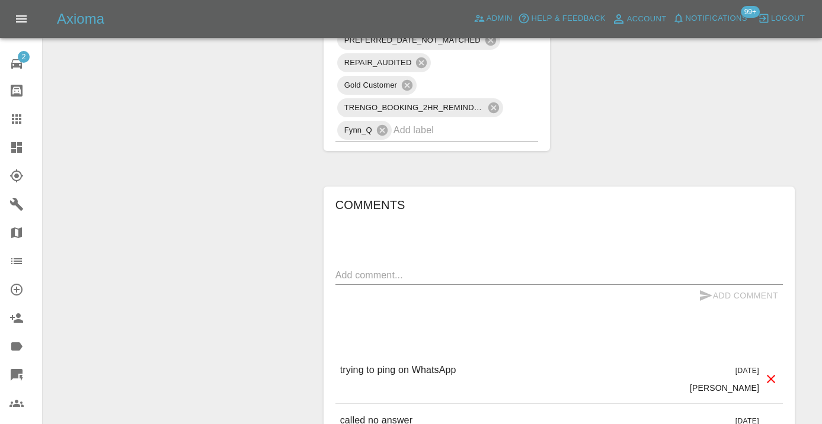
click at [350, 268] on textarea at bounding box center [558, 275] width 447 height 14
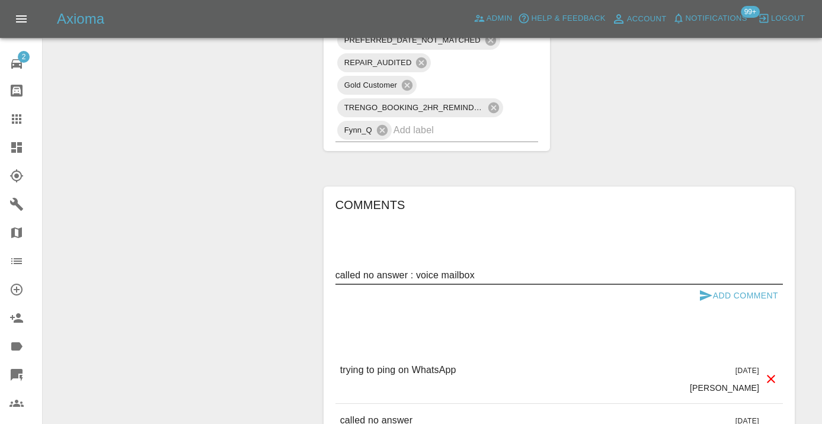
type textarea "called no answer : voice mailbox"
click at [709, 290] on icon "submit" at bounding box center [706, 295] width 12 height 11
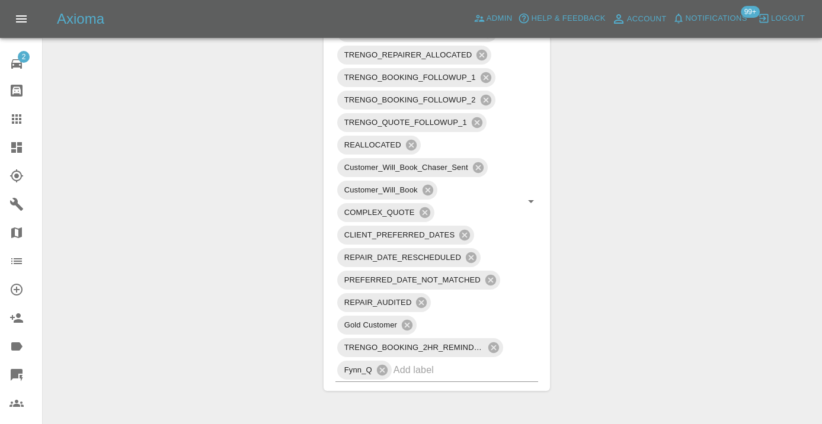
scroll to position [833, 0]
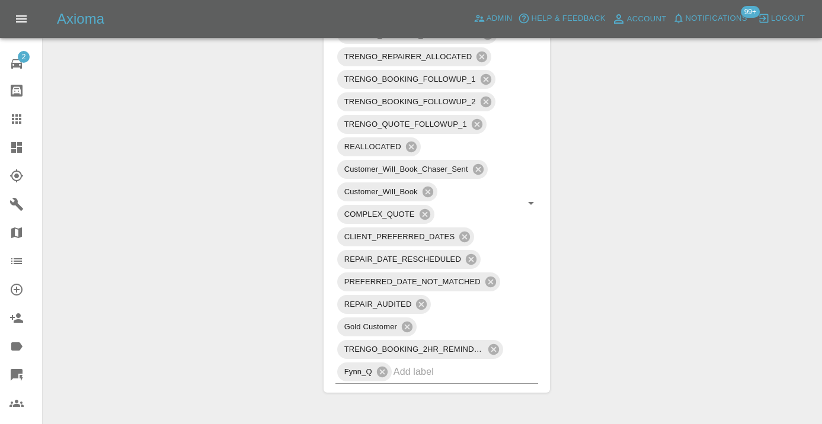
click at [23, 121] on icon at bounding box center [16, 119] width 14 height 14
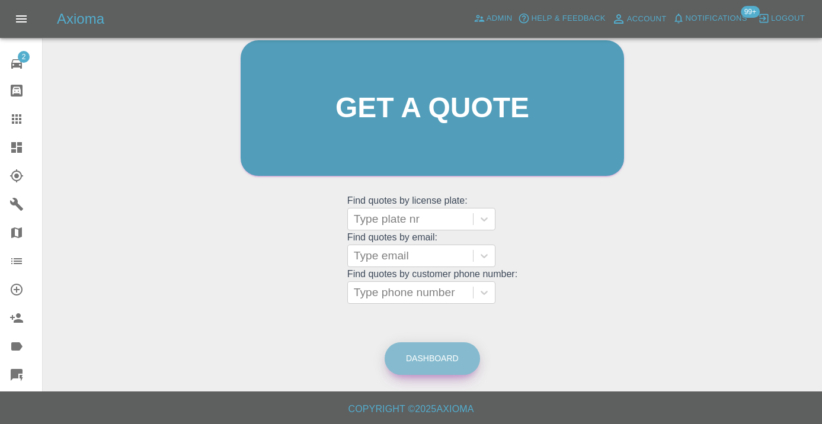
click at [431, 354] on link "Dashboard" at bounding box center [432, 358] width 95 height 33
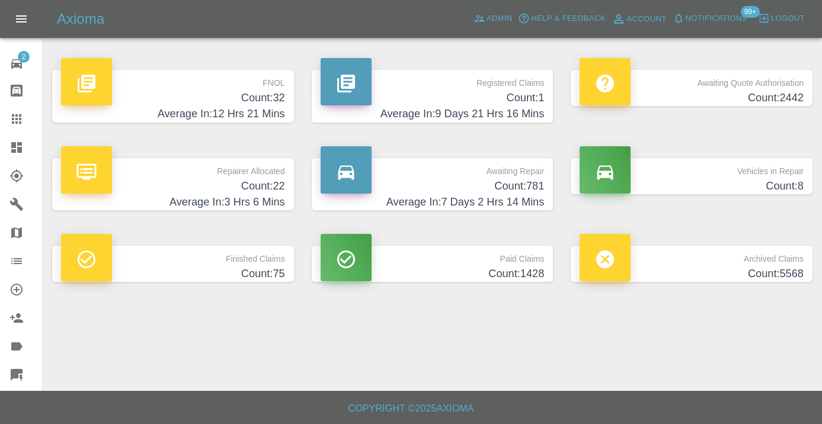
click at [510, 200] on h4 "Average In: 7 Days 2 Hrs 14 Mins" at bounding box center [433, 202] width 224 height 16
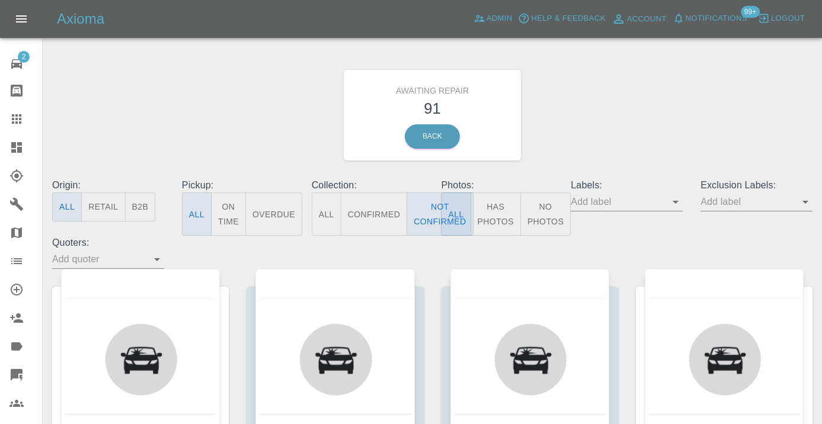
click at [591, 114] on div "Awaiting Repair 91 Back" at bounding box center [432, 115] width 778 height 126
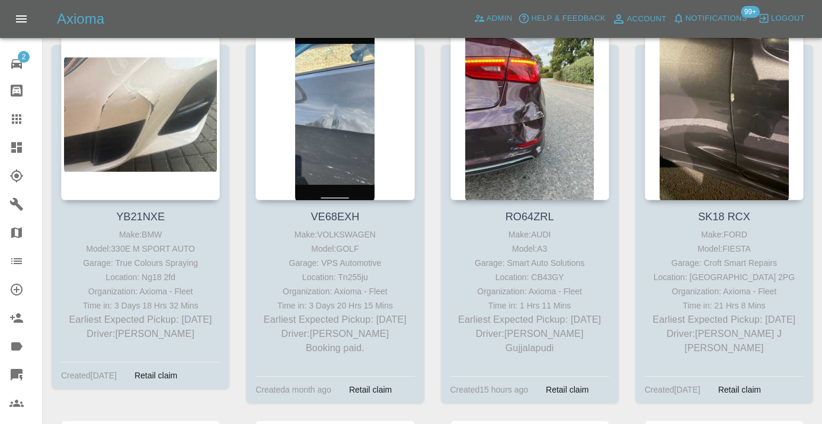
scroll to position [1468, 0]
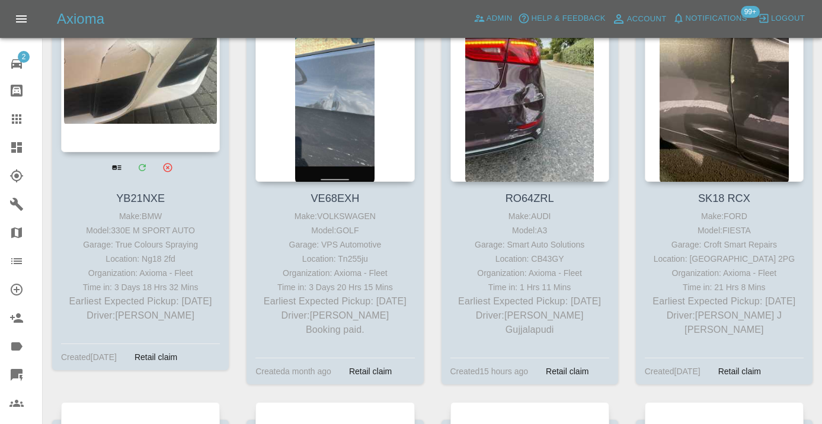
click at [144, 89] on div at bounding box center [140, 65] width 159 height 173
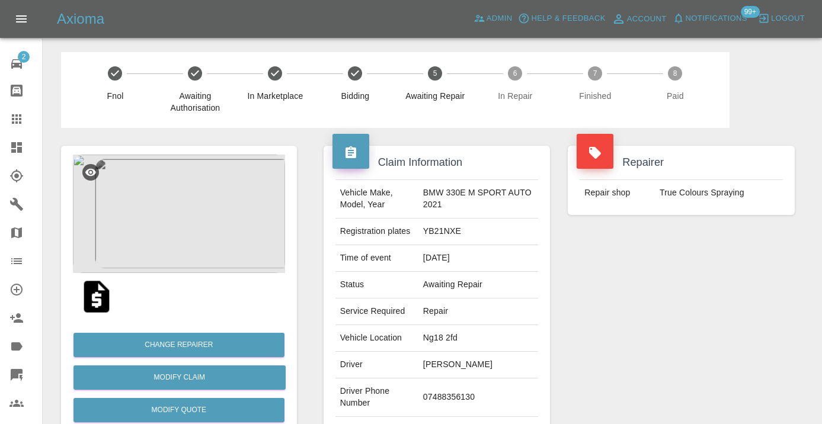
click at [465, 392] on td "07488356130" at bounding box center [478, 398] width 120 height 39
copy td "07488356130"
click at [659, 338] on div "Repairer Repair shop True Colours Spraying" at bounding box center [681, 305] width 245 height 354
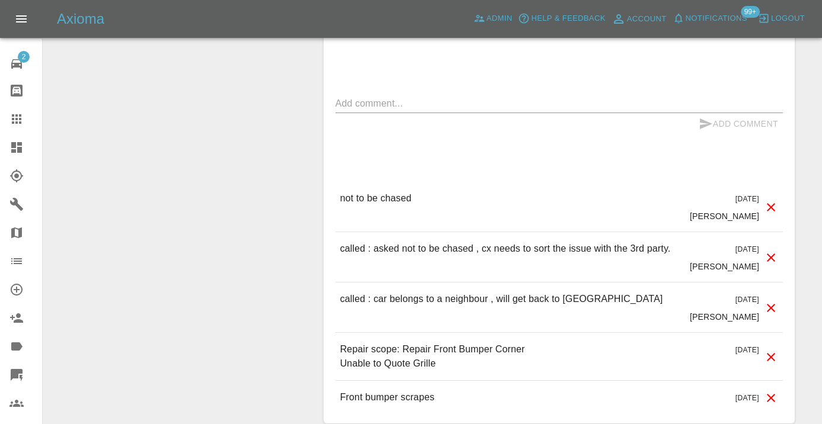
scroll to position [1173, 0]
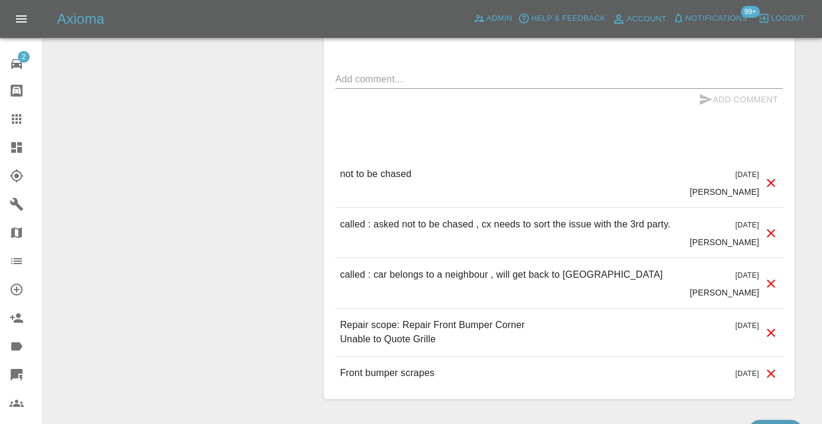
click at [392, 72] on textarea at bounding box center [558, 79] width 447 height 14
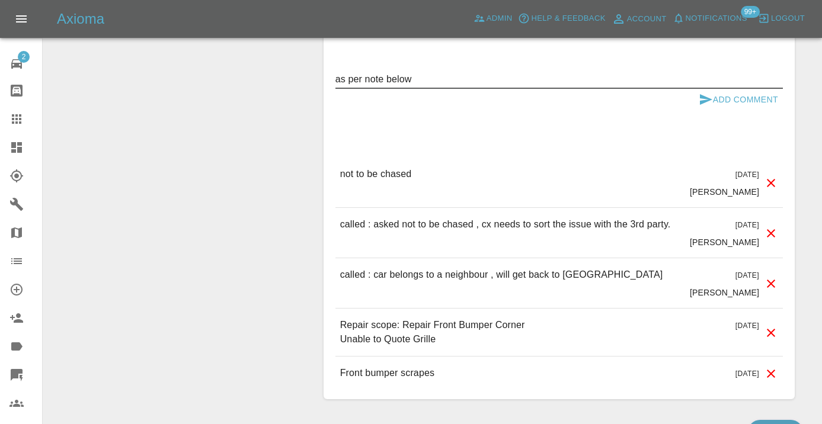
type textarea "as per note below"
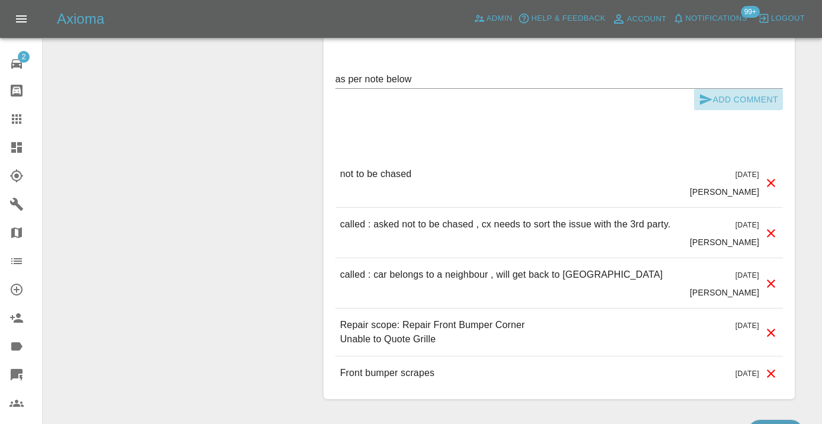
click at [706, 92] on icon "submit" at bounding box center [706, 99] width 14 height 14
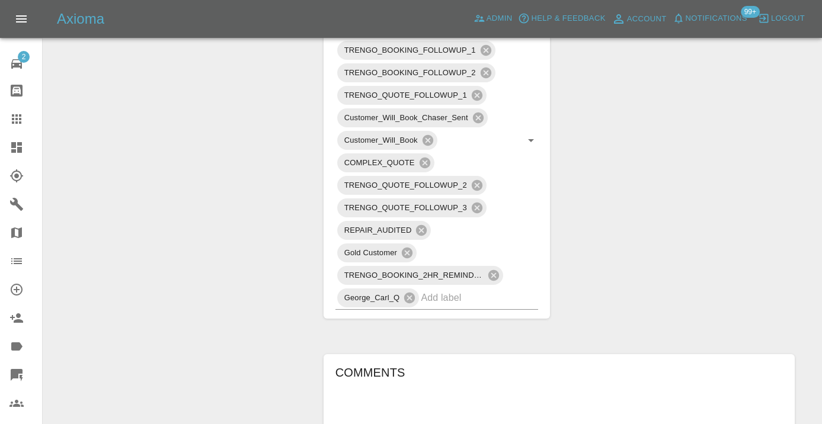
scroll to position [790, 0]
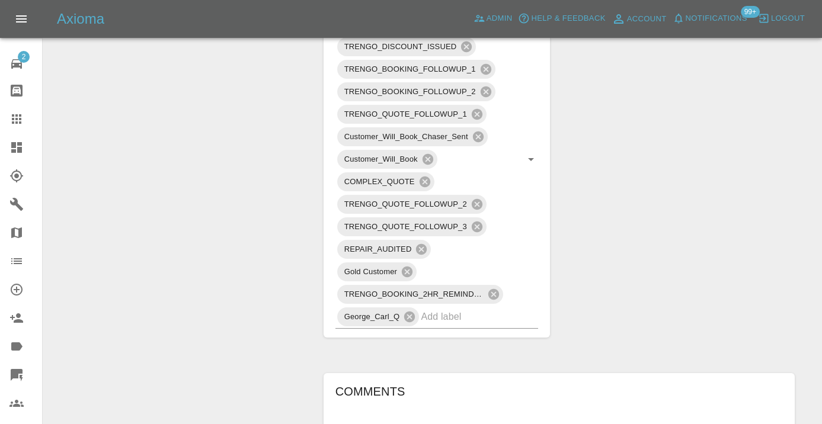
click at [14, 133] on link "Claims" at bounding box center [21, 119] width 42 height 28
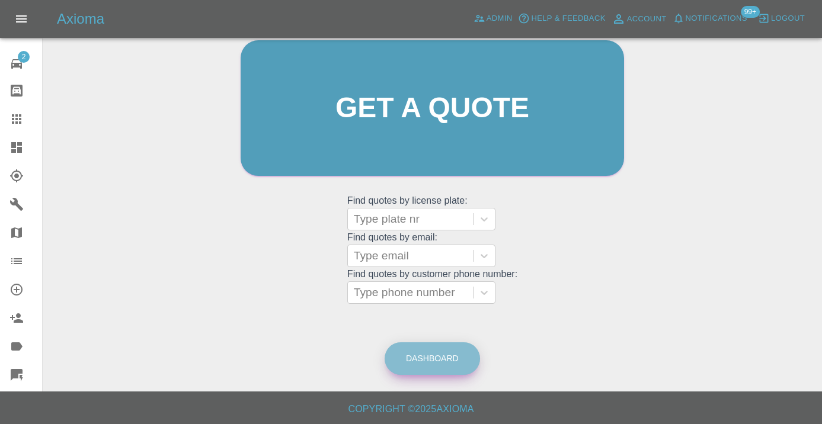
click at [424, 358] on link "Dashboard" at bounding box center [432, 358] width 95 height 33
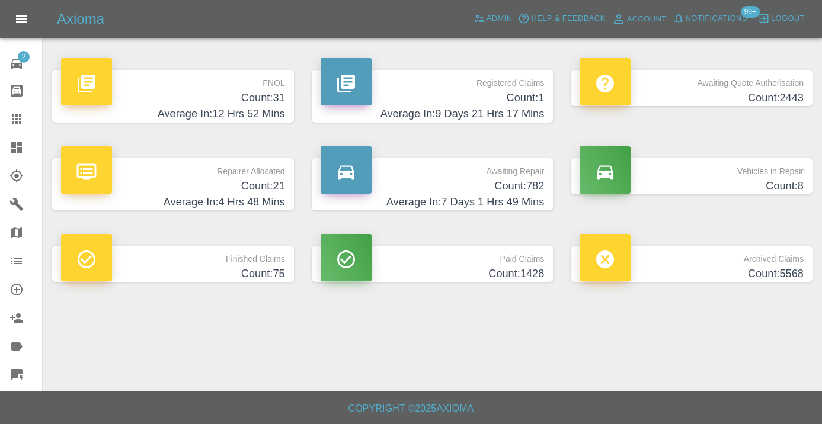
click at [530, 188] on h4 "Count: 782" at bounding box center [433, 186] width 224 height 16
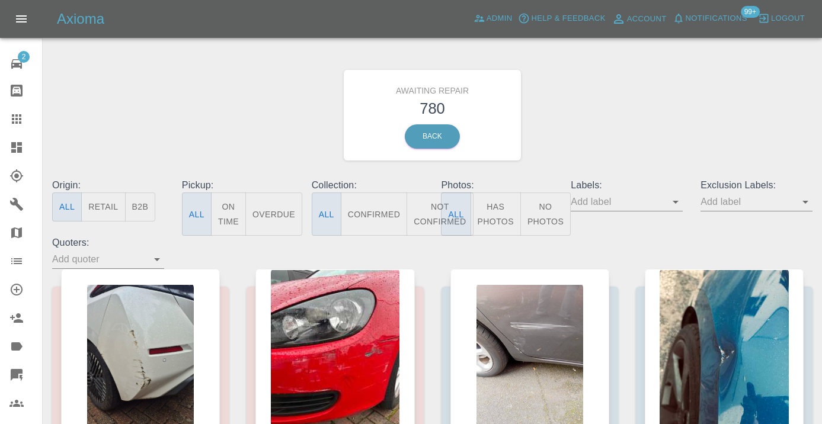
click at [23, 116] on icon at bounding box center [16, 119] width 14 height 14
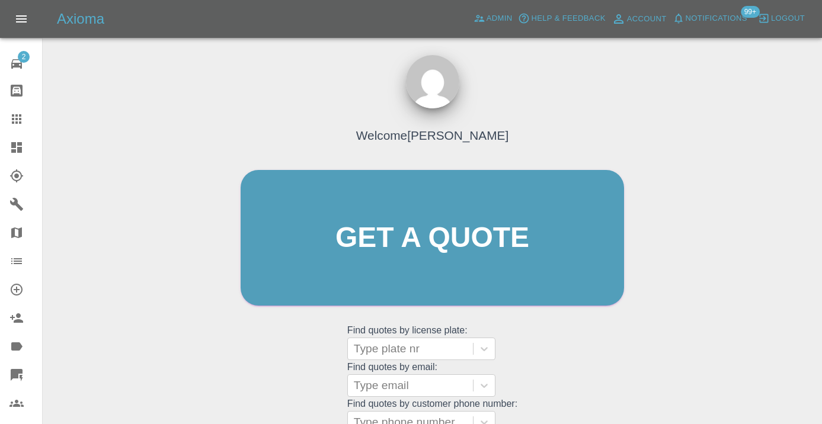
click at [668, 294] on div "Welcome Castro Get a quote Get a quote Find quotes by license plate: Type plate…" at bounding box center [432, 294] width 760 height 425
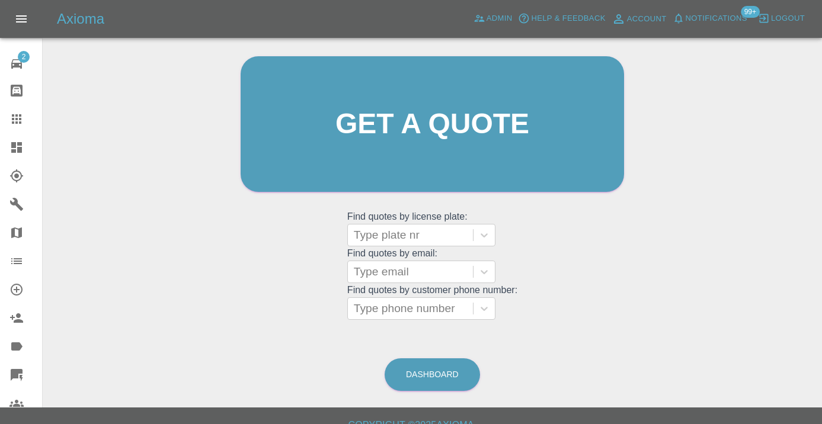
scroll to position [130, 0]
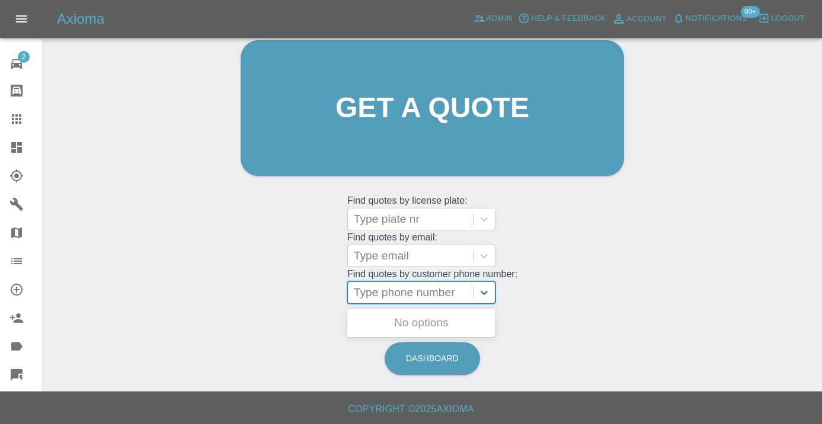
click at [446, 289] on div at bounding box center [410, 292] width 113 height 17
paste input "07885679112"
type input "07885679112"
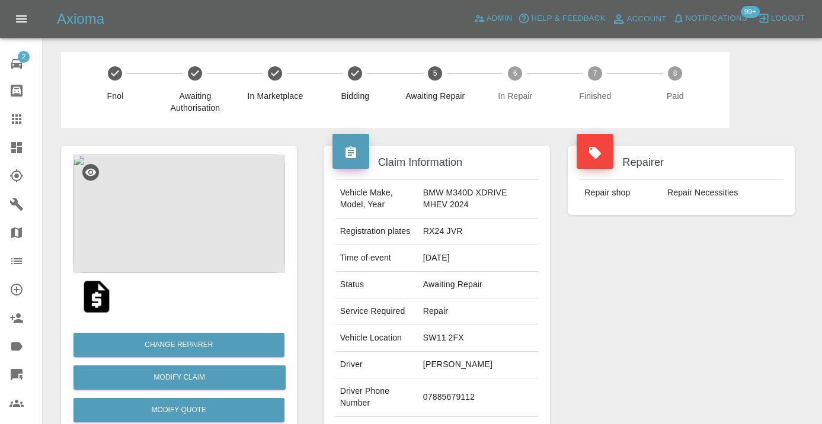
click at [667, 318] on div "Repairer Repair shop Repair Necessities" at bounding box center [681, 305] width 245 height 354
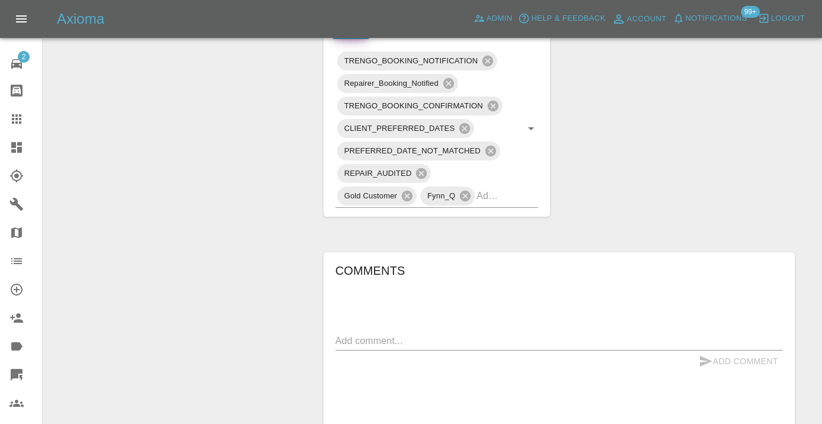
scroll to position [742, 0]
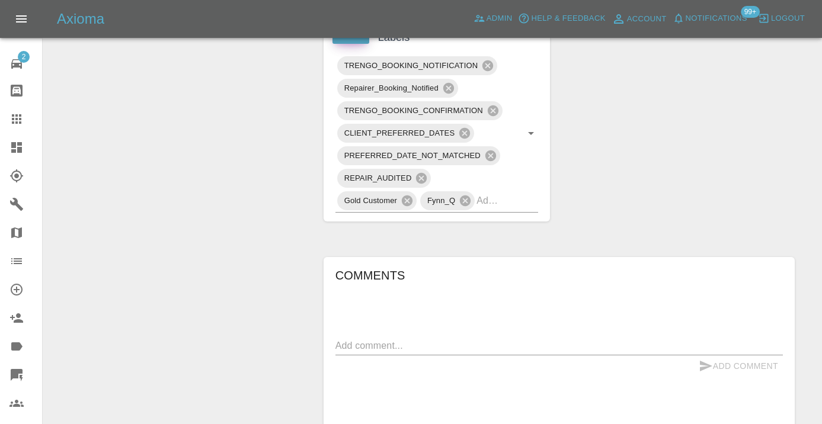
click at [754, 172] on div "Claim Information Vehicle Make, Model, Year BMW M340D XDRIVE MHEV 2024 Registra…" at bounding box center [559, 69] width 489 height 1366
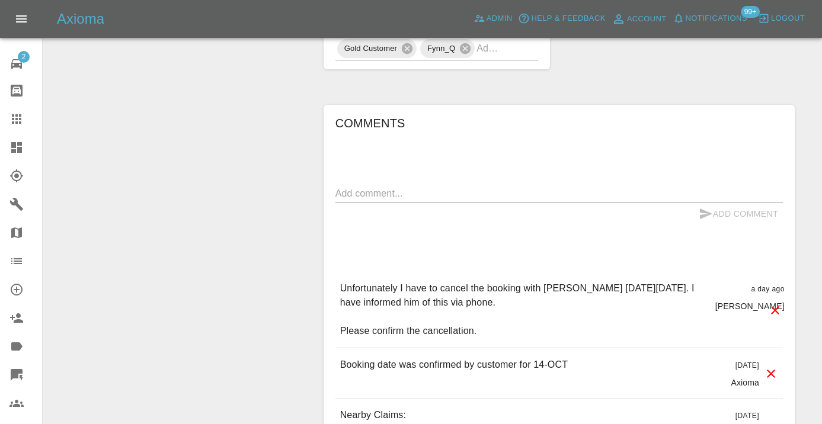
scroll to position [899, 0]
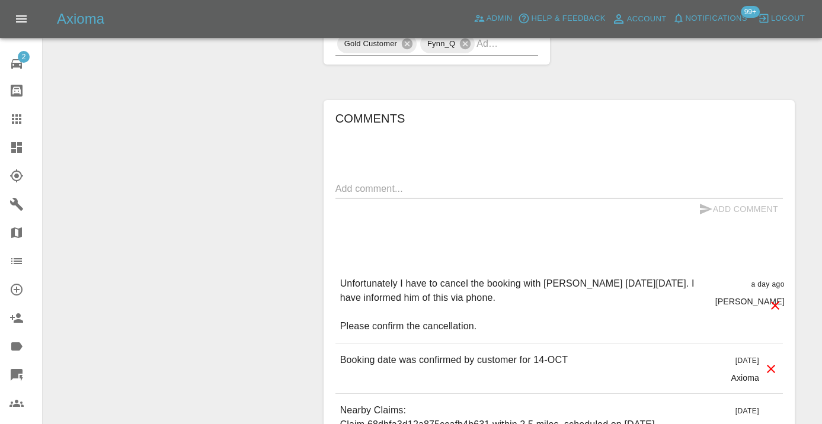
click at [773, 221] on div "Comments x Add Comment Unfortunately I have to cancel the booking with Wayne on…" at bounding box center [558, 338] width 447 height 459
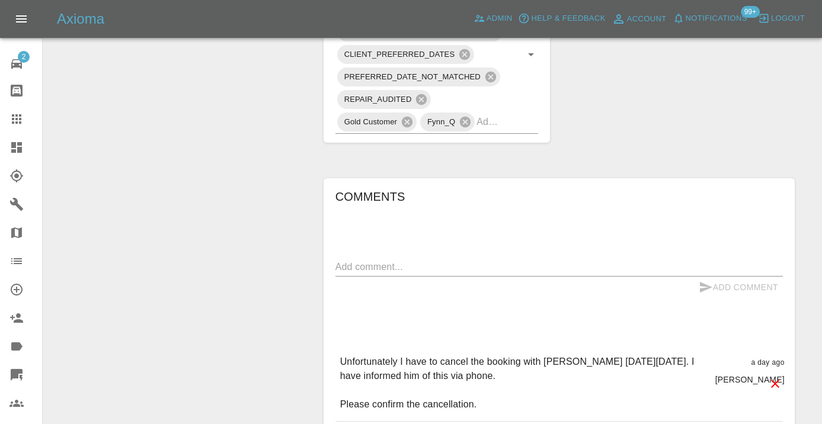
scroll to position [852, 0]
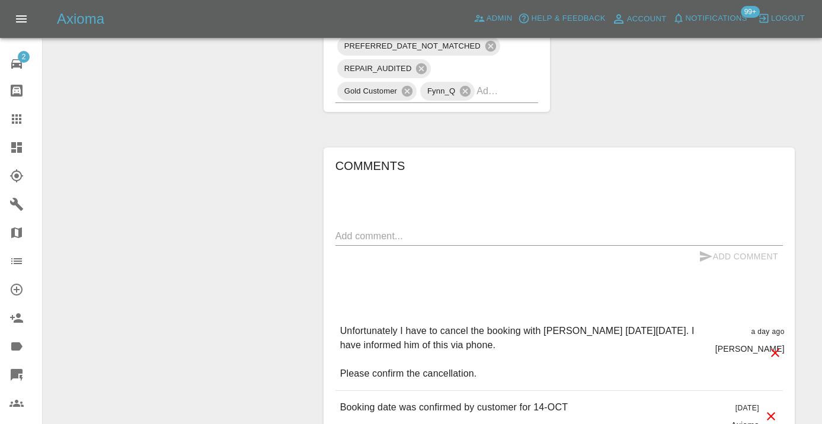
click at [353, 232] on div "x" at bounding box center [558, 236] width 447 height 19
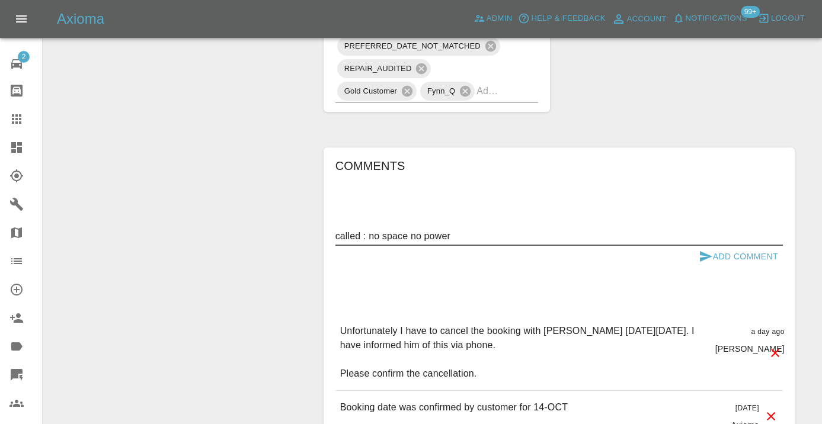
type textarea "called : no space no power"
click at [704, 251] on icon "submit" at bounding box center [706, 256] width 12 height 11
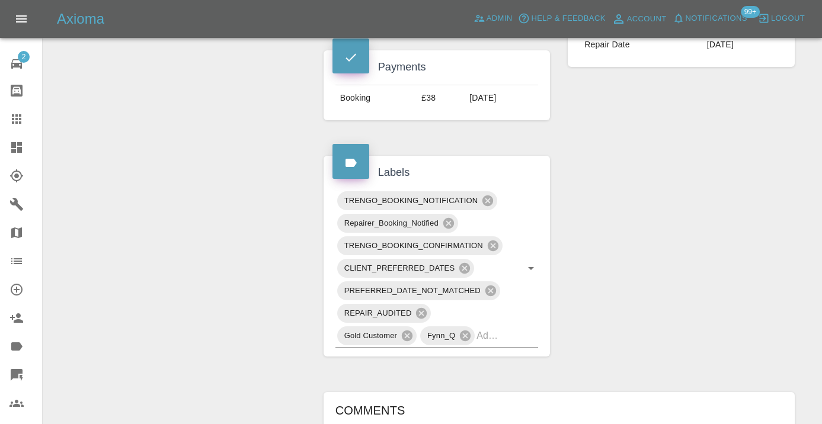
scroll to position [607, 0]
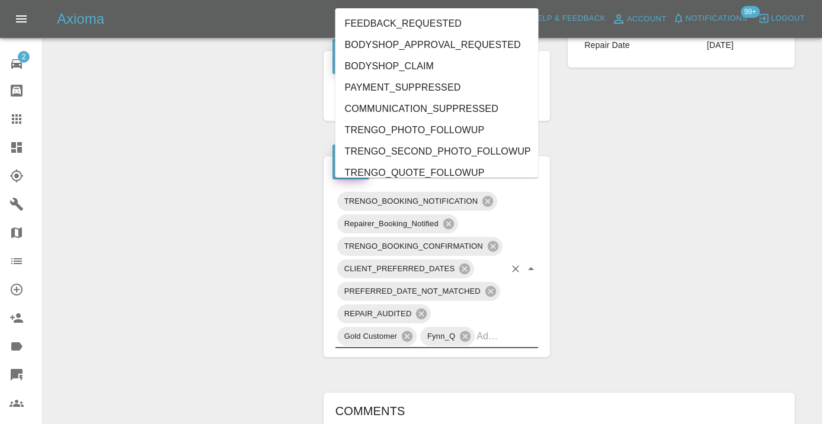
click at [492, 329] on input "text" at bounding box center [490, 336] width 28 height 18
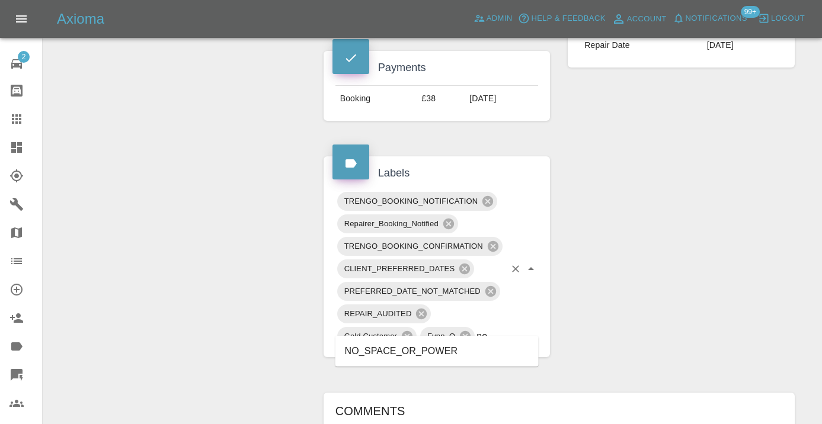
type input "no_space"
click at [404, 349] on li "NO_SPACE_OR_POWER" at bounding box center [436, 351] width 203 height 21
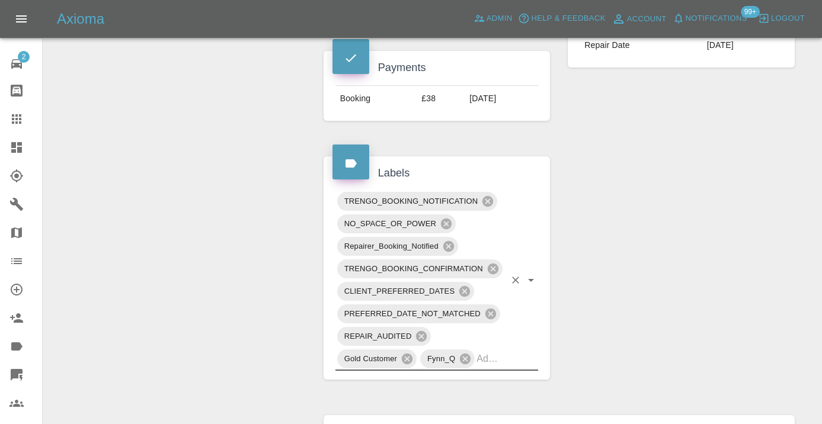
click at [18, 124] on icon at bounding box center [16, 118] width 9 height 9
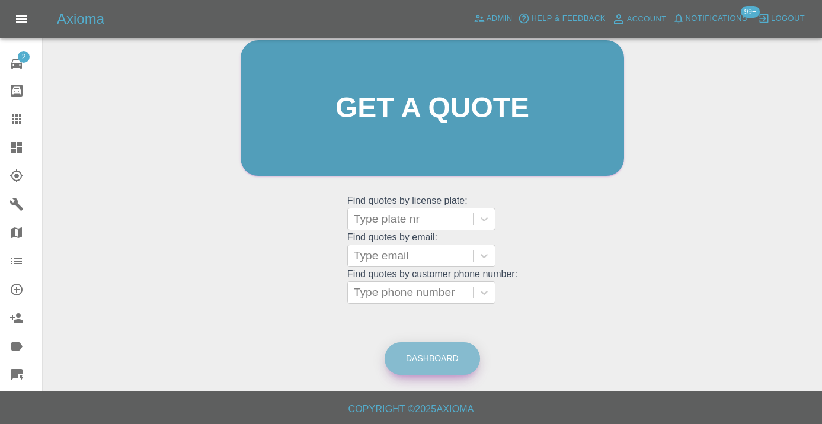
click at [441, 369] on link "Dashboard" at bounding box center [432, 358] width 95 height 33
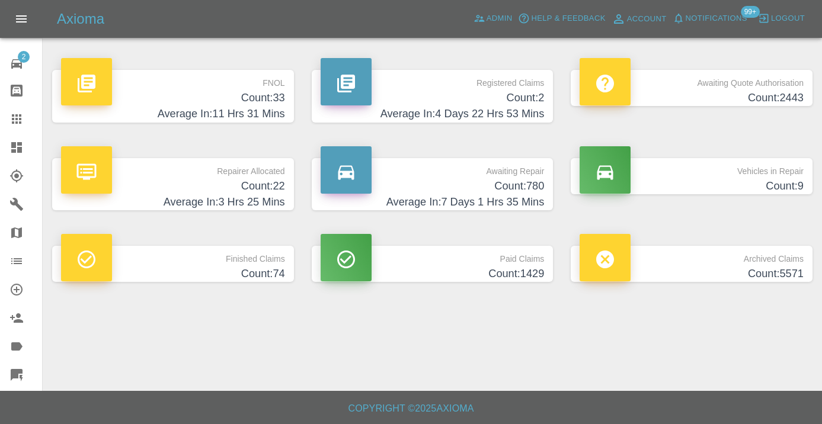
click at [491, 206] on h4 "Average In: 7 Days 1 Hrs 35 Mins" at bounding box center [433, 202] width 224 height 16
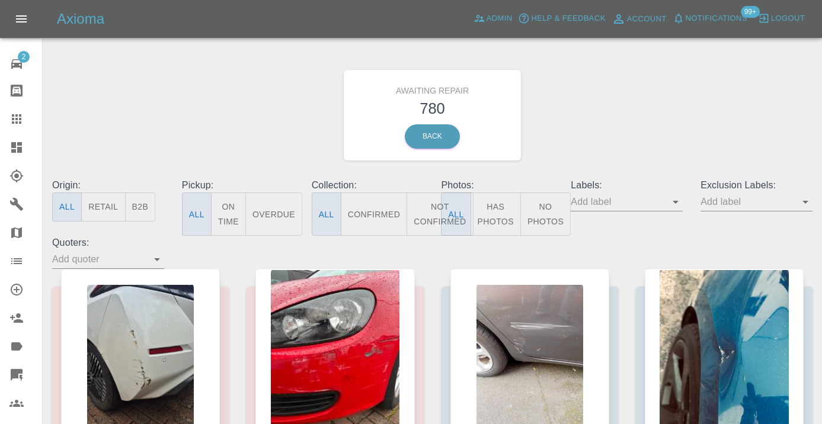
click at [433, 213] on button "Not Confirmed" at bounding box center [439, 214] width 66 height 43
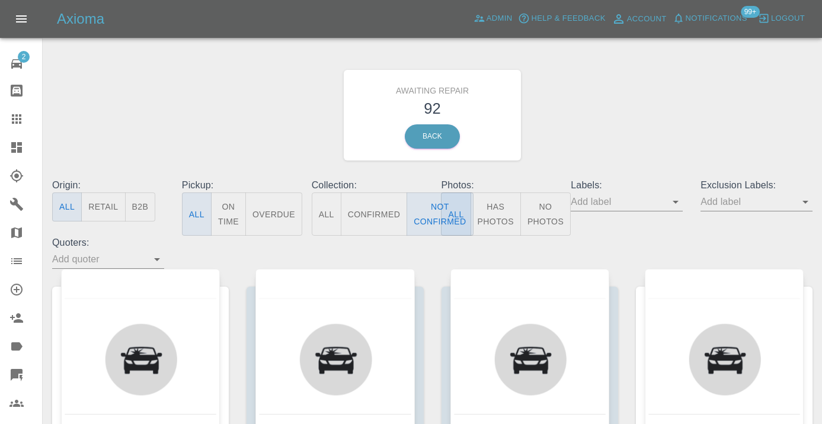
click at [610, 129] on div "Awaiting Repair 92 Back" at bounding box center [432, 115] width 778 height 126
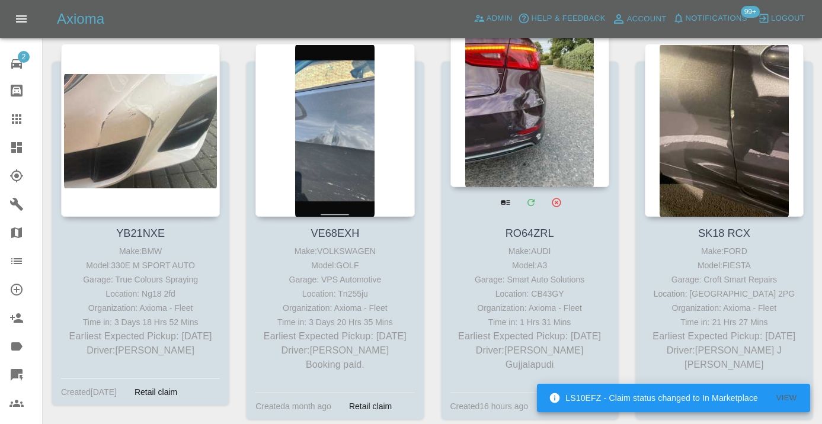
scroll to position [1449, 0]
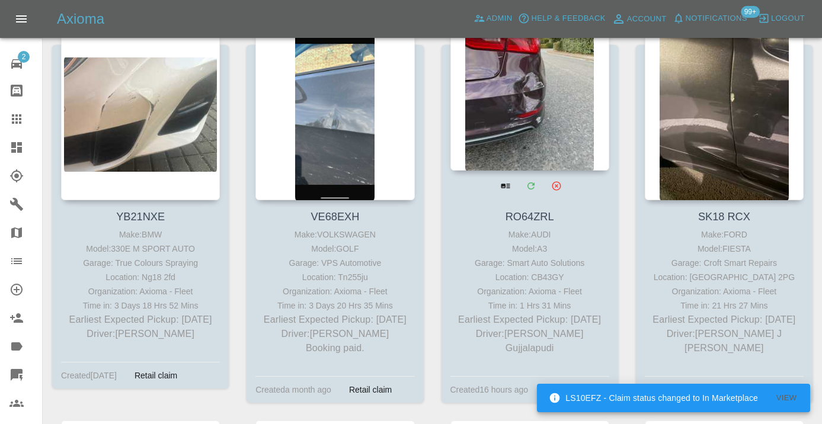
click at [526, 108] on div at bounding box center [529, 84] width 159 height 173
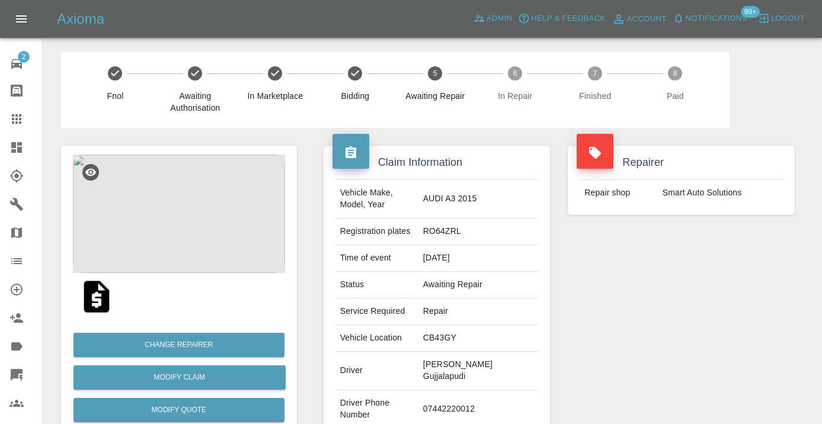
click at [461, 398] on td "07442220012" at bounding box center [478, 409] width 120 height 39
copy td "07442220012"
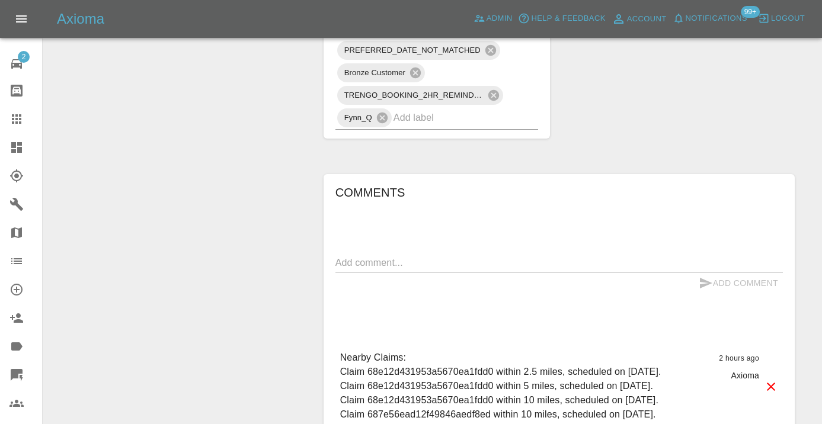
scroll to position [868, 0]
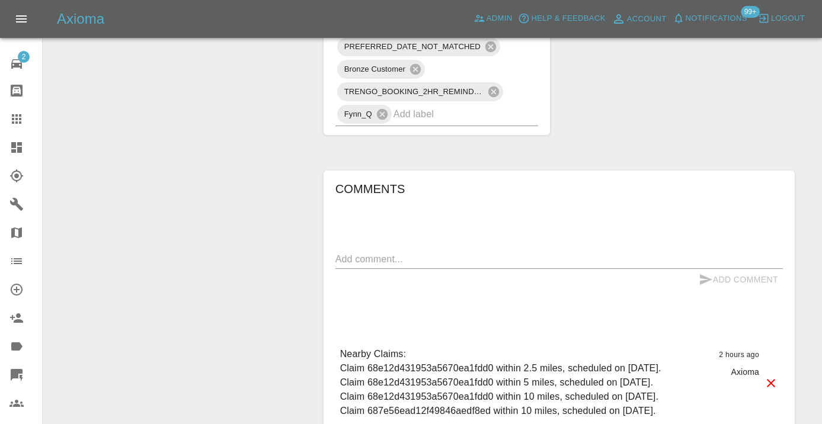
click at [369, 252] on textarea at bounding box center [558, 259] width 447 height 14
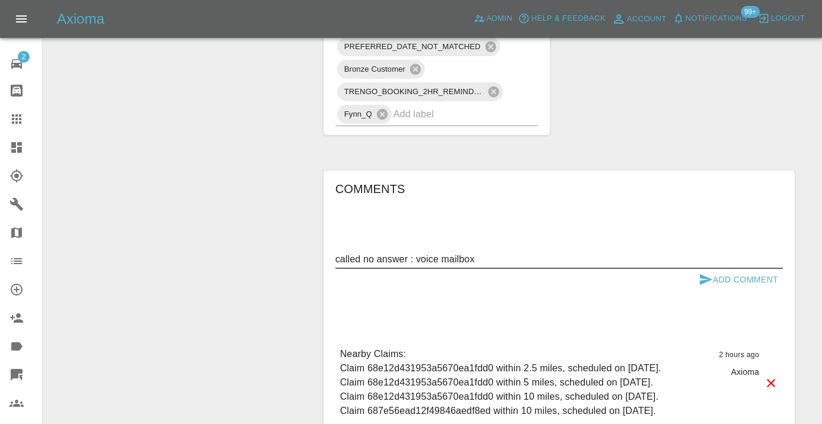
type textarea "called no answer : voice mailbox"
click at [680, 153] on div "Comments called no answer : voice mailbox x Add Comment Nearby Claims: Claim 68…" at bounding box center [559, 338] width 489 height 371
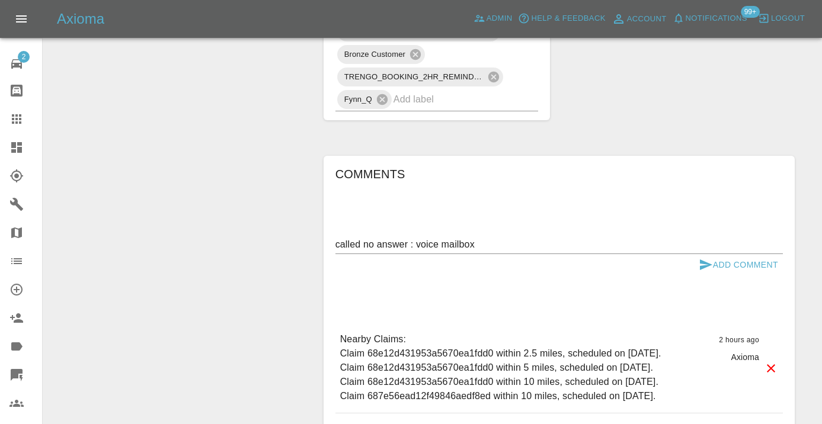
scroll to position [888, 0]
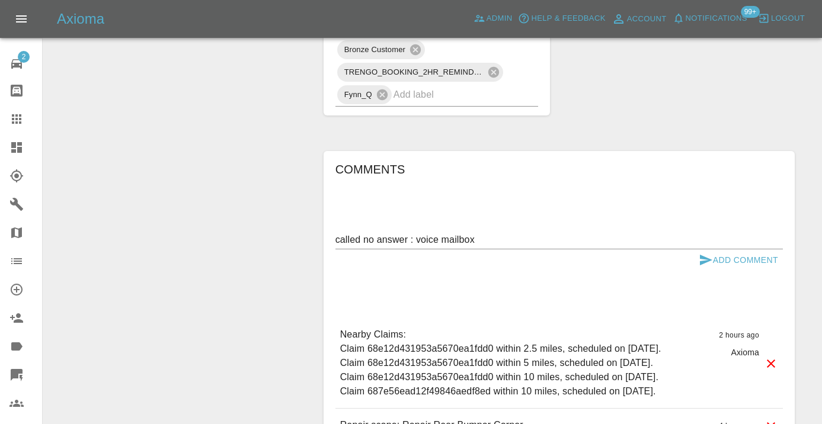
click at [706, 255] on icon "submit" at bounding box center [706, 260] width 12 height 11
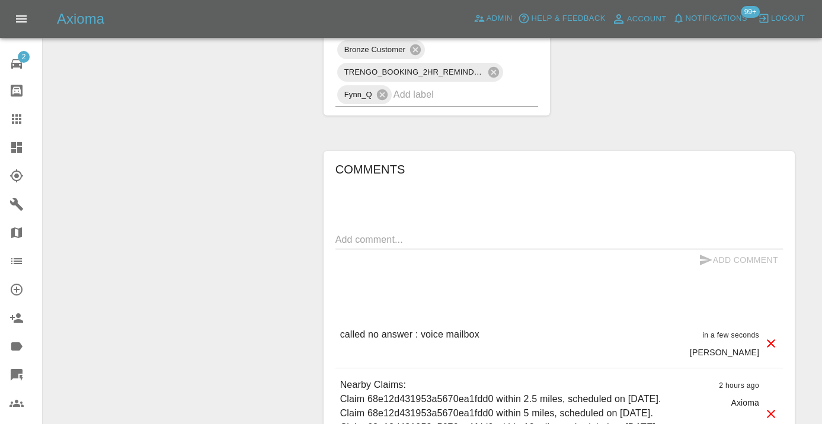
click at [23, 119] on icon at bounding box center [16, 119] width 14 height 14
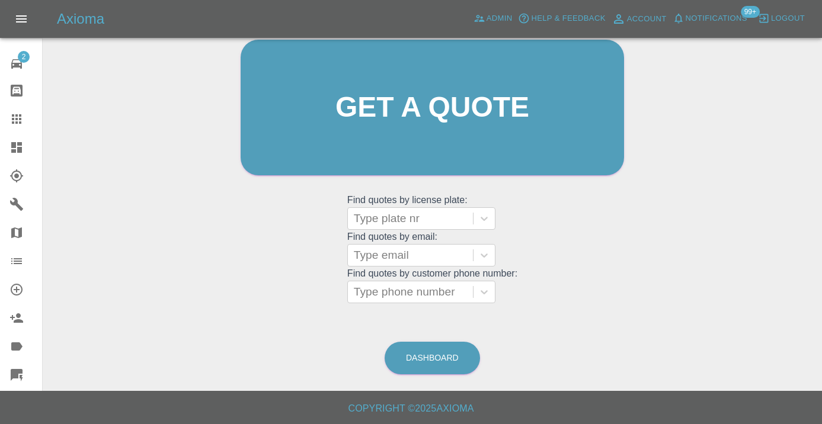
scroll to position [91, 0]
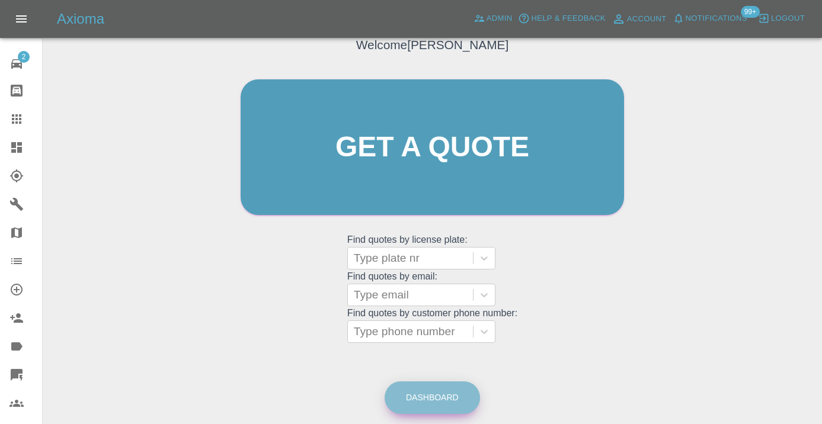
click at [437, 394] on link "Dashboard" at bounding box center [432, 398] width 95 height 33
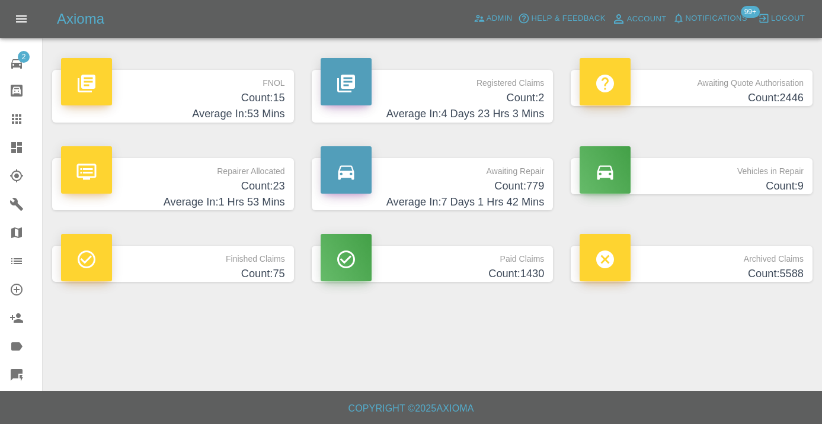
click at [523, 193] on h4 "Count: 779" at bounding box center [433, 186] width 224 height 16
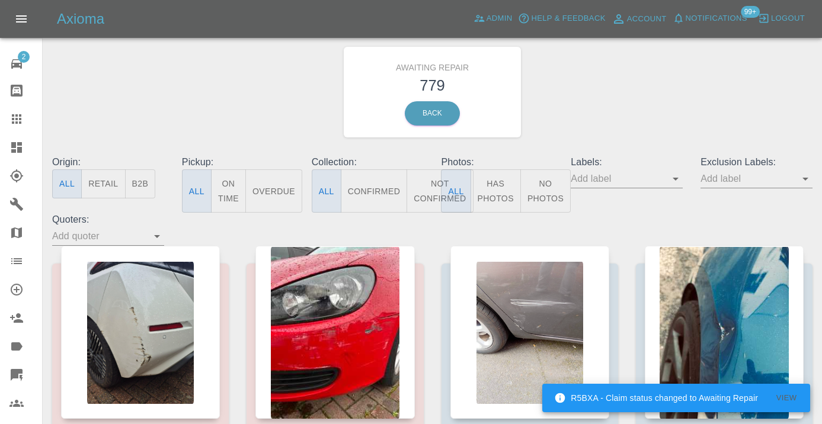
scroll to position [24, 0]
click at [434, 188] on button "Not Confirmed" at bounding box center [439, 190] width 66 height 43
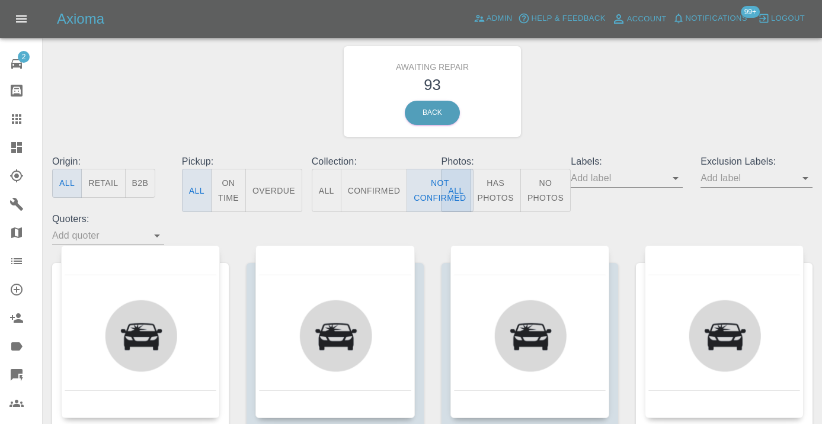
click at [603, 94] on div "Awaiting Repair 93 Back" at bounding box center [432, 91] width 778 height 126
click at [434, 196] on button "Not Confirmed" at bounding box center [439, 190] width 66 height 43
click at [213, 96] on div "Awaiting Repair 93 Back" at bounding box center [432, 91] width 778 height 126
click at [425, 188] on button "Not Confirmed" at bounding box center [439, 190] width 66 height 43
click at [647, 116] on div "Awaiting Repair 93 Back" at bounding box center [432, 91] width 778 height 126
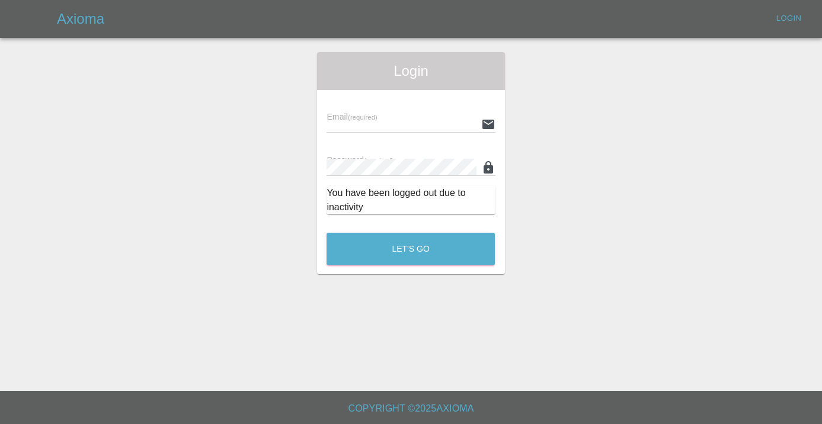
scroll to position [1721, 0]
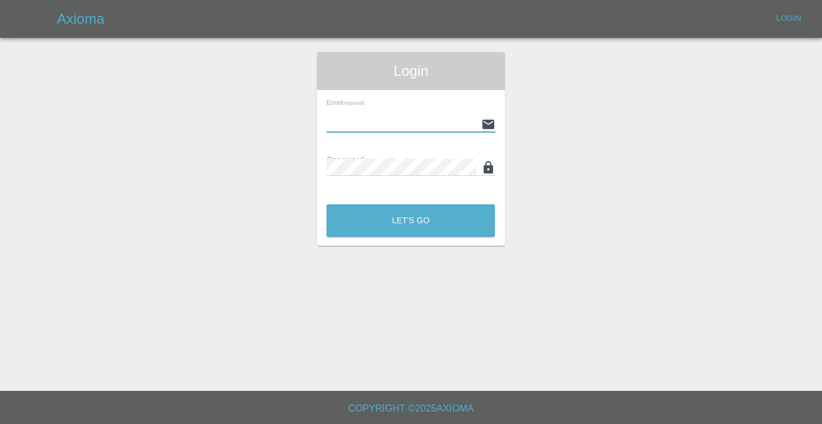
click at [558, 181] on div "Login Email (required) Password (required) Let's Go" at bounding box center [411, 149] width 821 height 194
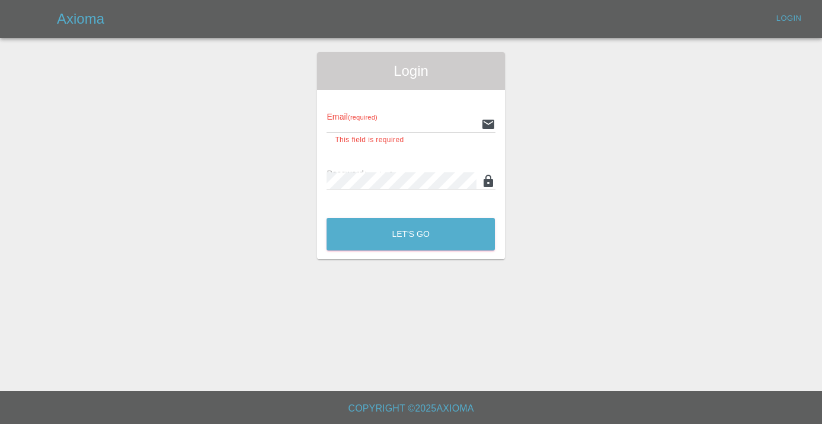
click at [393, 130] on input "text" at bounding box center [400, 124] width 149 height 17
type input "[EMAIL_ADDRESS][DOMAIN_NAME]"
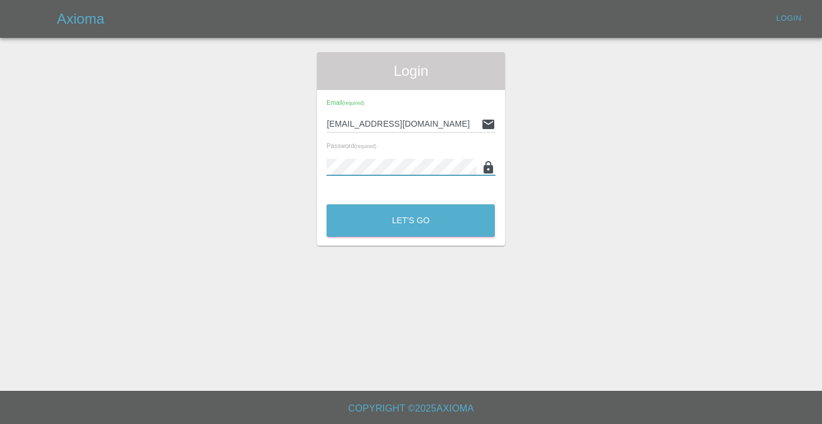
click at [411, 220] on button "Let's Go" at bounding box center [410, 220] width 168 height 33
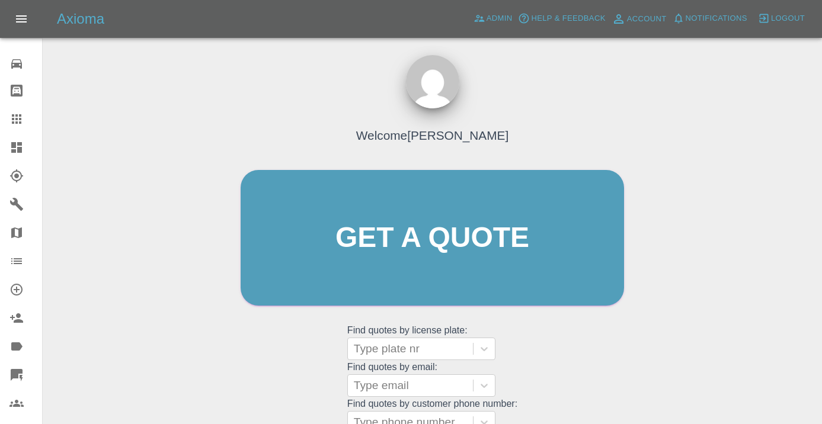
click at [576, 358] on div "Welcome [PERSON_NAME] Get a quote Get a quote Find quotes by license plate: Typ…" at bounding box center [432, 261] width 408 height 358
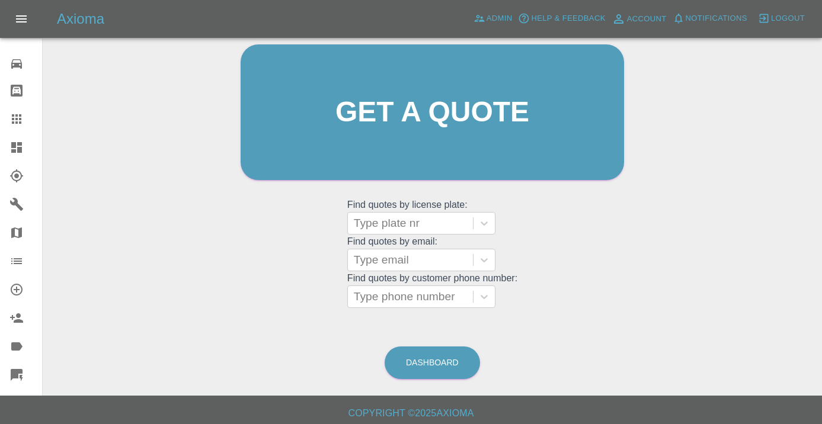
scroll to position [130, 0]
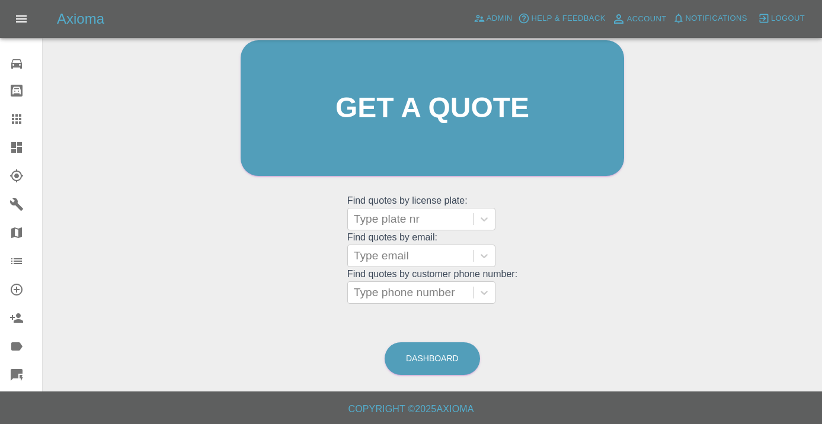
click at [17, 114] on icon at bounding box center [16, 119] width 14 height 14
click at [449, 366] on link "Dashboard" at bounding box center [432, 358] width 95 height 33
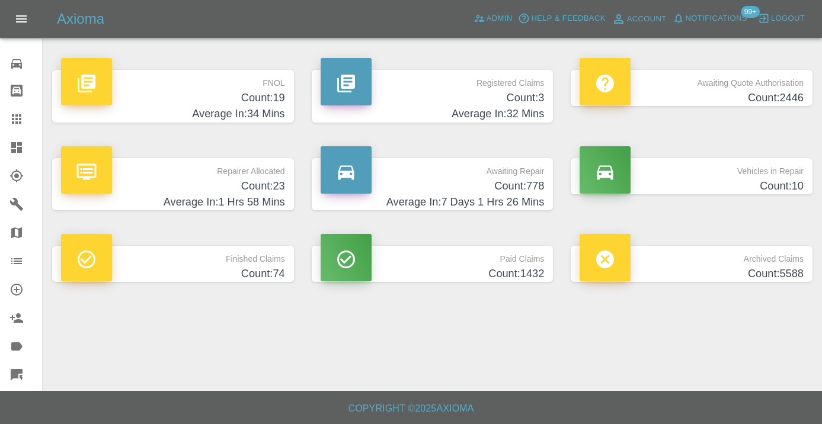
click at [530, 191] on h4 "Count: 778" at bounding box center [433, 186] width 224 height 16
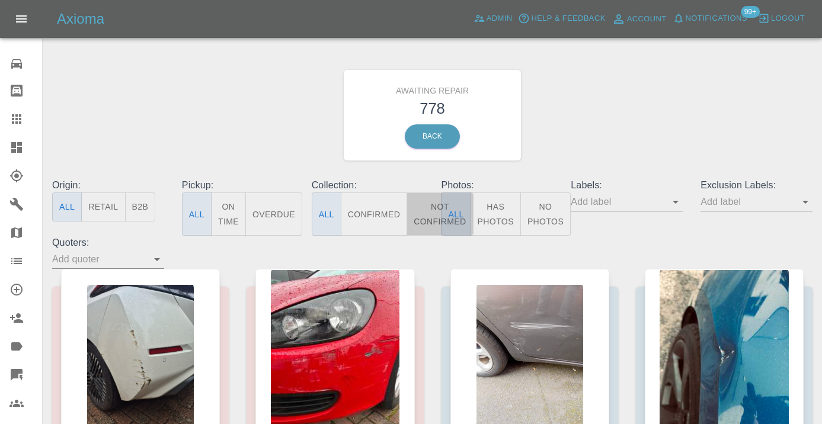
click at [427, 222] on button "Not Confirmed" at bounding box center [439, 214] width 66 height 43
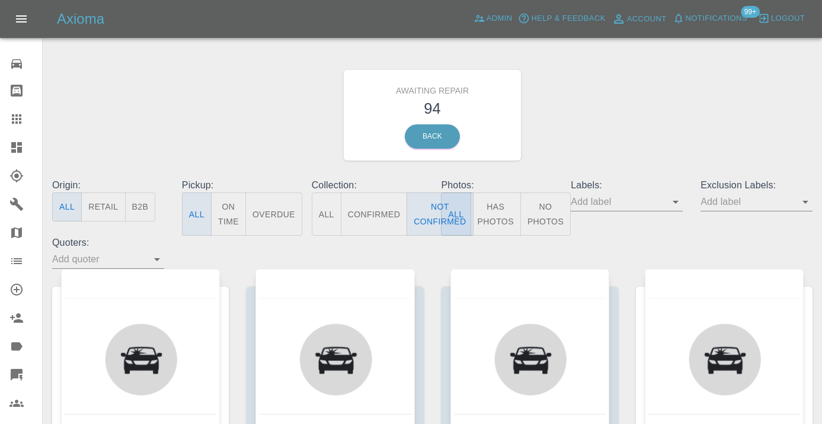
click at [652, 141] on div "Awaiting Repair 94 Back" at bounding box center [432, 115] width 778 height 126
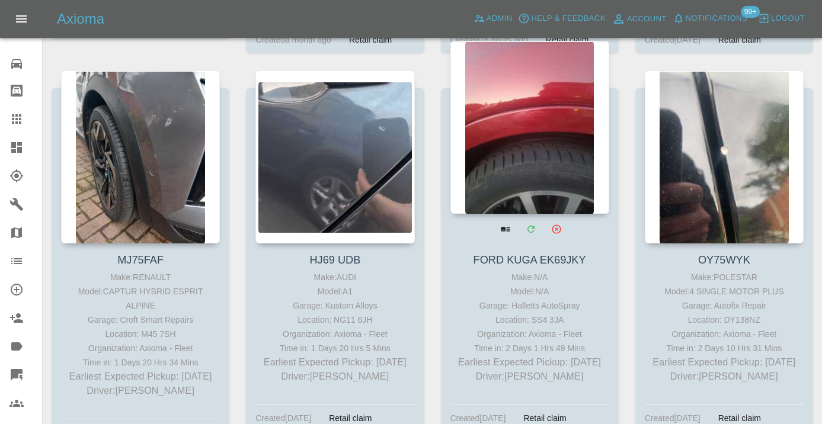
scroll to position [1799, 0]
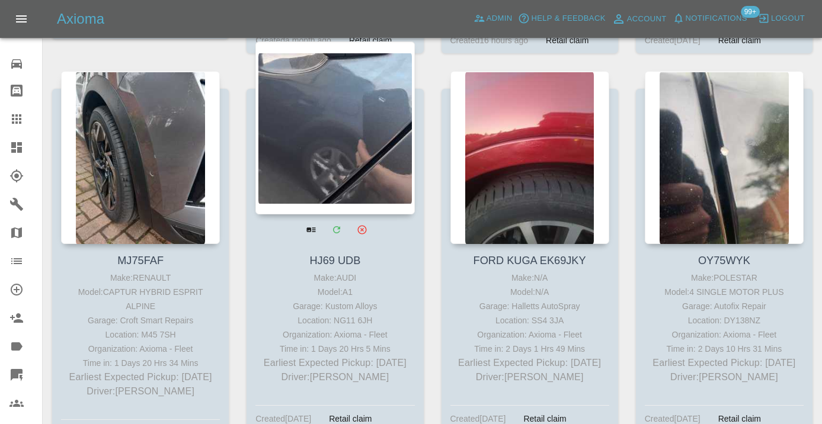
click at [358, 158] on div at bounding box center [334, 127] width 159 height 173
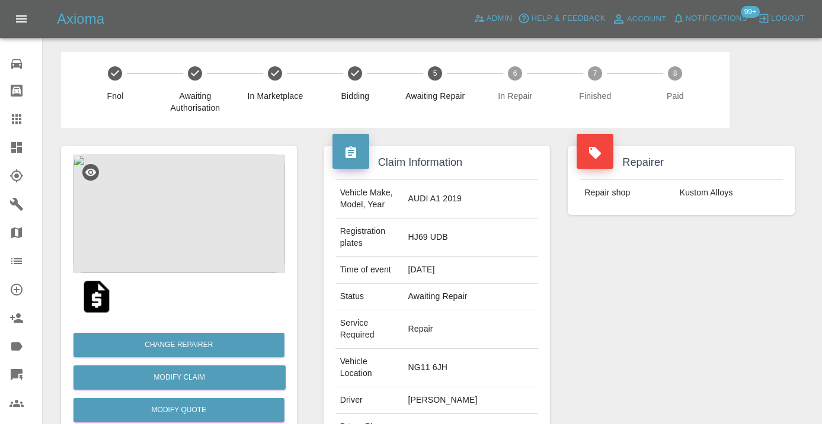
copy td "07463786895"
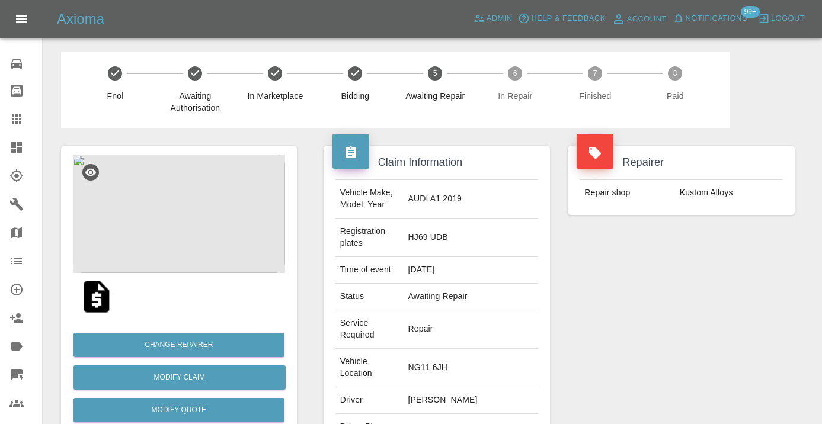
click at [653, 333] on div "Repairer Repair shop Kustom Alloys" at bounding box center [681, 334] width 245 height 413
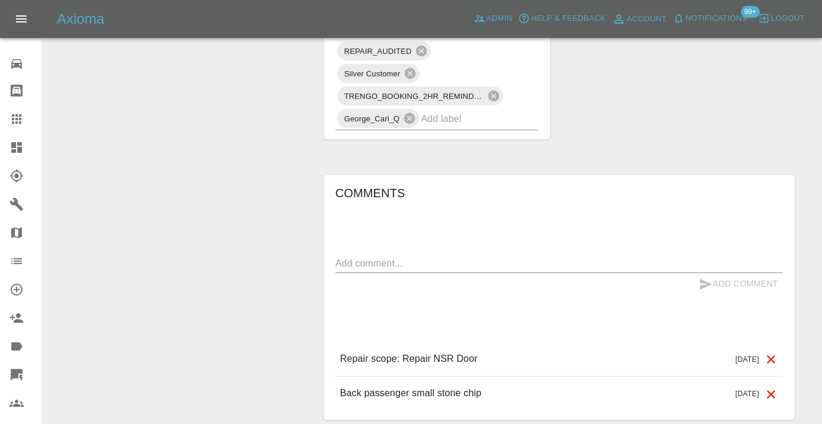
scroll to position [904, 0]
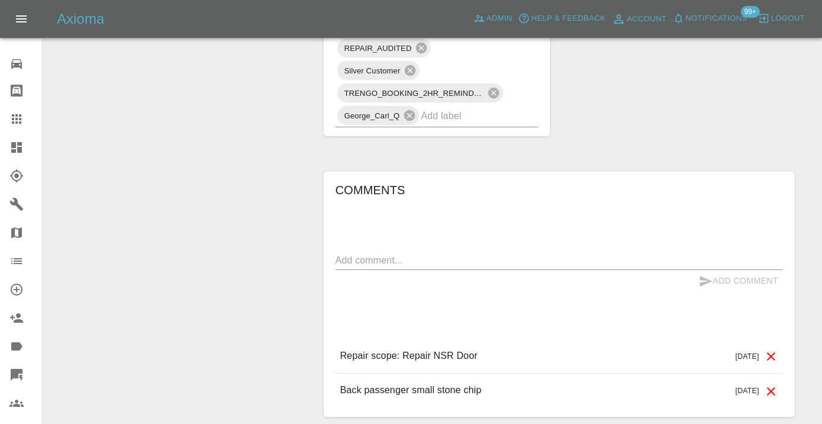
click at [355, 254] on textarea at bounding box center [558, 261] width 447 height 14
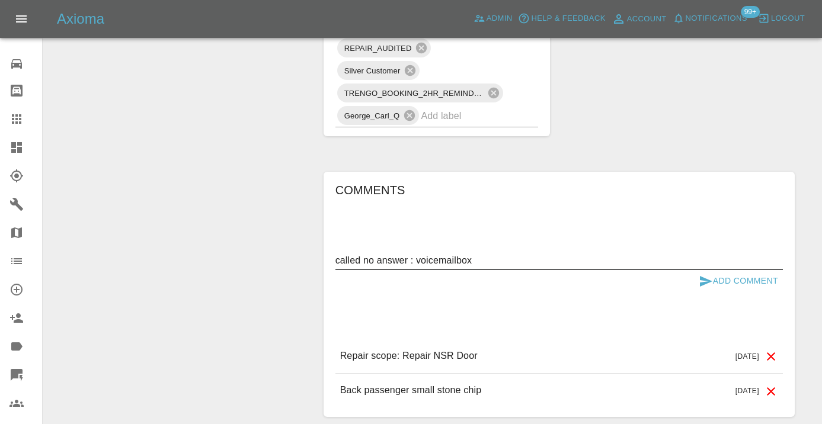
type textarea "called no answer : voicemailbox"
click at [715, 270] on button "Add Comment" at bounding box center [738, 281] width 89 height 22
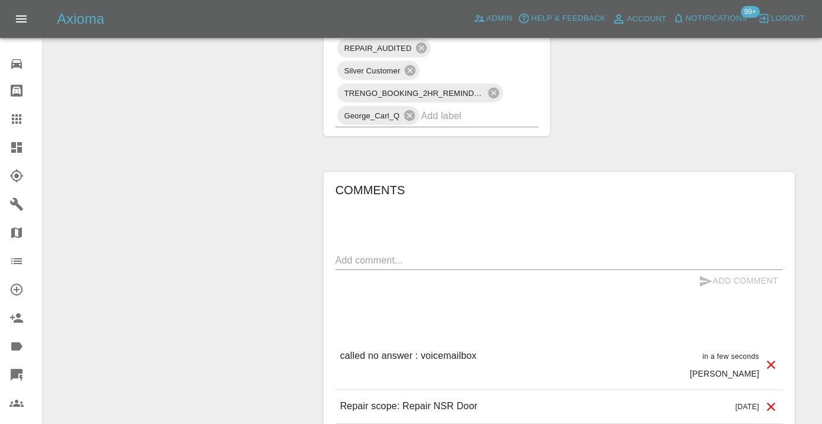
click at [446, 107] on input "text" at bounding box center [463, 116] width 84 height 18
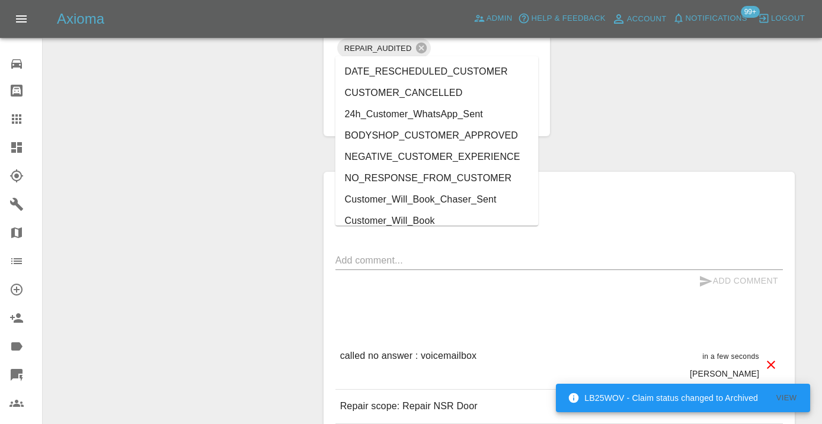
type input "cust"
click at [443, 219] on li "Customer_Will_Book" at bounding box center [436, 220] width 203 height 21
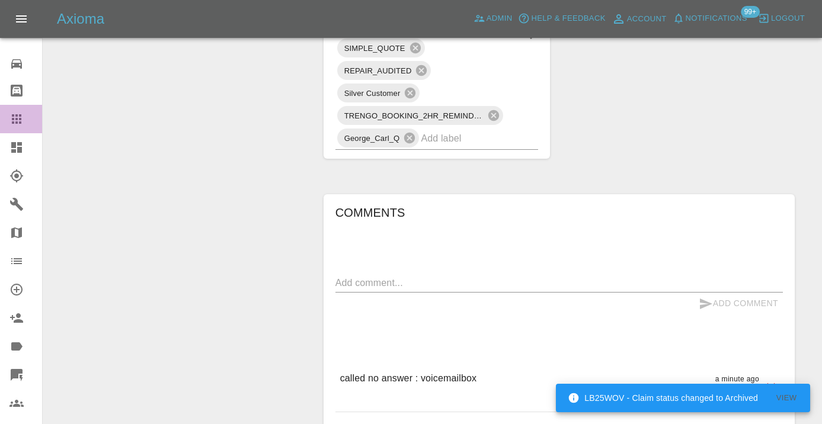
click at [23, 119] on div at bounding box center [25, 119] width 33 height 14
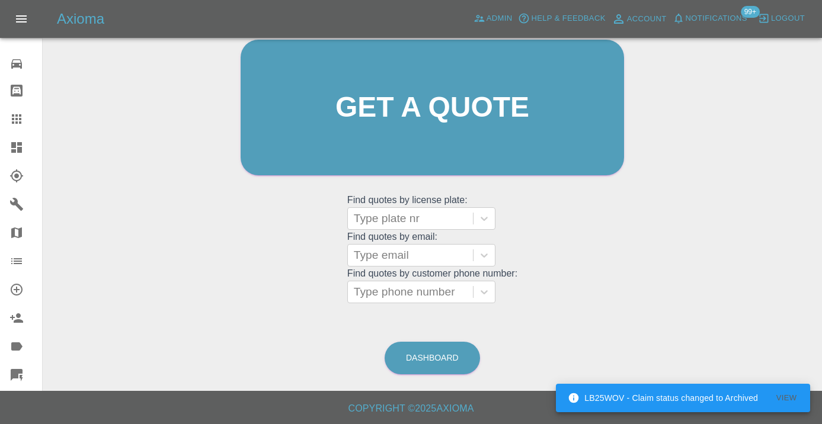
scroll to position [130, 0]
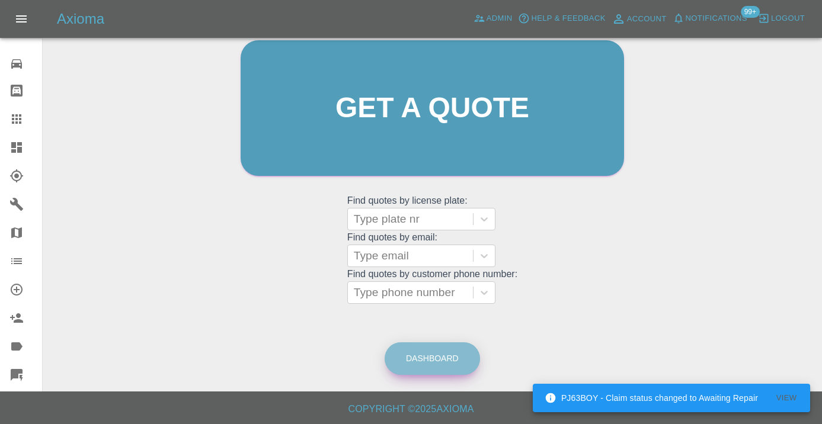
click at [457, 349] on link "Dashboard" at bounding box center [432, 358] width 95 height 33
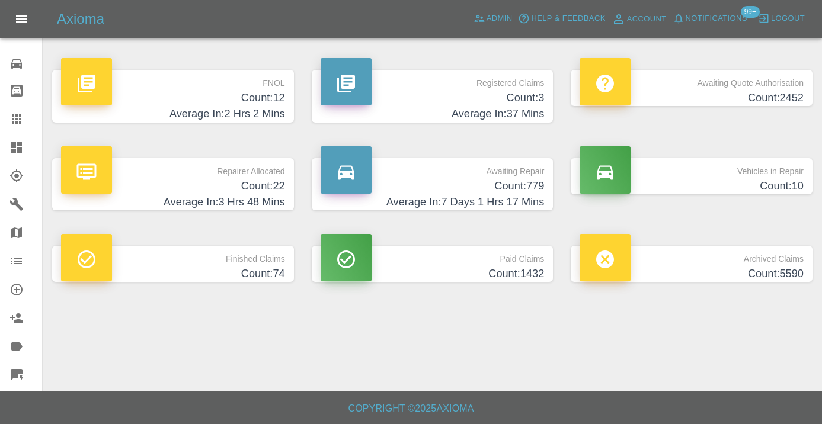
click at [509, 182] on h4 "Count: 779" at bounding box center [433, 186] width 224 height 16
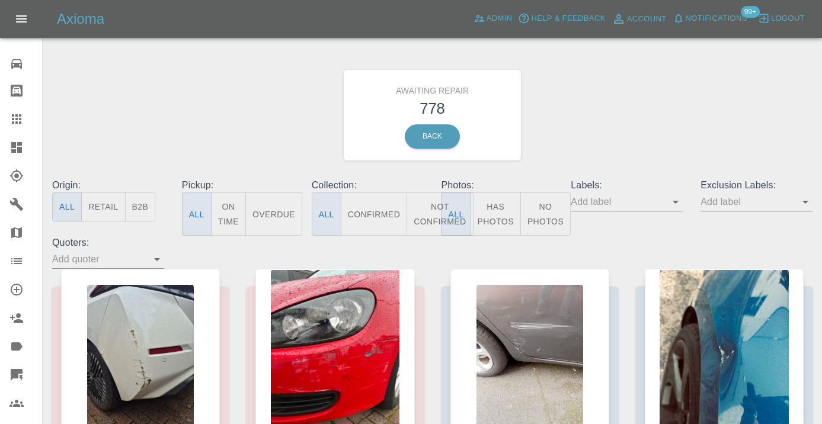
click at [425, 212] on button "Not Confirmed" at bounding box center [439, 214] width 66 height 43
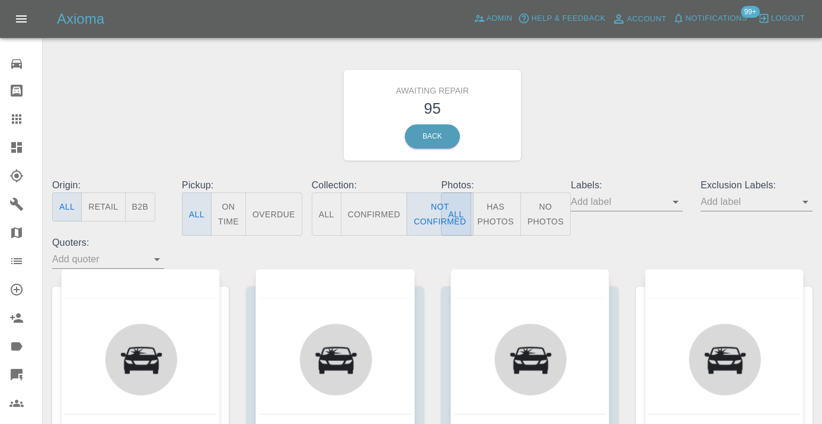
click at [594, 91] on div "Awaiting Repair 95 Back" at bounding box center [432, 115] width 778 height 126
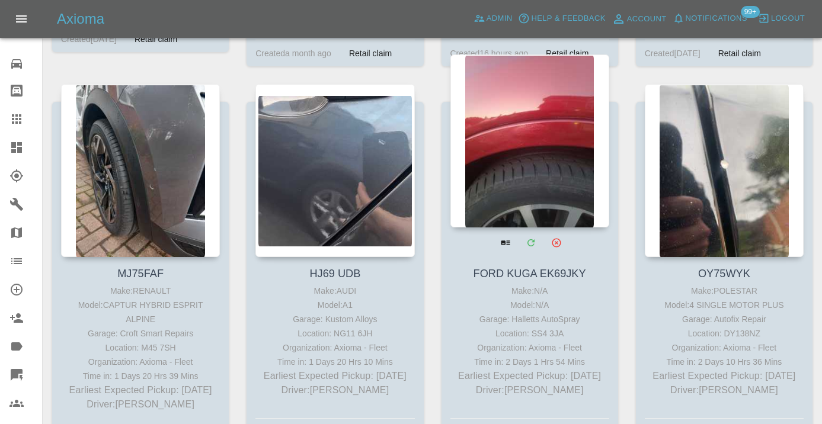
scroll to position [1781, 0]
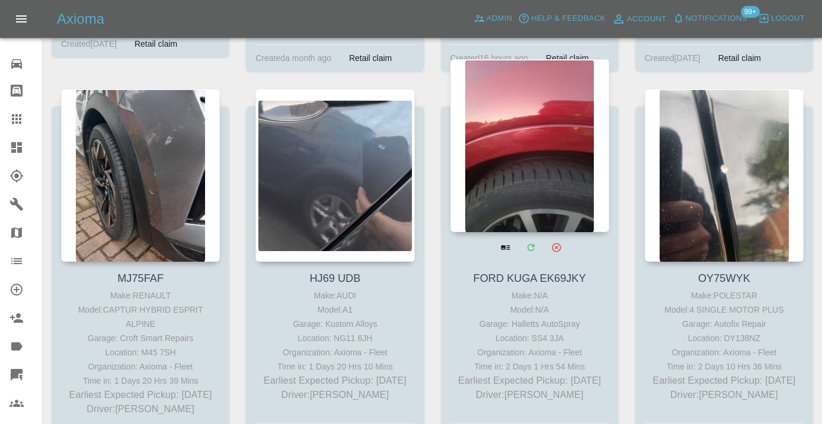
click at [553, 131] on div at bounding box center [529, 145] width 159 height 173
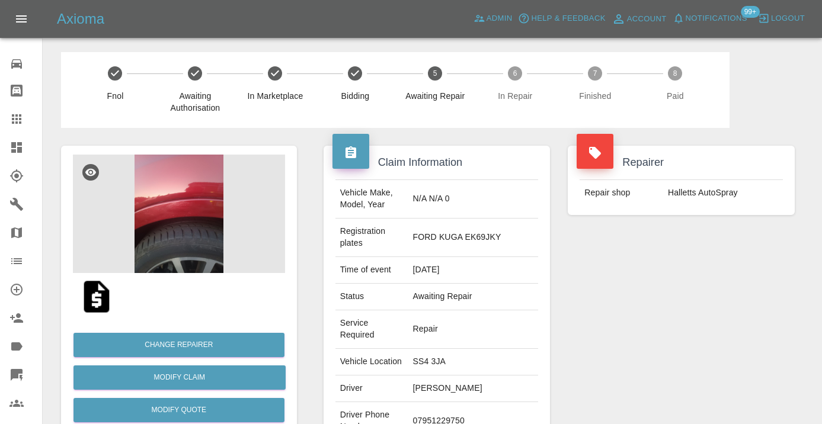
click at [469, 402] on td "07951229750" at bounding box center [473, 421] width 130 height 39
copy td "07951229750"
click at [620, 332] on div "Repairer Repair shop Halletts AutoSpray" at bounding box center [681, 322] width 245 height 389
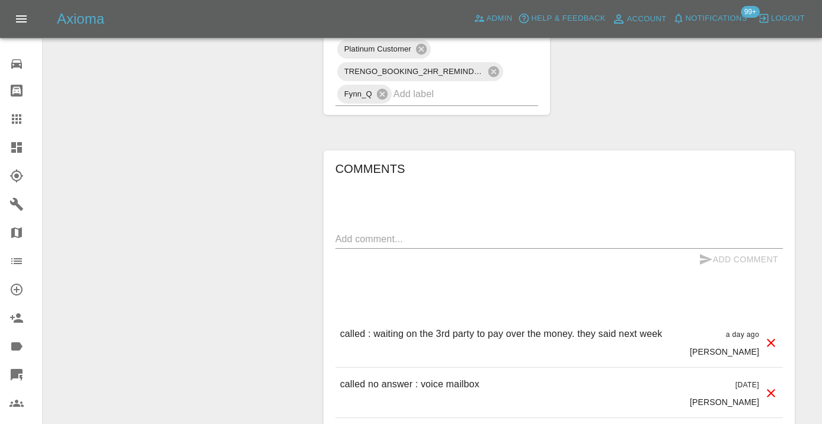
scroll to position [870, 0]
click at [393, 232] on textarea at bounding box center [558, 239] width 447 height 14
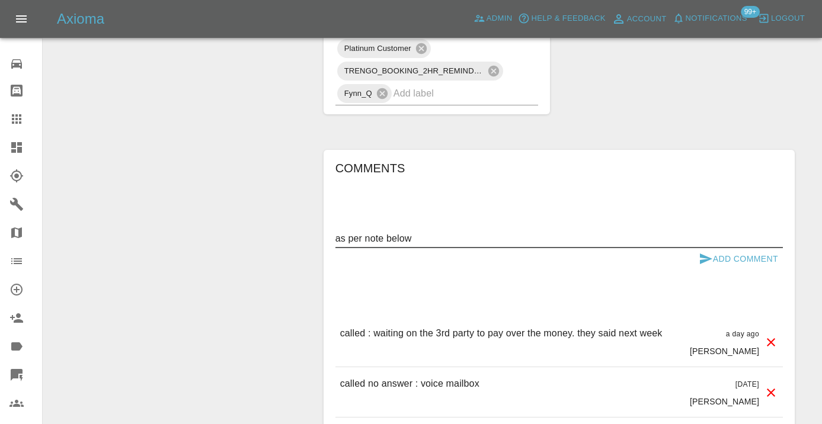
type textarea "as per note below"
click at [716, 248] on button "Add Comment" at bounding box center [738, 259] width 89 height 22
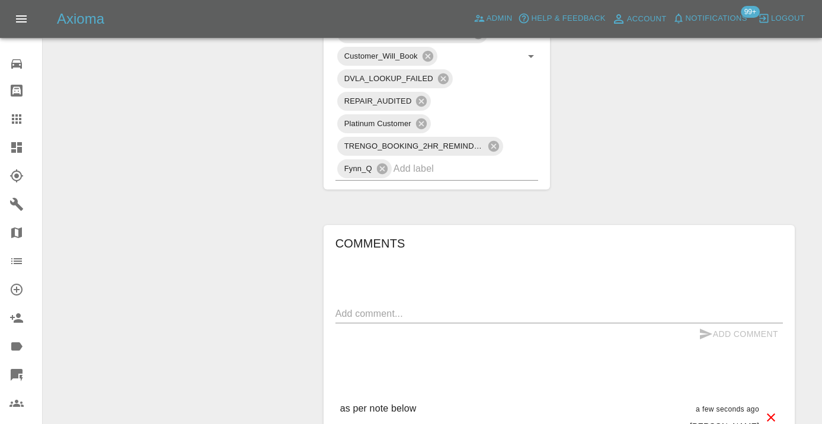
scroll to position [788, 0]
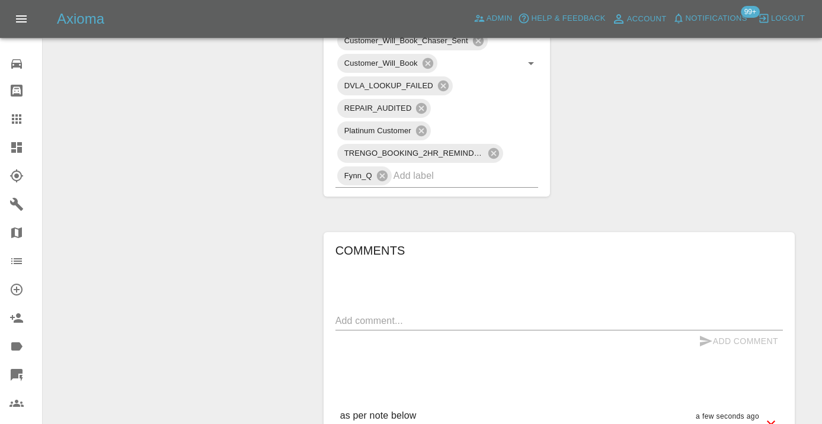
click at [26, 115] on div at bounding box center [25, 119] width 33 height 14
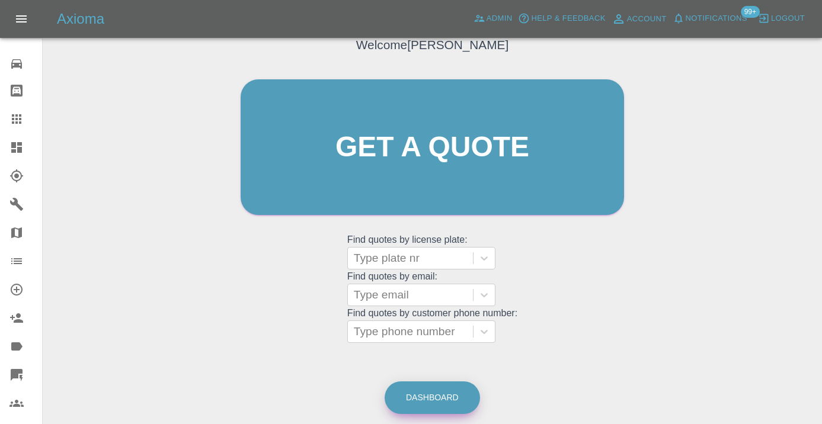
click at [443, 395] on link "Dashboard" at bounding box center [432, 398] width 95 height 33
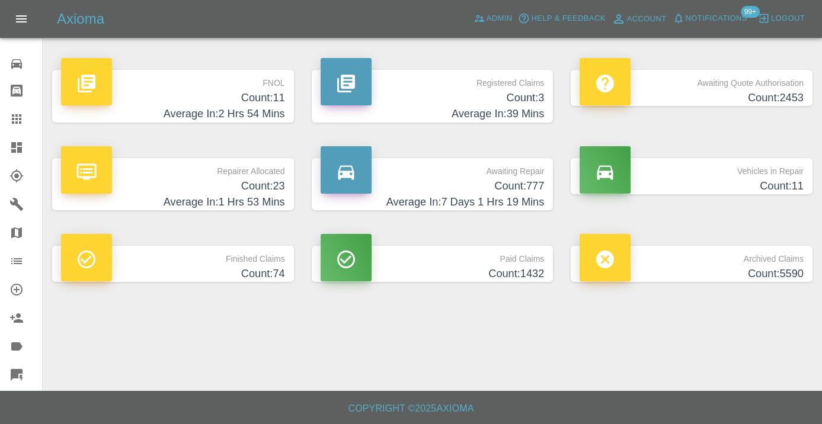
click at [511, 193] on h4 "Count: 777" at bounding box center [433, 186] width 224 height 16
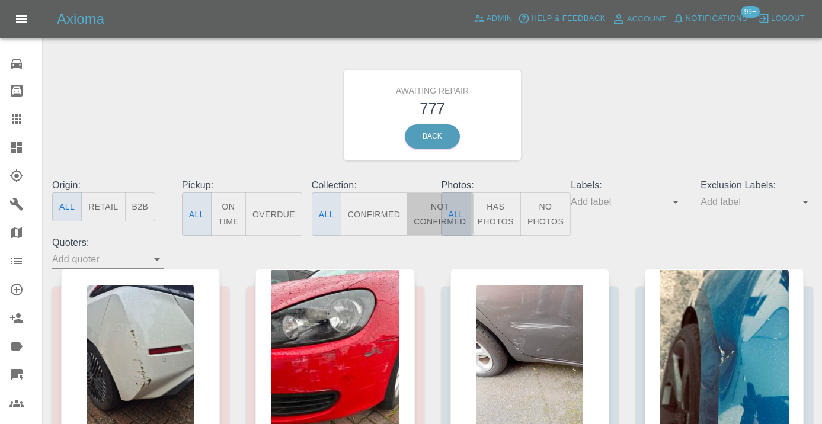
click at [423, 212] on button "Not Confirmed" at bounding box center [439, 214] width 66 height 43
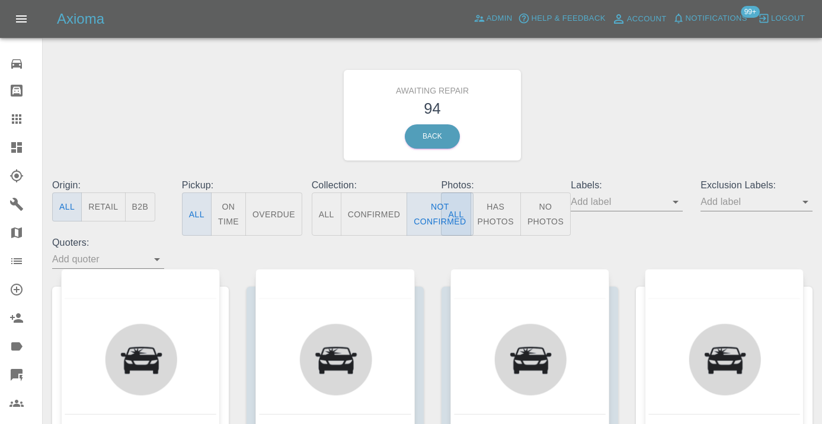
click at [674, 97] on div "Awaiting Repair 94 Back" at bounding box center [432, 115] width 778 height 126
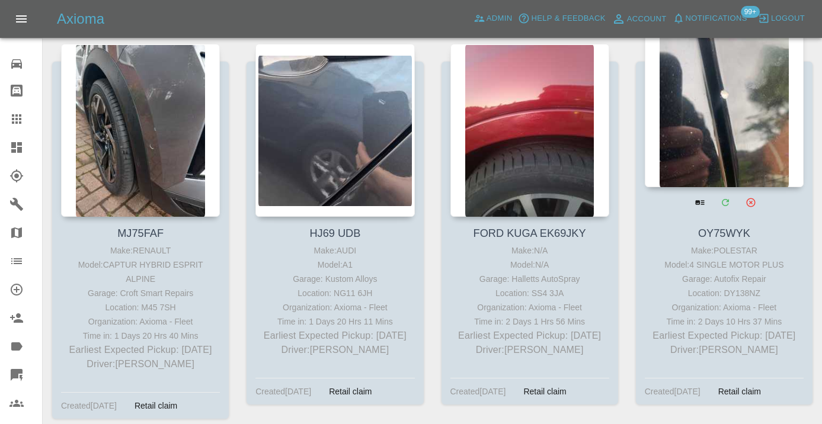
scroll to position [1826, 0]
click at [739, 101] on div at bounding box center [724, 101] width 159 height 173
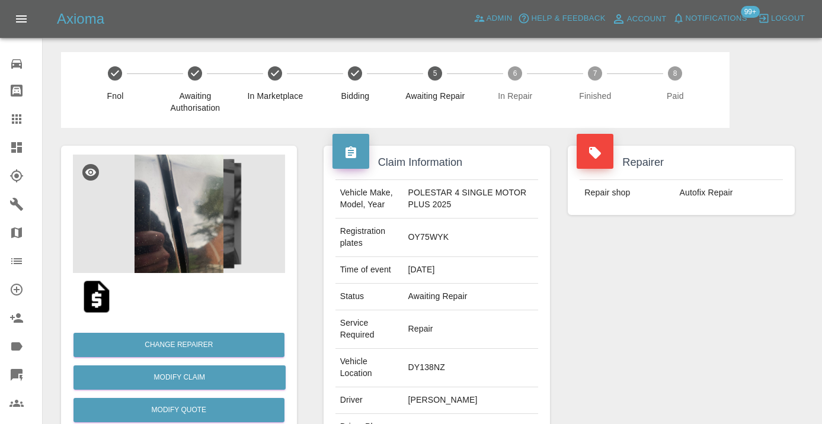
copy td "07738630123"
click at [664, 325] on div "Repairer Repair shop Autofix Repair" at bounding box center [681, 334] width 245 height 413
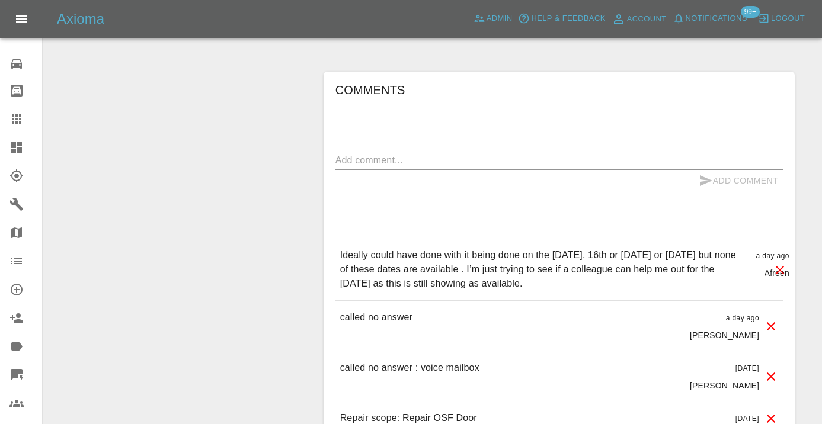
scroll to position [946, 0]
click at [412, 153] on textarea at bounding box center [558, 160] width 447 height 14
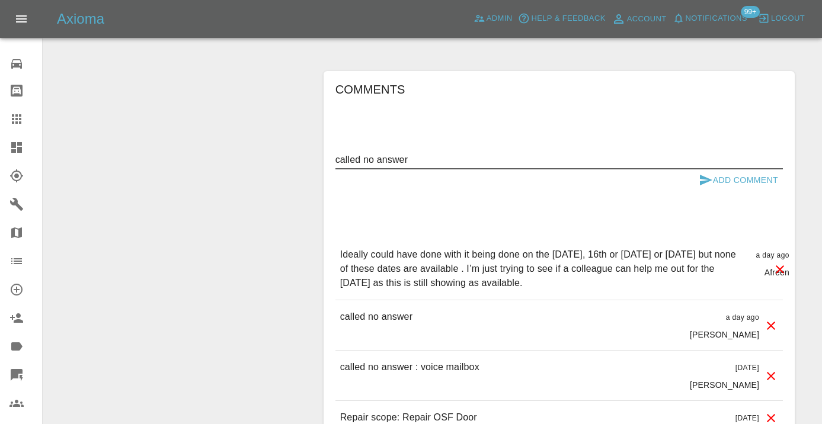
type textarea "called no answer"
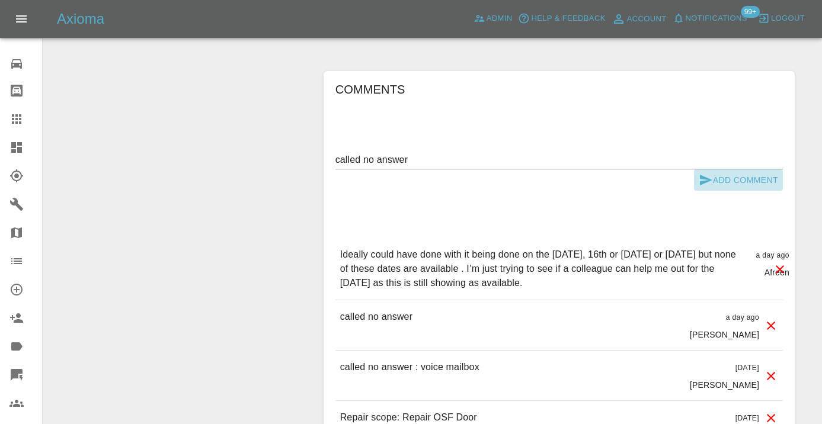
click at [706, 173] on icon "submit" at bounding box center [706, 180] width 14 height 14
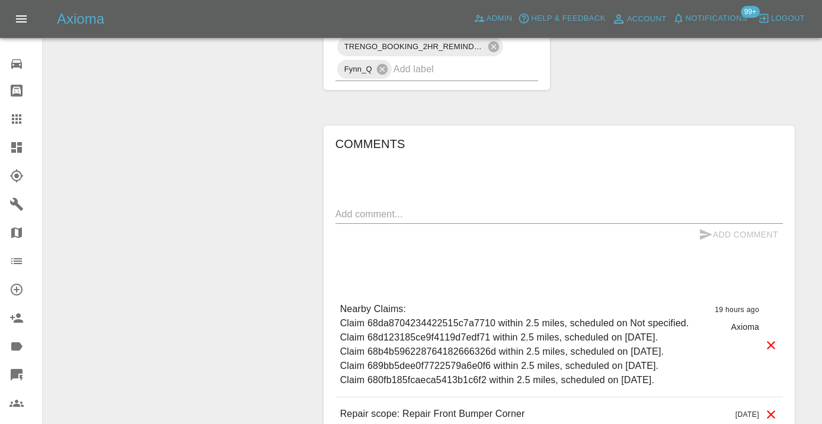
scroll to position [814, 0]
click at [368, 222] on textarea at bounding box center [558, 215] width 447 height 14
